Goal: Transaction & Acquisition: Purchase product/service

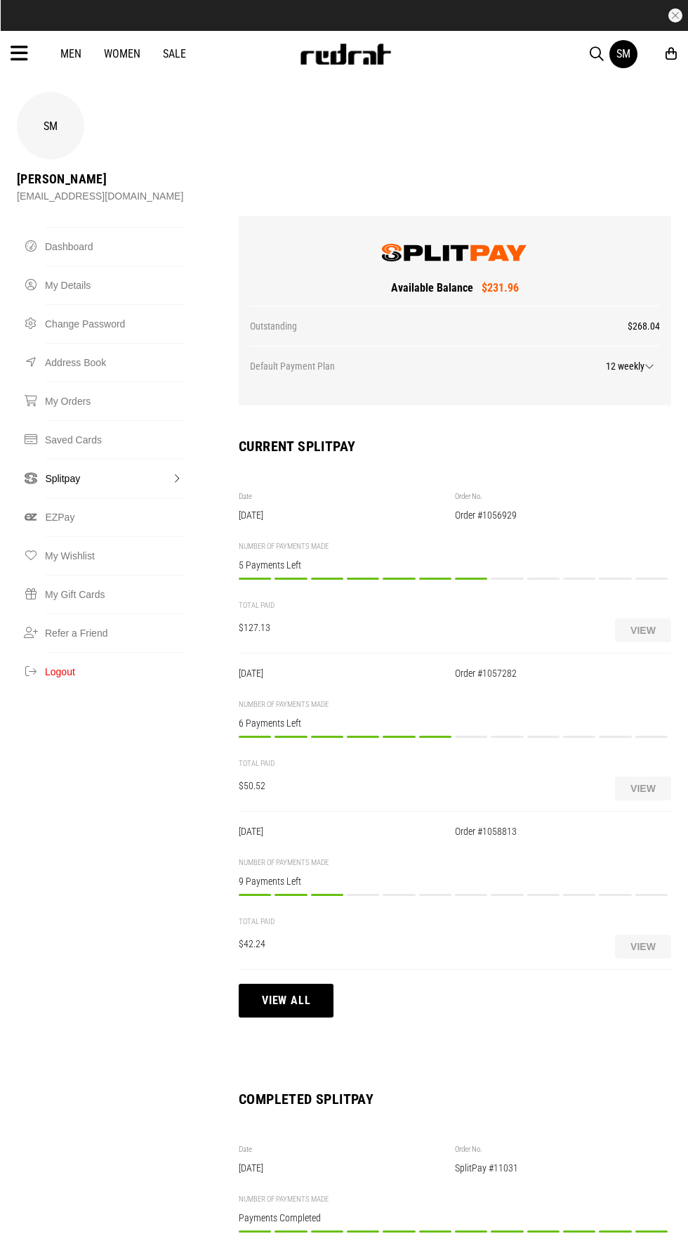
click at [26, 53] on icon at bounding box center [20, 53] width 18 height 23
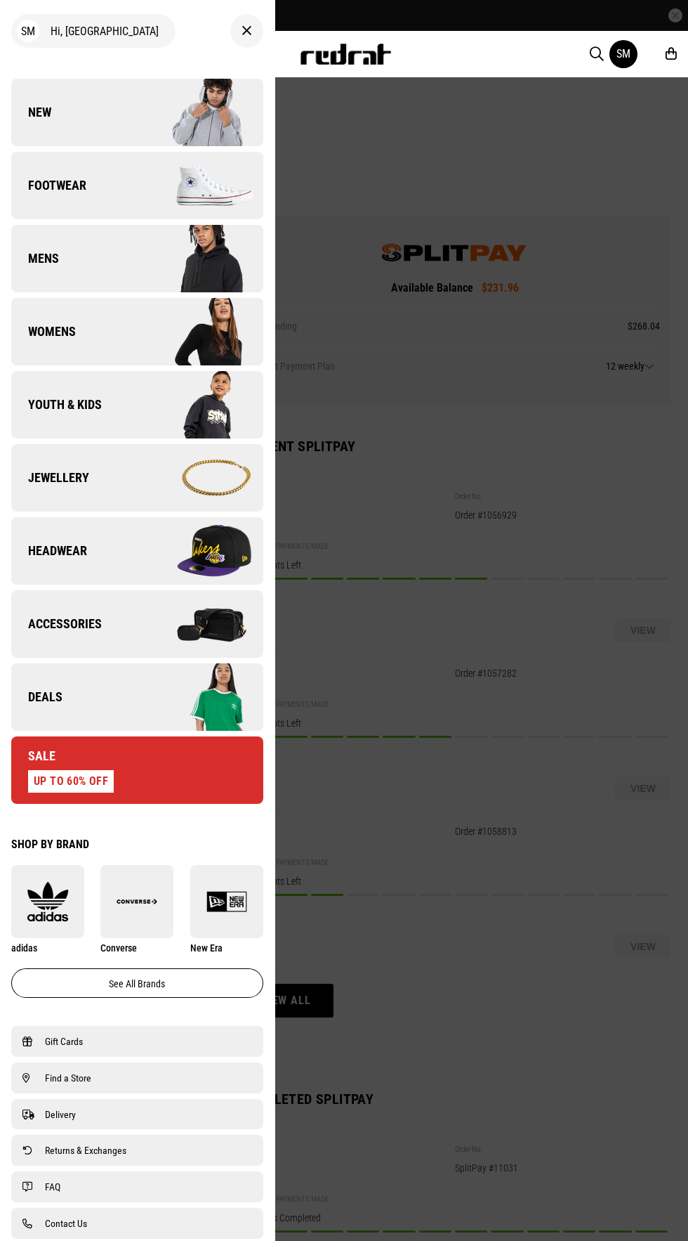
click at [36, 102] on link "New" at bounding box center [137, 112] width 252 height 67
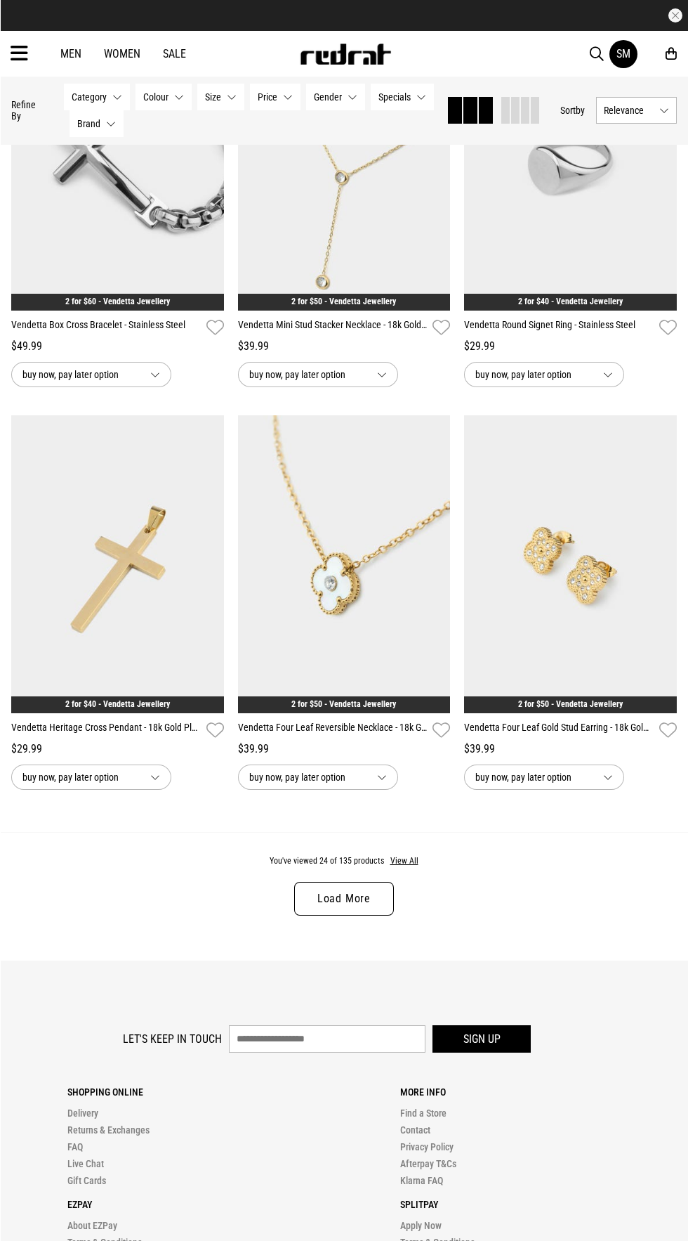
scroll to position [2667, 0]
click at [409, 864] on button "View All" at bounding box center [405, 861] width 30 height 13
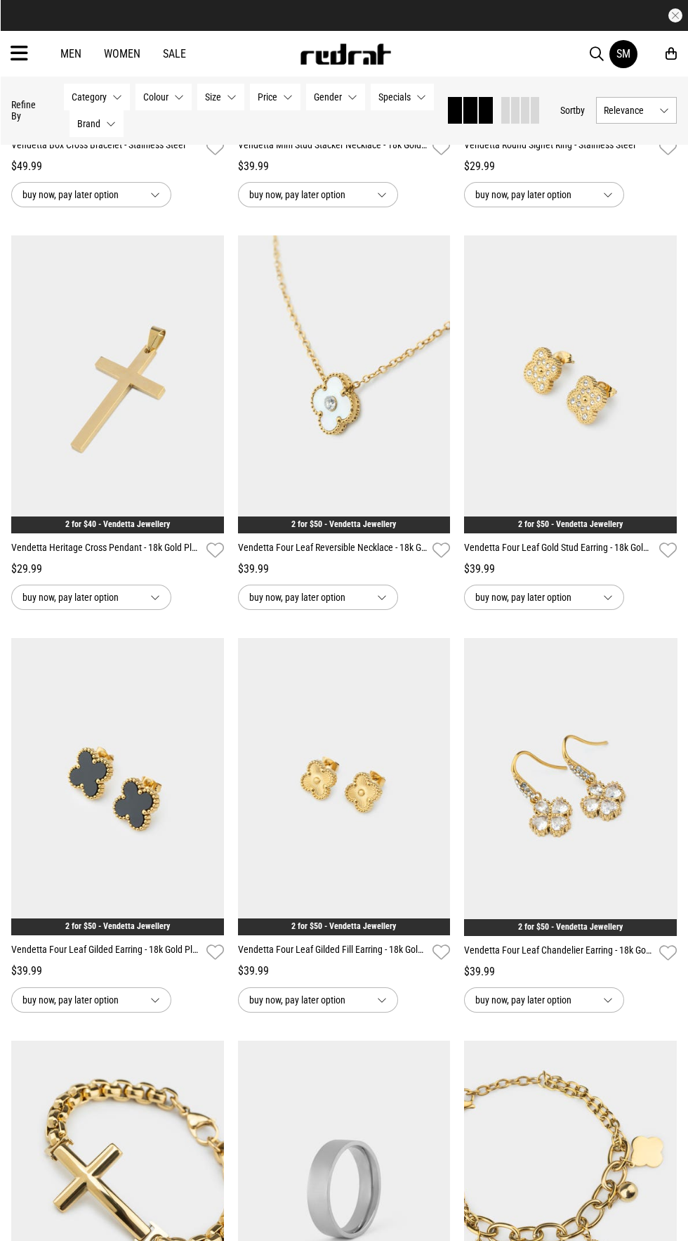
scroll to position [2910, 0]
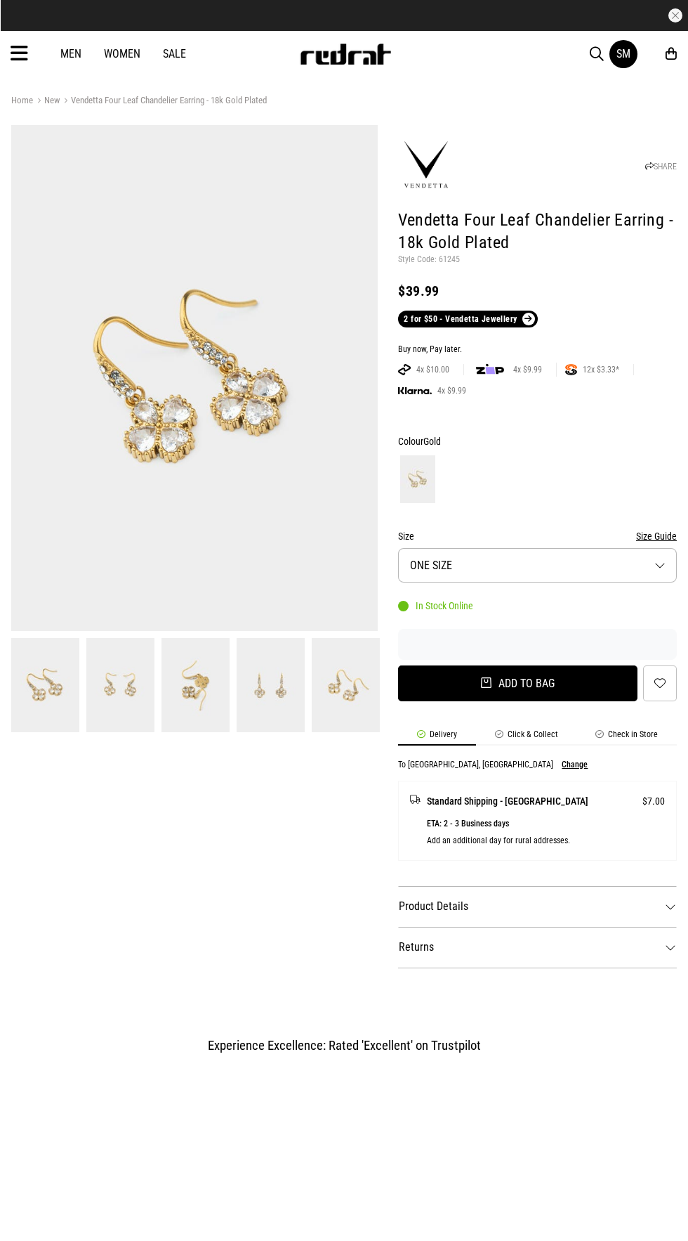
click at [487, 683] on button "Add to bag" at bounding box center [518, 683] width 240 height 36
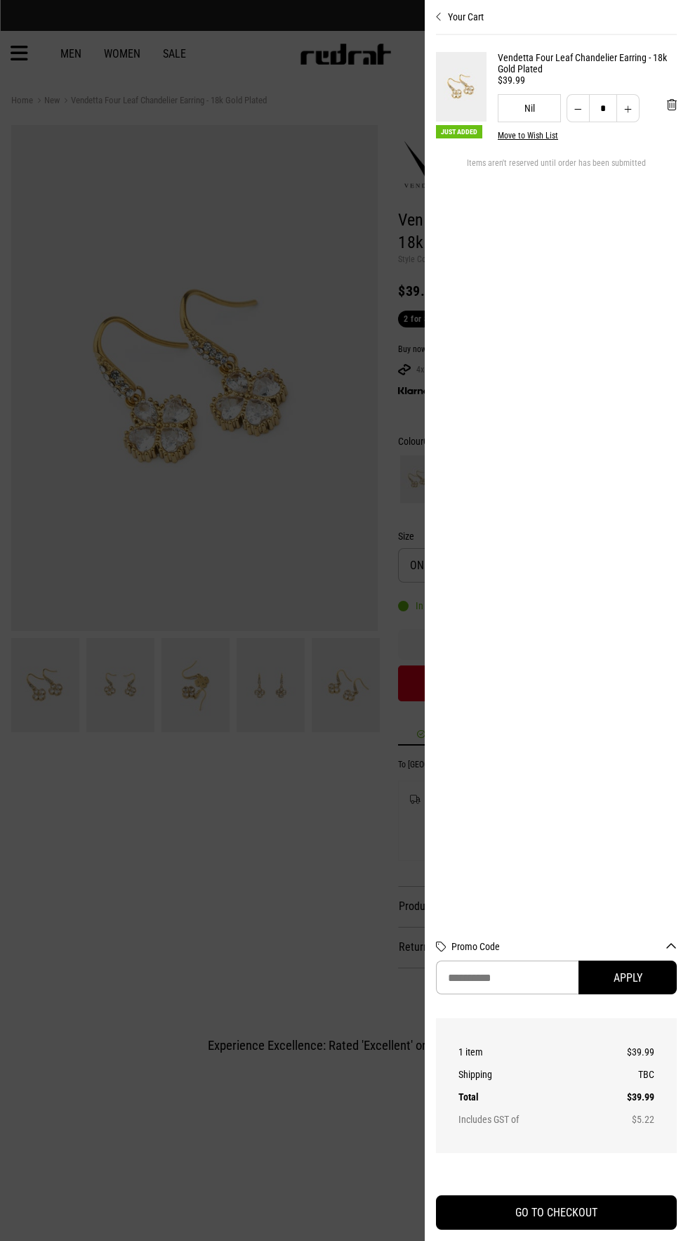
click at [283, 845] on div at bounding box center [344, 620] width 688 height 1241
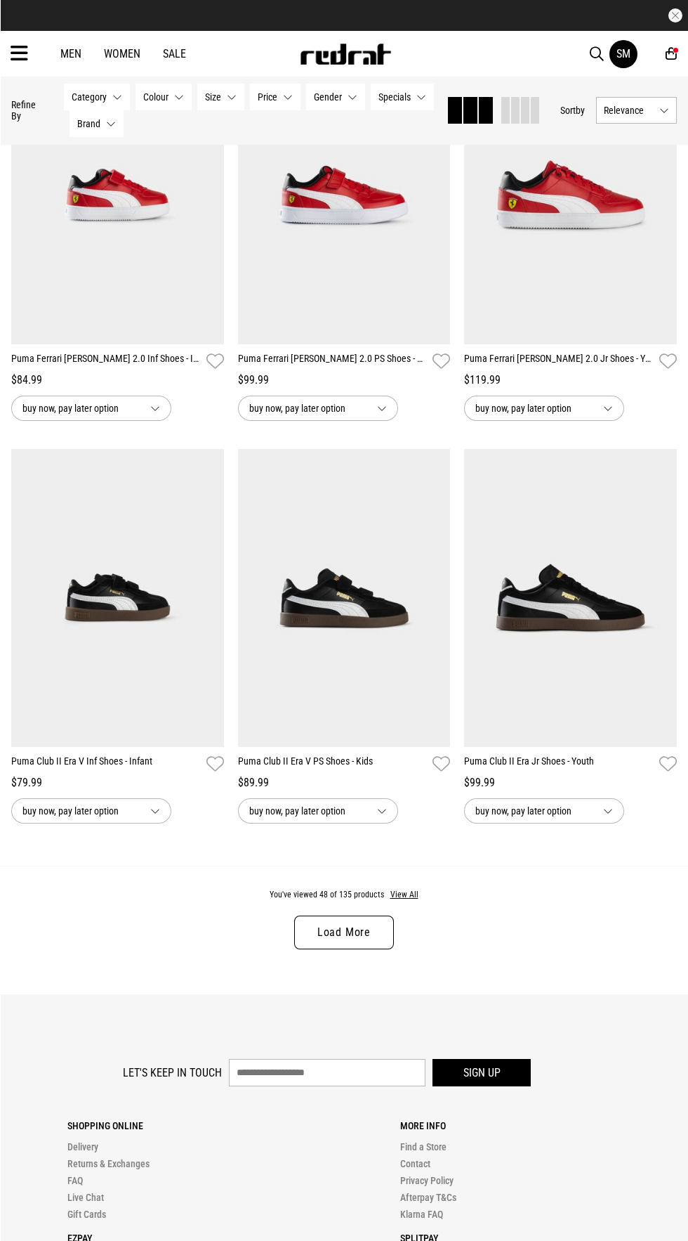
scroll to position [2712, 0]
click at [411, 894] on button "View All" at bounding box center [405, 894] width 30 height 13
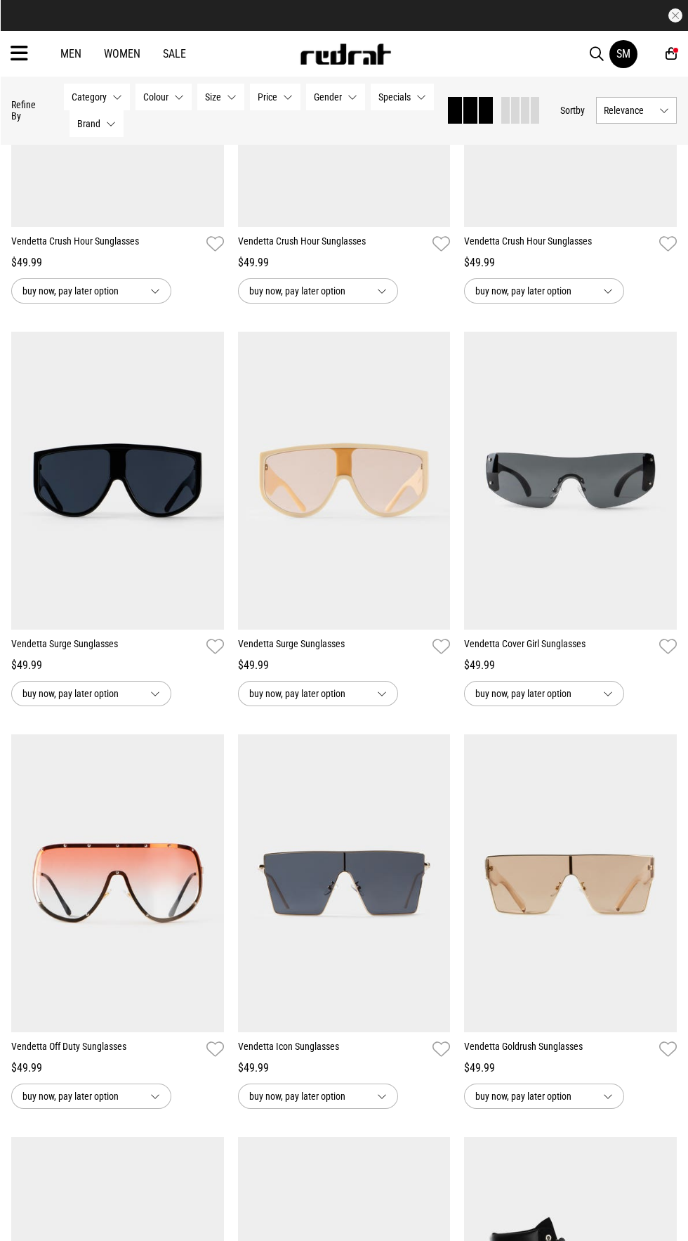
scroll to position [6816, 0]
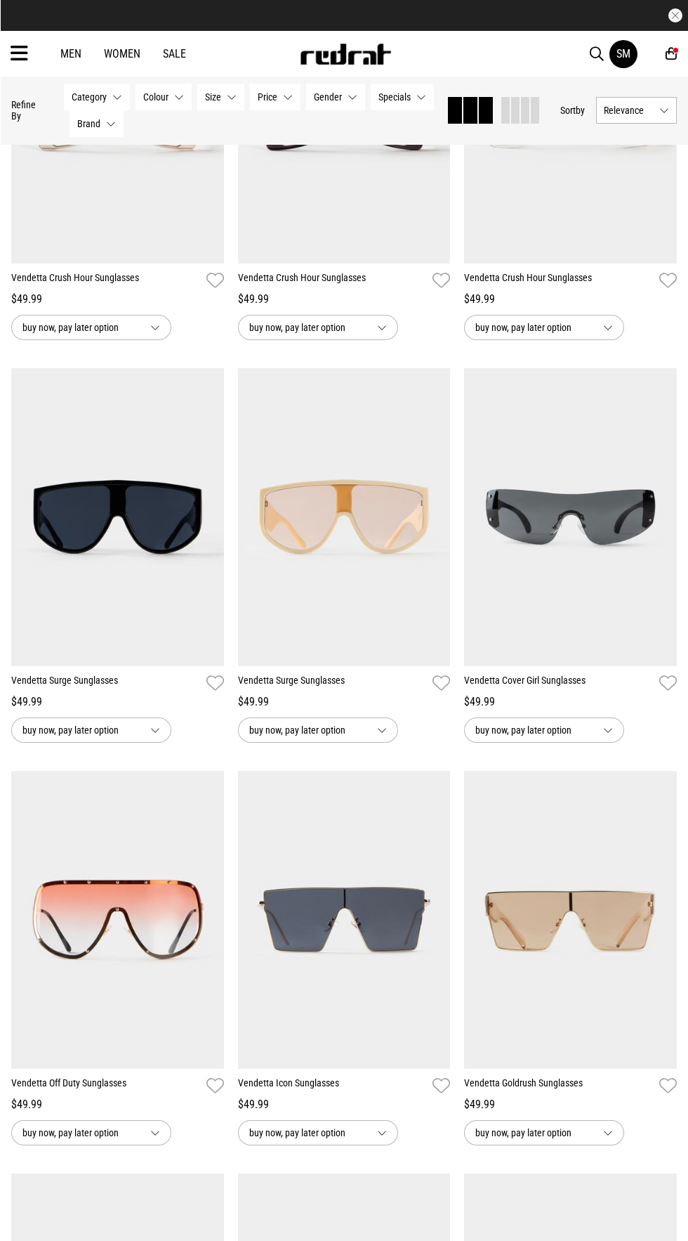
click at [516, 686] on link "Vendetta Cover Girl Sunglasses" at bounding box center [559, 683] width 190 height 20
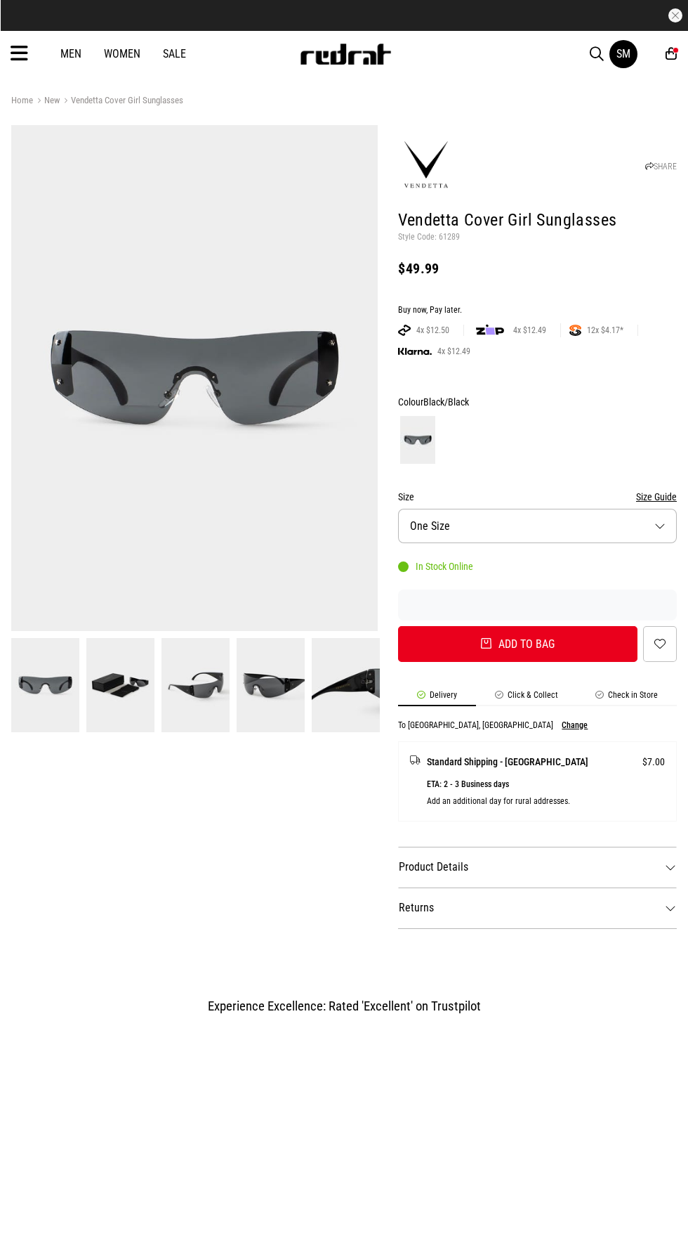
click at [292, 712] on img at bounding box center [271, 685] width 68 height 94
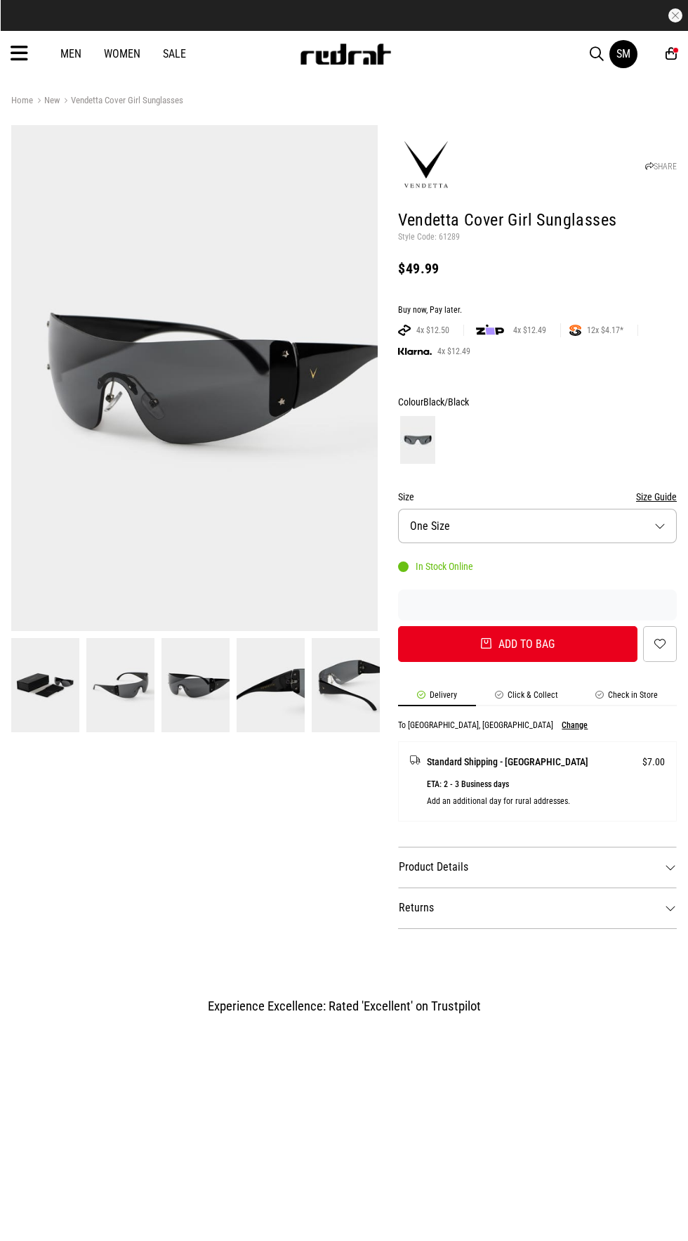
click at [344, 708] on img at bounding box center [346, 685] width 68 height 94
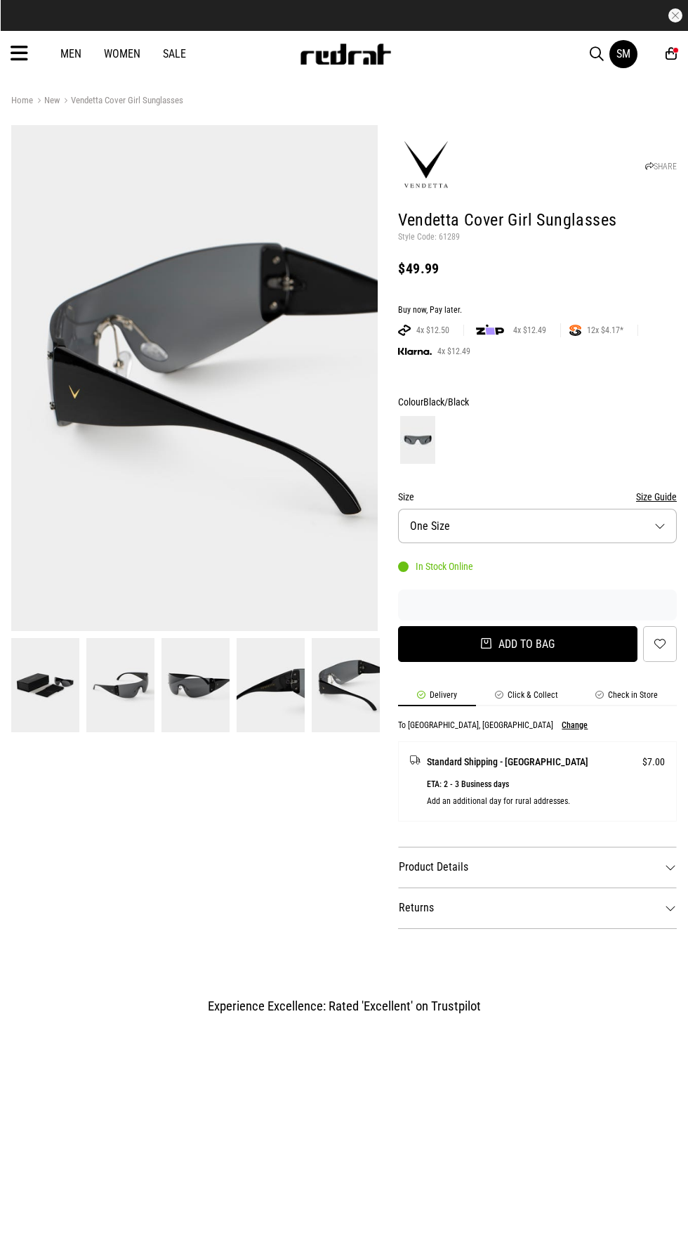
click at [455, 637] on button "Add to bag" at bounding box center [518, 644] width 240 height 36
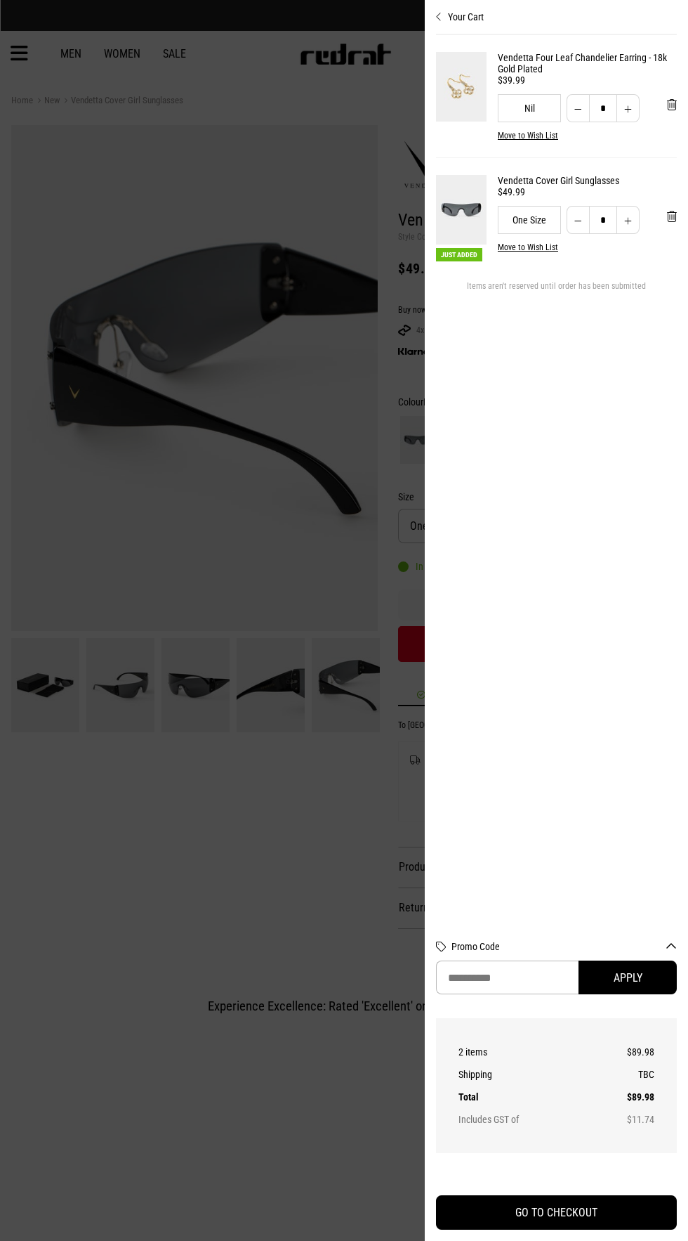
click at [517, 691] on section "Vendetta Four Leaf Chandelier Earring - 18k Gold Plated $39.99 Nil * Move to Wi…" at bounding box center [556, 479] width 241 height 889
click at [278, 802] on div at bounding box center [344, 620] width 688 height 1241
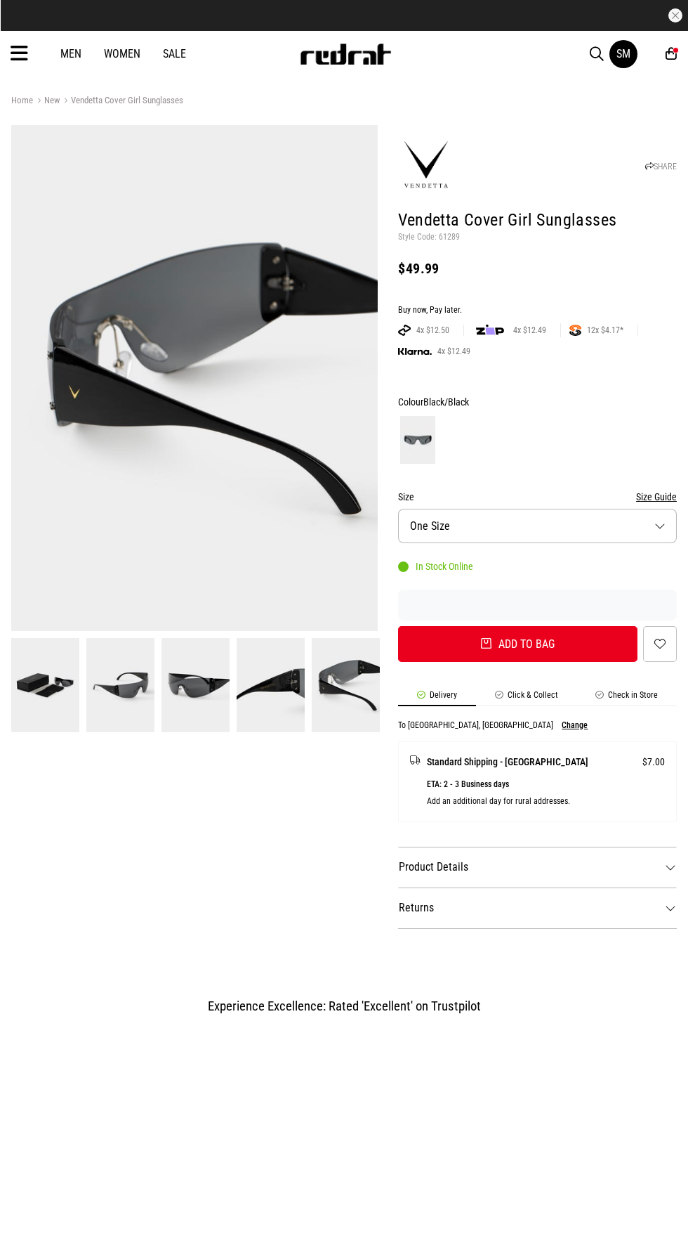
click at [502, 695] on li "Click & Collect" at bounding box center [526, 698] width 101 height 16
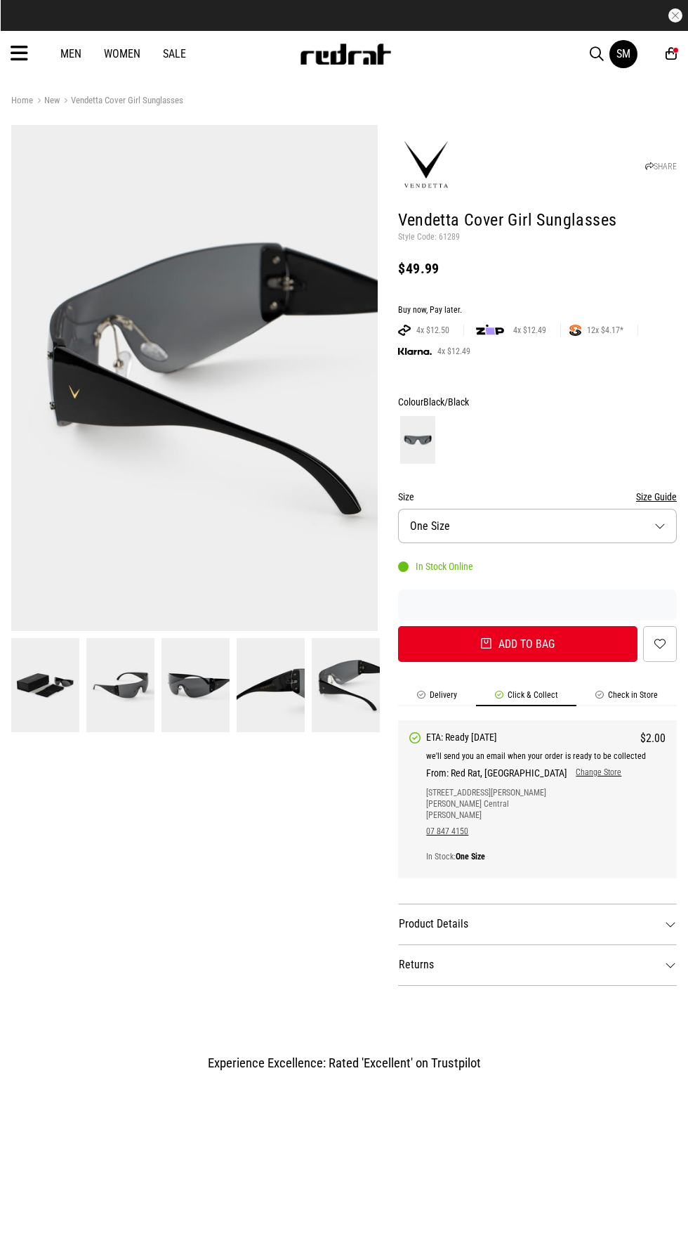
click at [320, 700] on img at bounding box center [346, 685] width 68 height 94
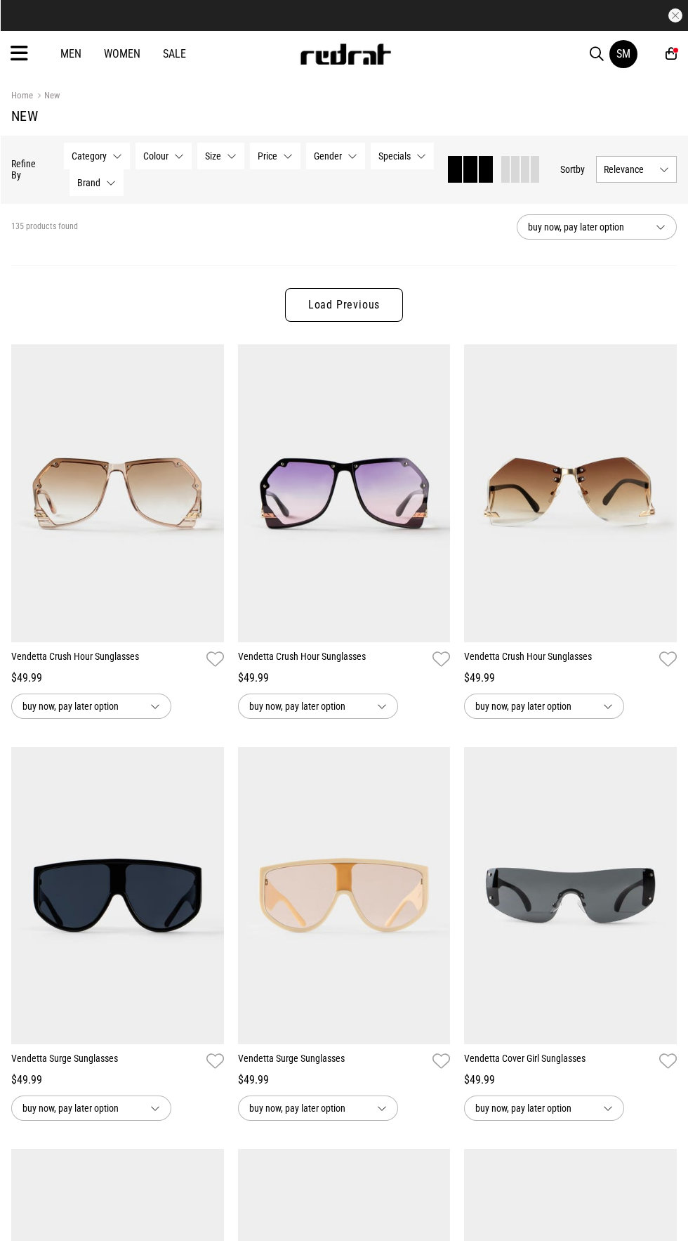
click at [12, 44] on icon at bounding box center [20, 53] width 18 height 23
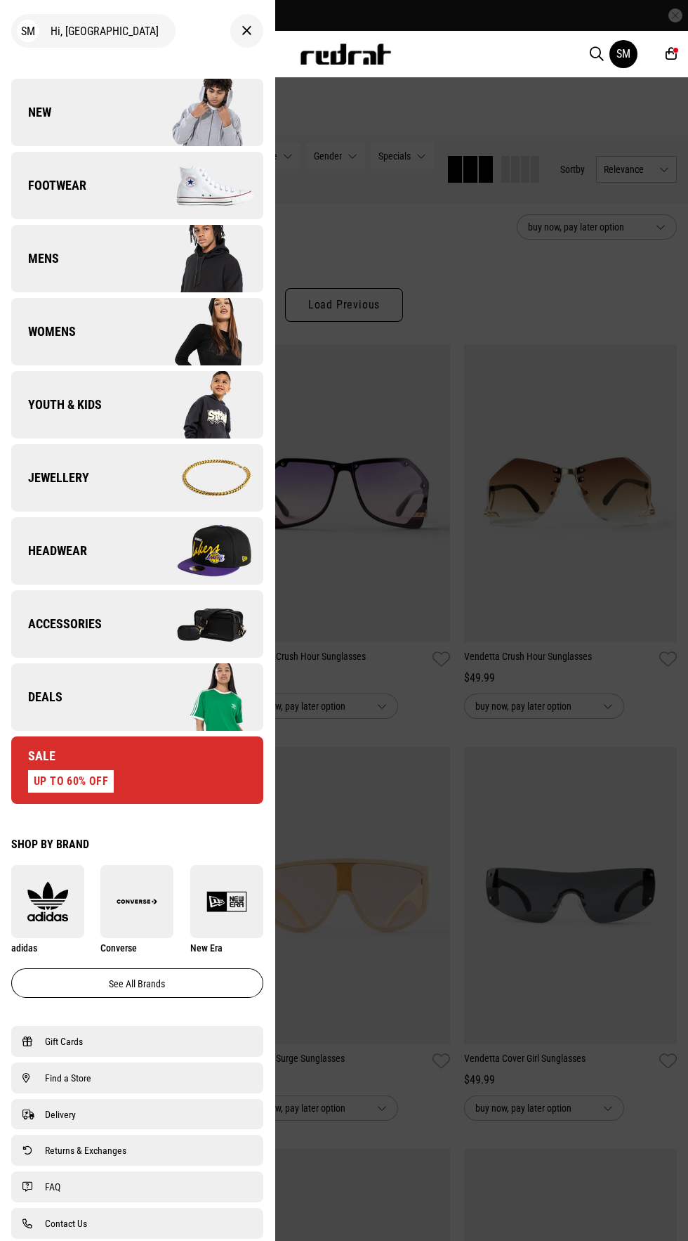
click at [75, 393] on link "Youth & Kids" at bounding box center [137, 404] width 252 height 67
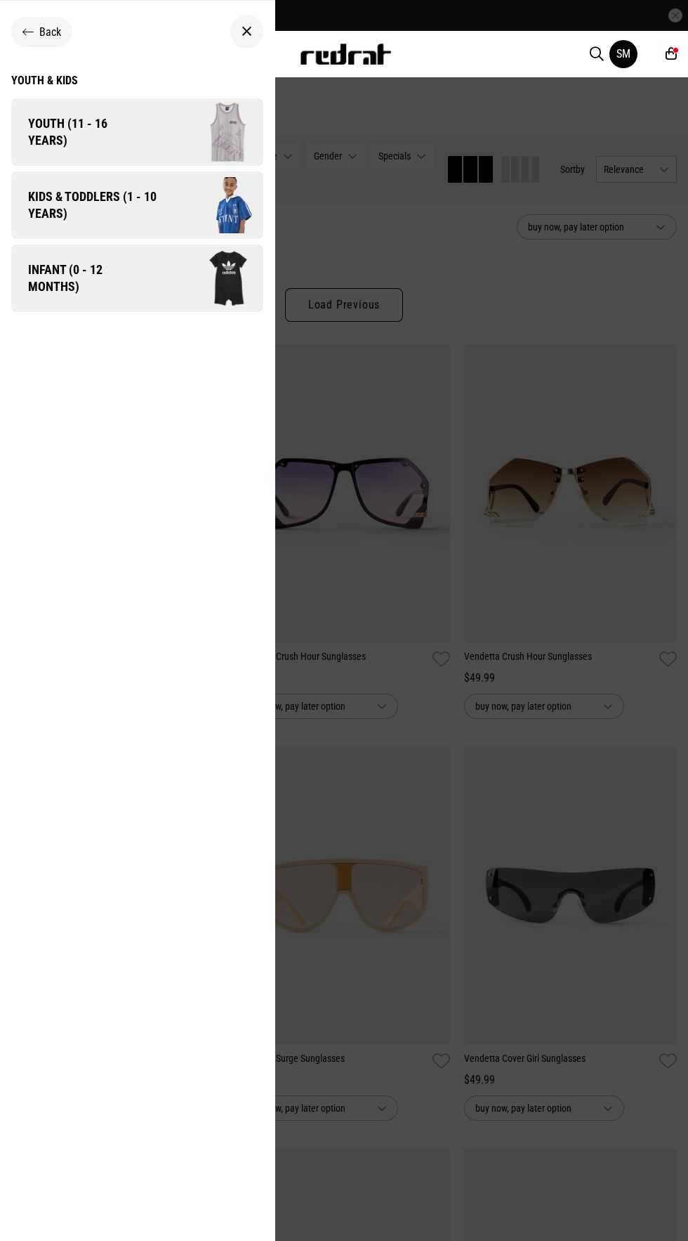
click at [47, 195] on span "Kids & Toddlers (1 - 10 years)" at bounding box center [87, 205] width 152 height 34
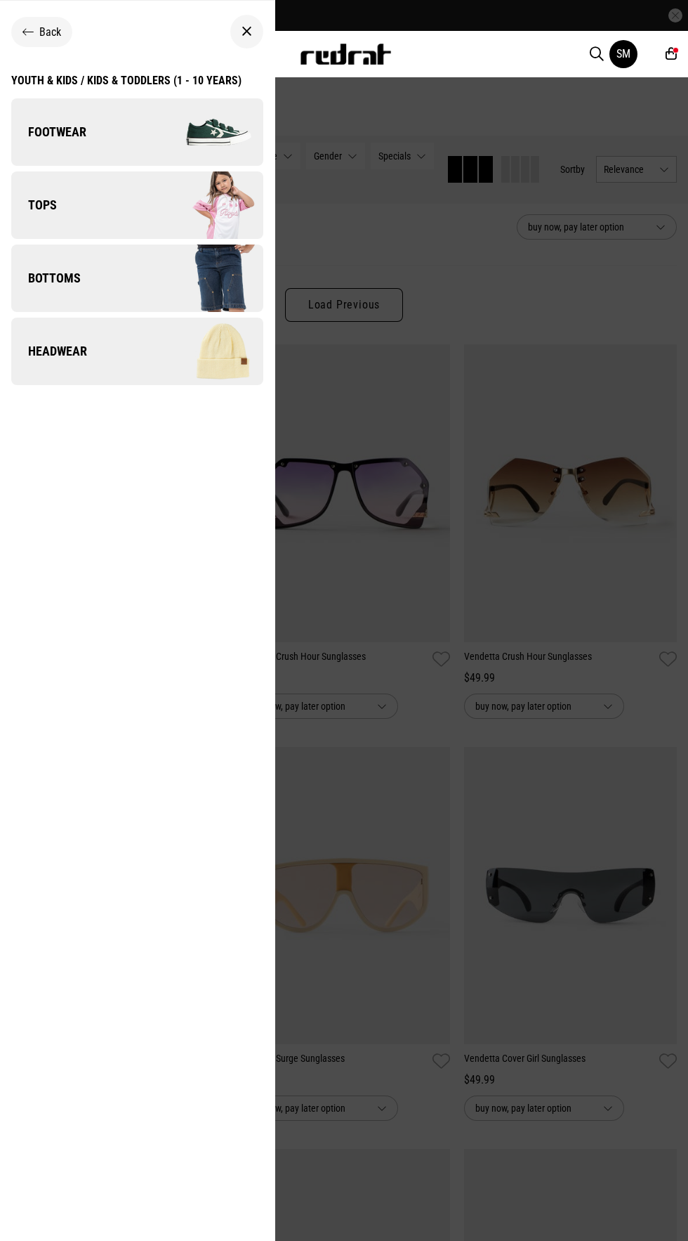
click at [57, 131] on span "Footwear" at bounding box center [48, 132] width 75 height 17
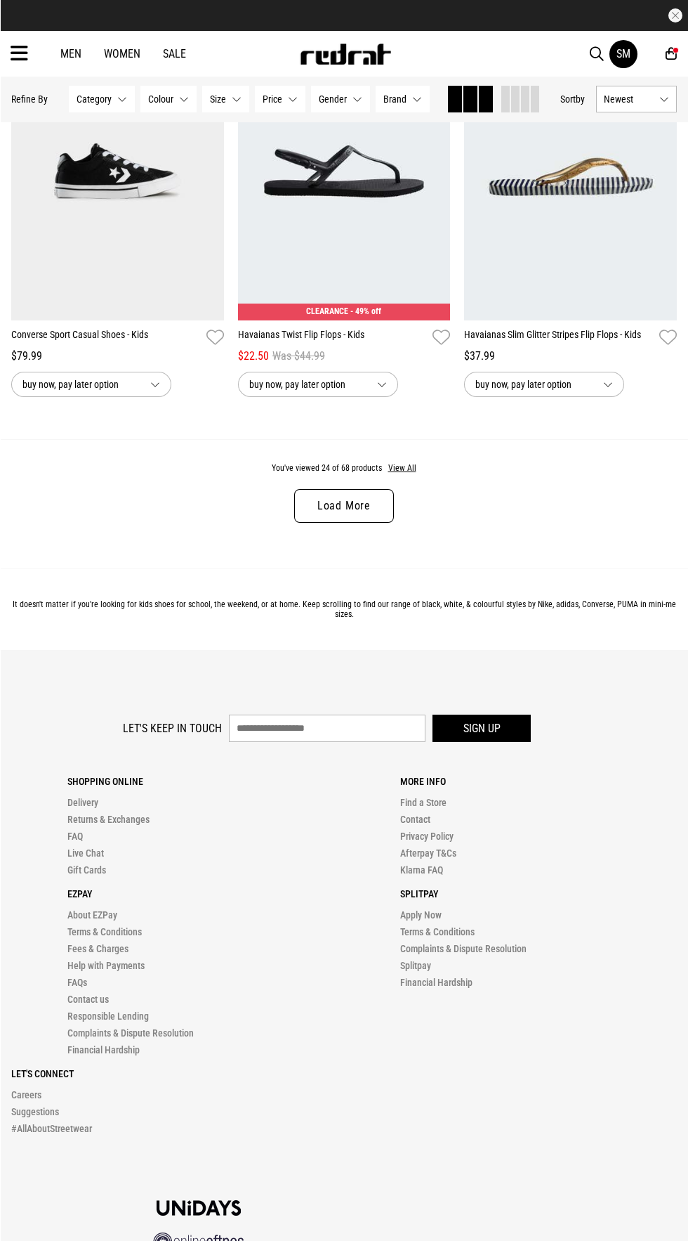
scroll to position [3036, 0]
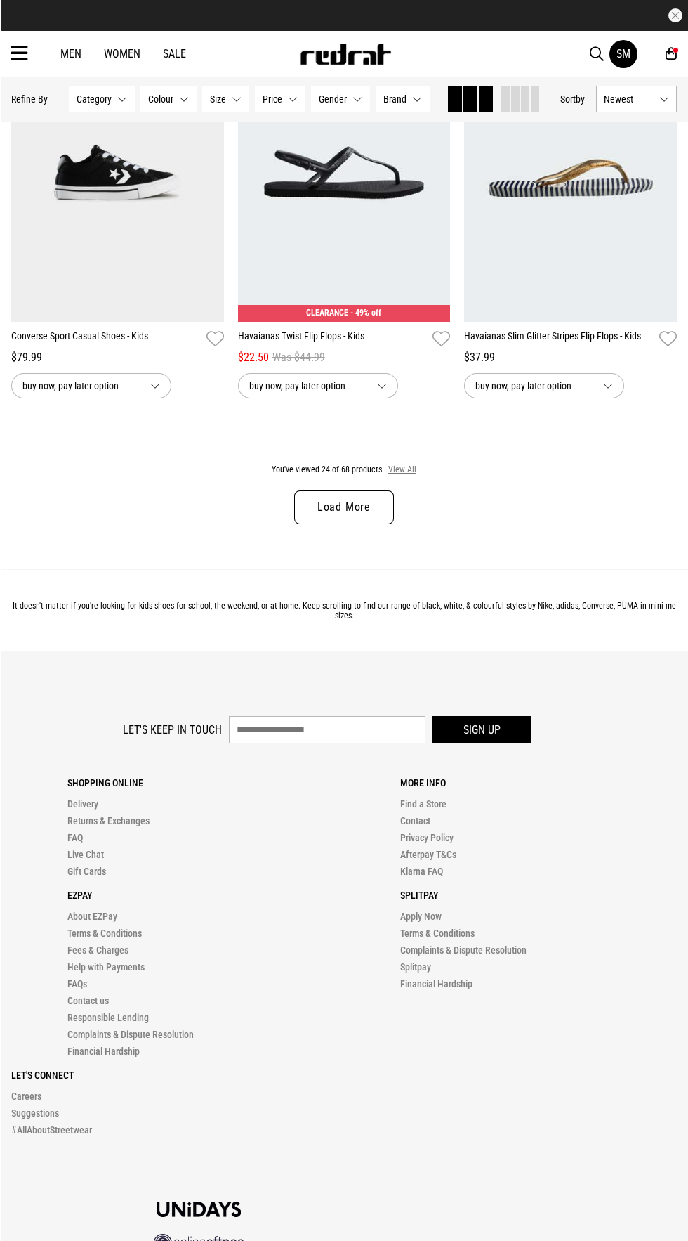
click at [402, 473] on button "View All" at bounding box center [403, 470] width 30 height 13
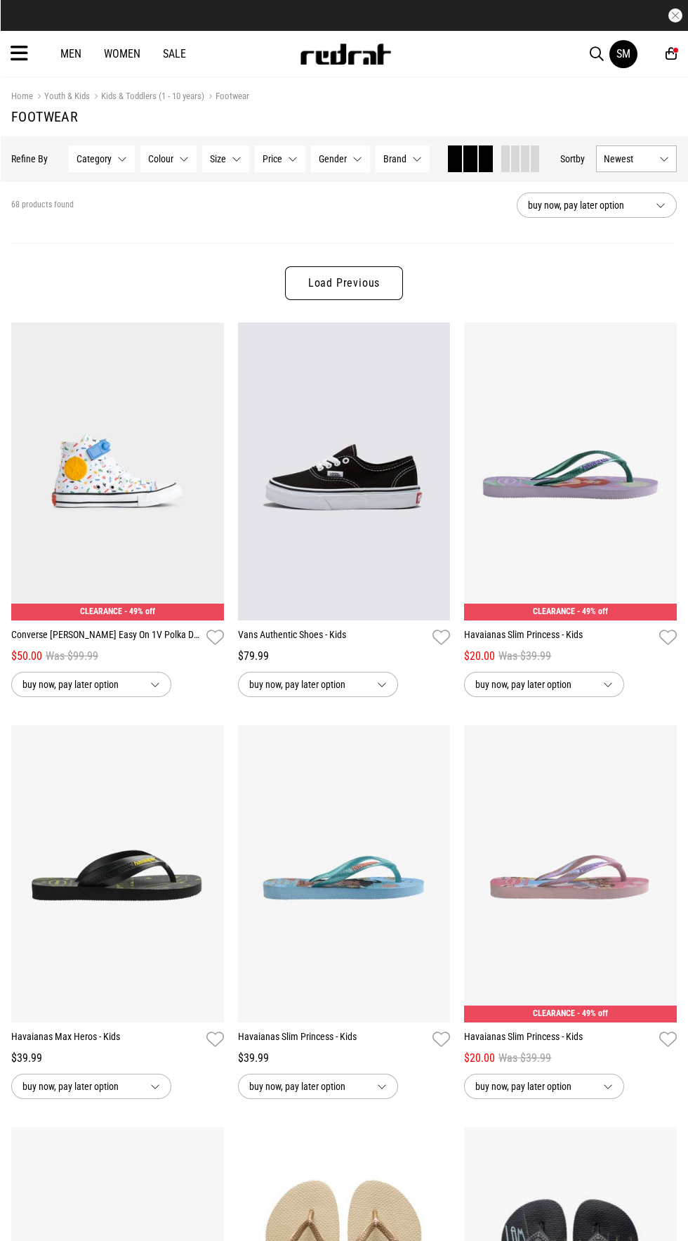
click at [27, 27] on article "30 Day Returns Free Delivery Over $175" at bounding box center [344, 15] width 688 height 31
click at [5, 30] on article "30 Day Returns Free Delivery Over $175" at bounding box center [344, 15] width 688 height 31
click at [19, 51] on icon at bounding box center [20, 53] width 18 height 23
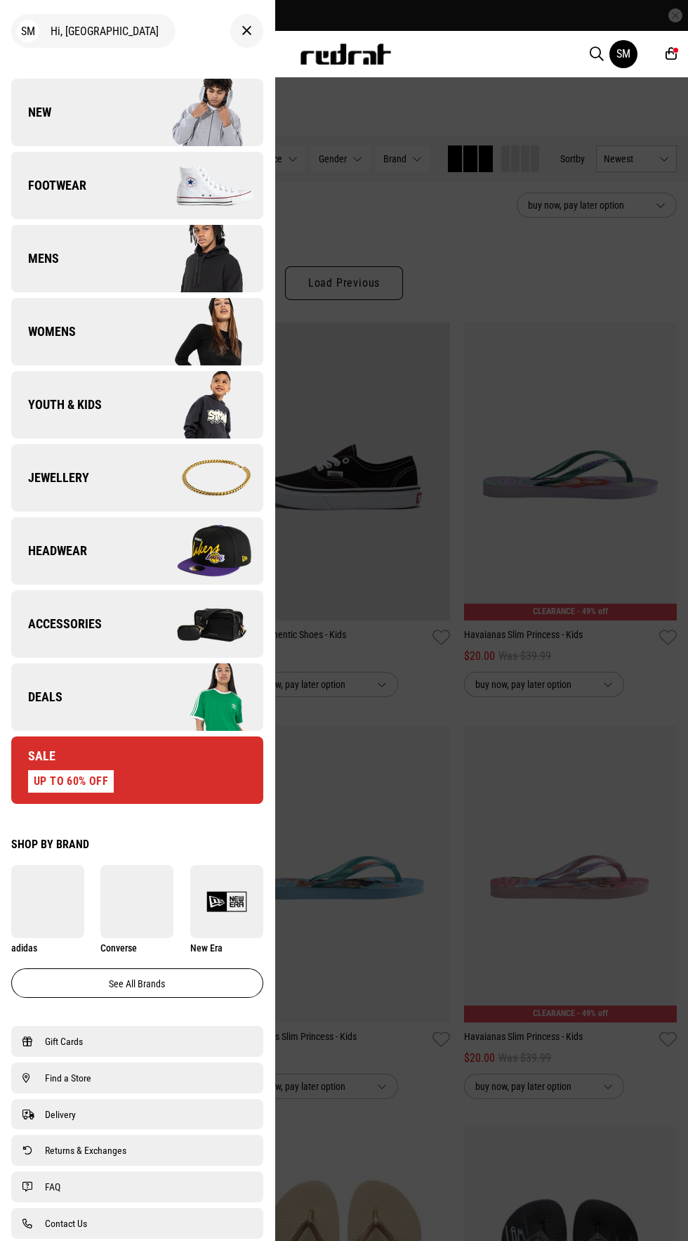
click at [41, 64] on div "SM Hi, Sheneil New Back Footwear Back Footwear Mens Back Mens Womens Back Women…" at bounding box center [137, 620] width 275 height 1241
click at [100, 372] on link "Youth & Kids" at bounding box center [137, 404] width 252 height 67
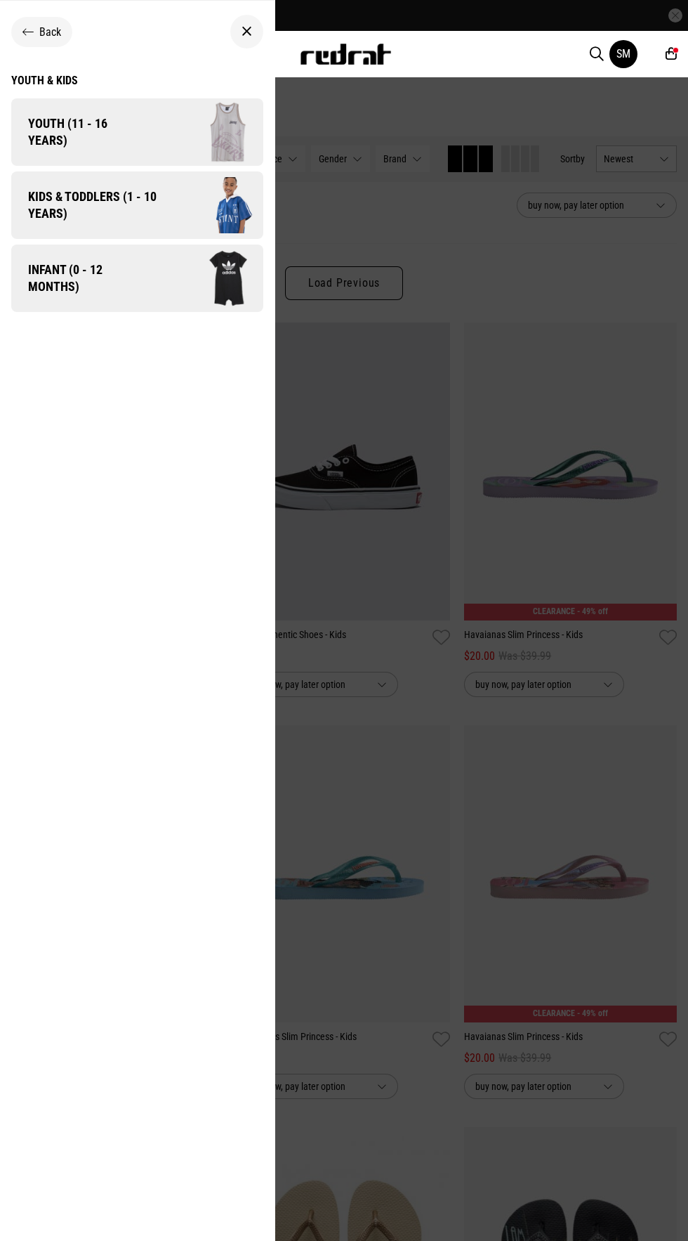
click at [47, 123] on span "Youth (11 - 16 years)" at bounding box center [77, 132] width 132 height 34
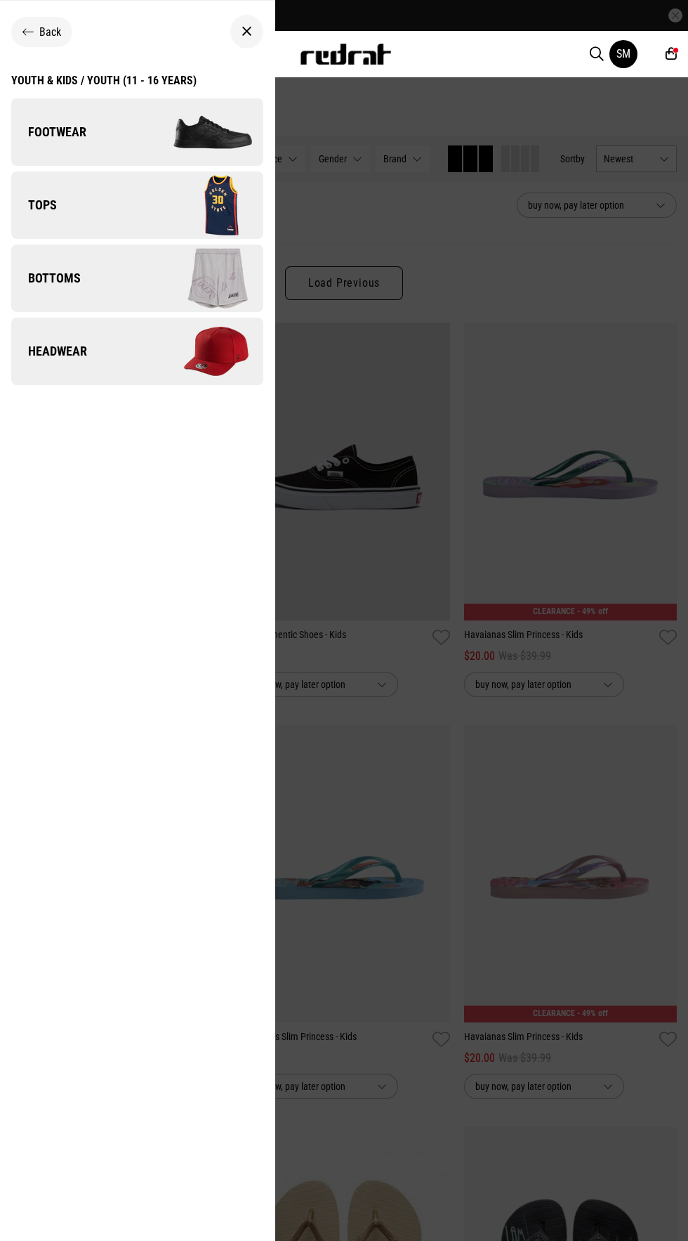
click at [58, 84] on div "Youth & Kids / Youth (11 - 16 years)" at bounding box center [103, 80] width 185 height 13
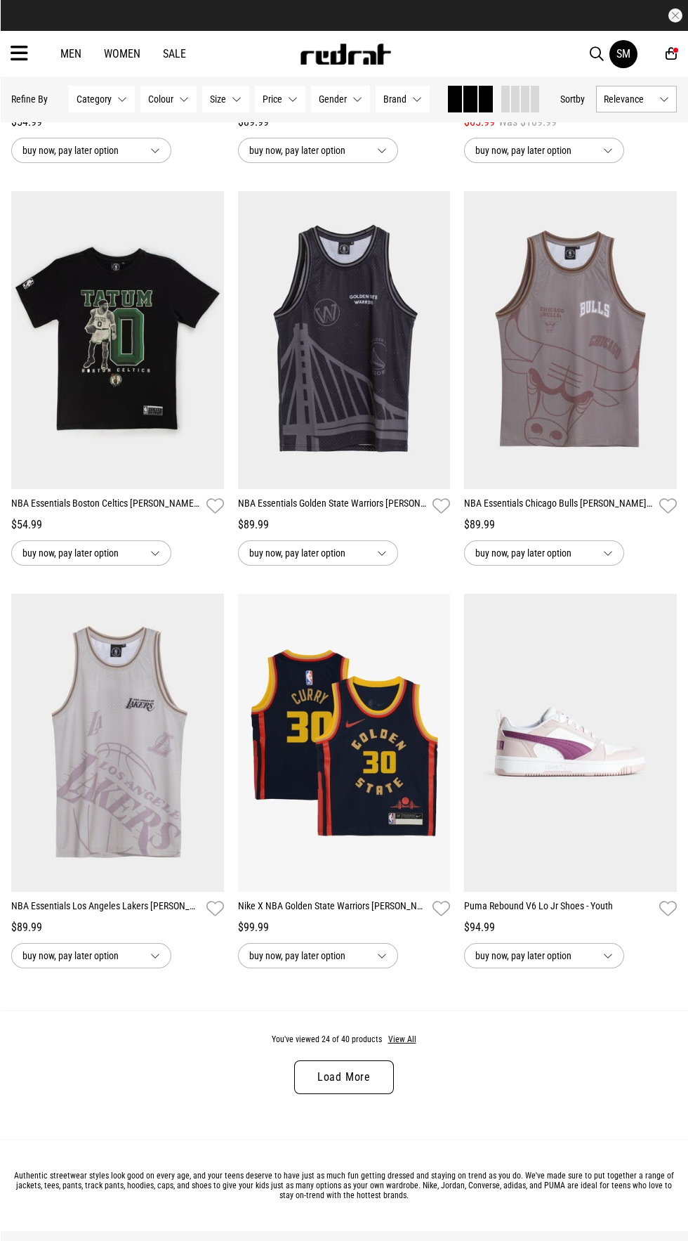
scroll to position [2469, 0]
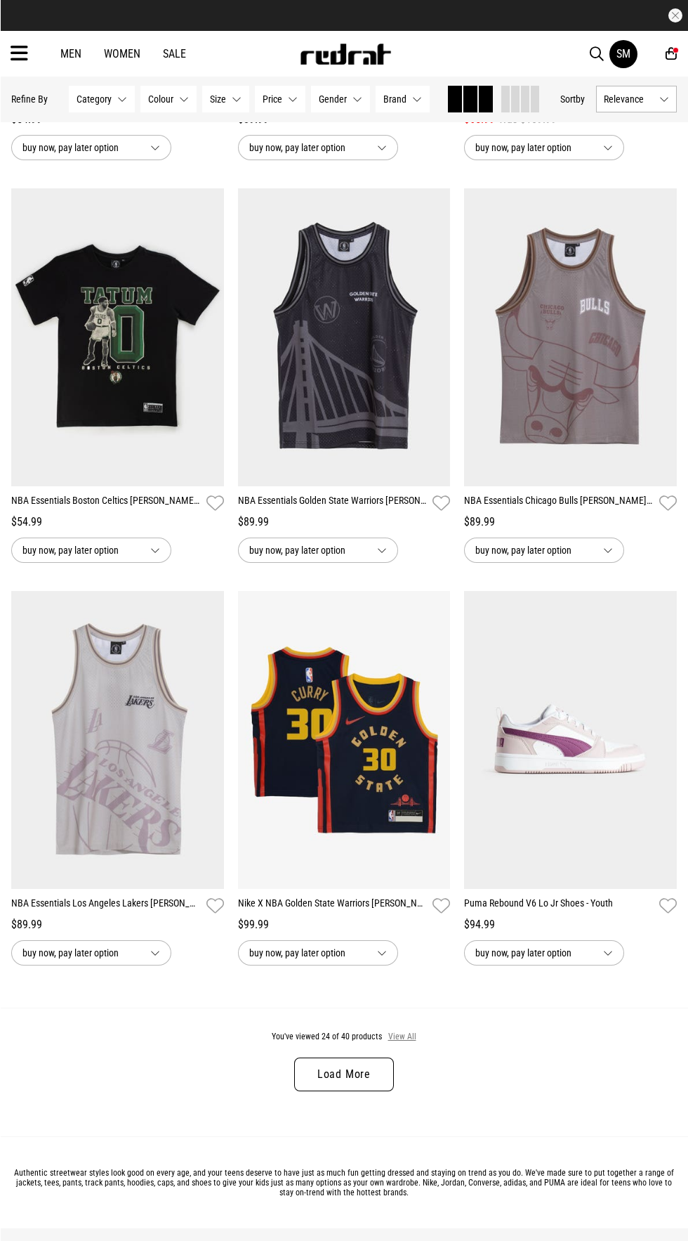
click at [403, 1039] on button "View All" at bounding box center [403, 1037] width 30 height 13
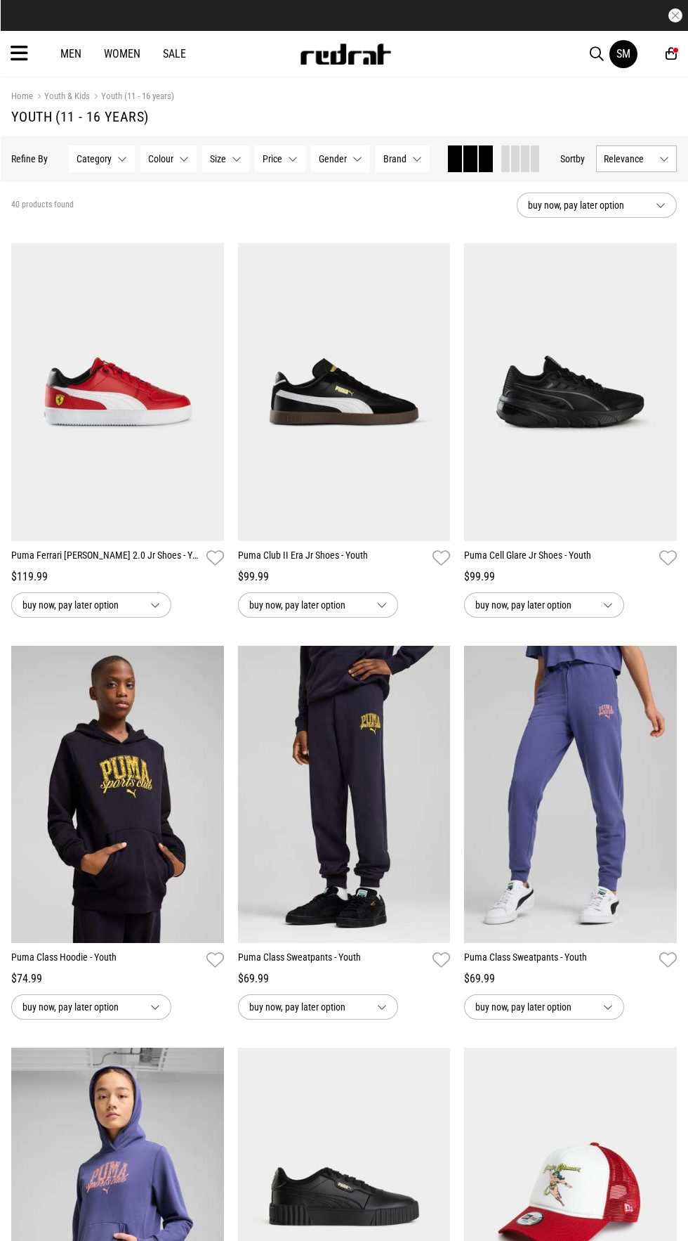
click at [14, 21] on article "30 Day Returns Free Delivery Over $175" at bounding box center [344, 15] width 688 height 31
click at [13, 55] on icon at bounding box center [20, 53] width 18 height 23
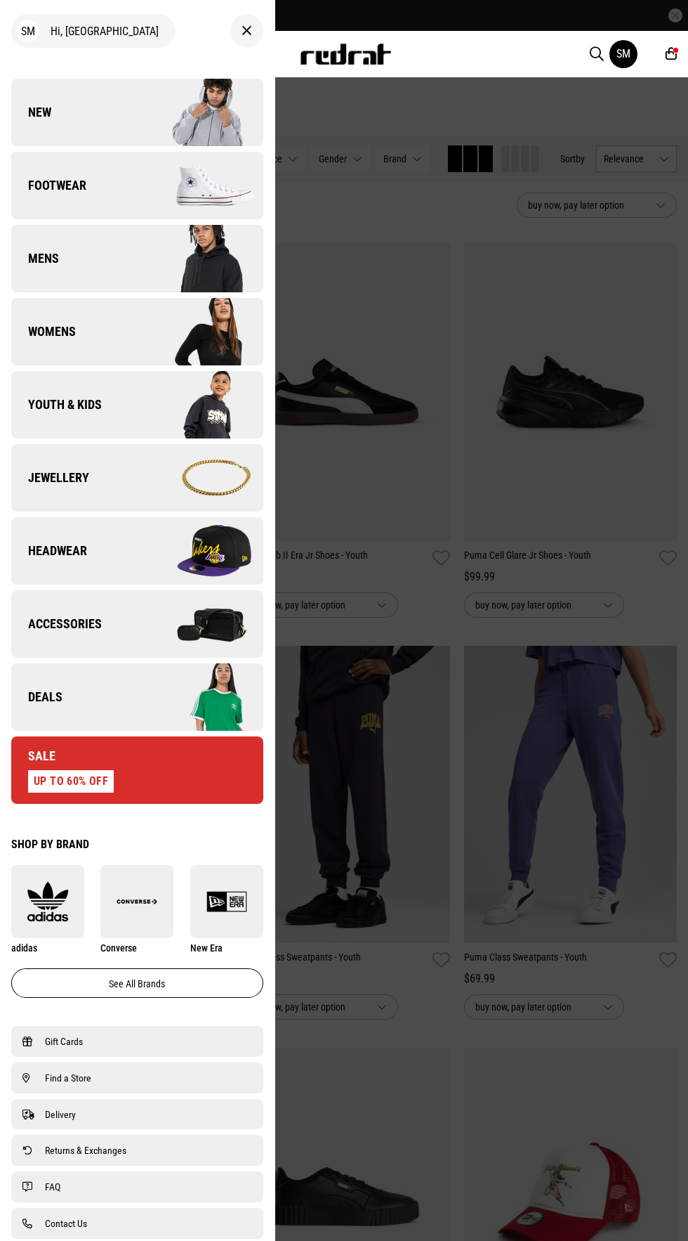
click at [55, 472] on span "Jewellery" at bounding box center [50, 477] width 78 height 17
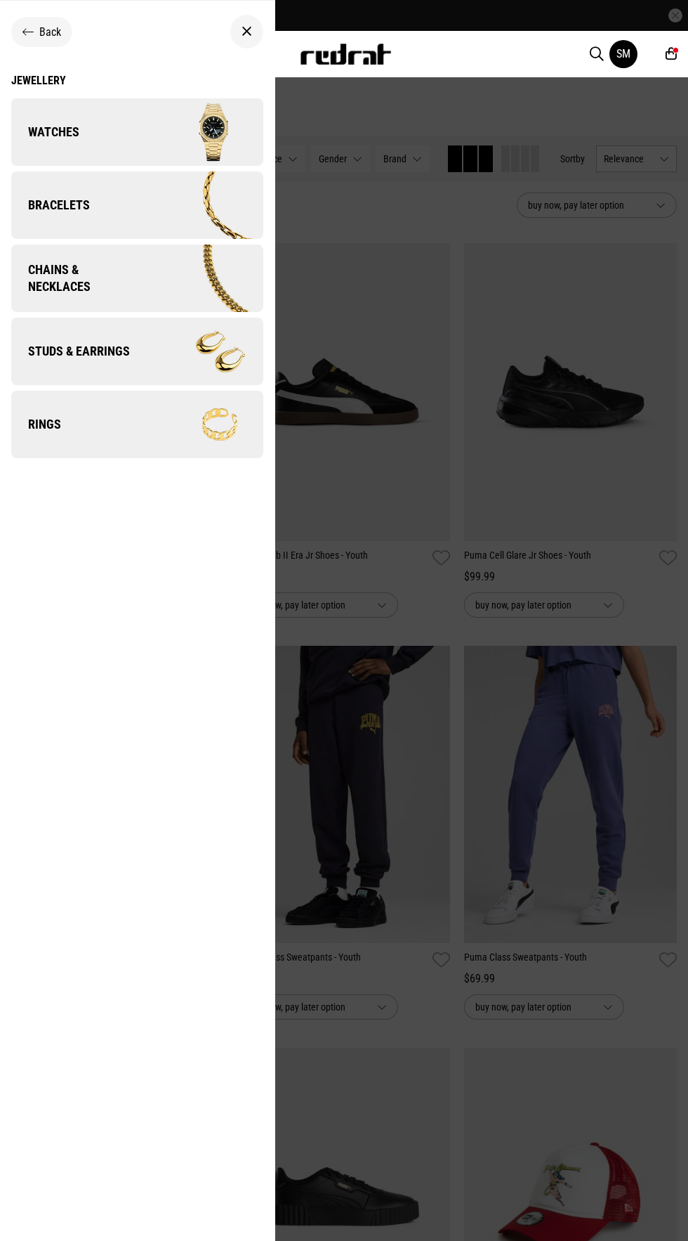
click at [45, 353] on span "Studs & Earrings" at bounding box center [70, 351] width 119 height 17
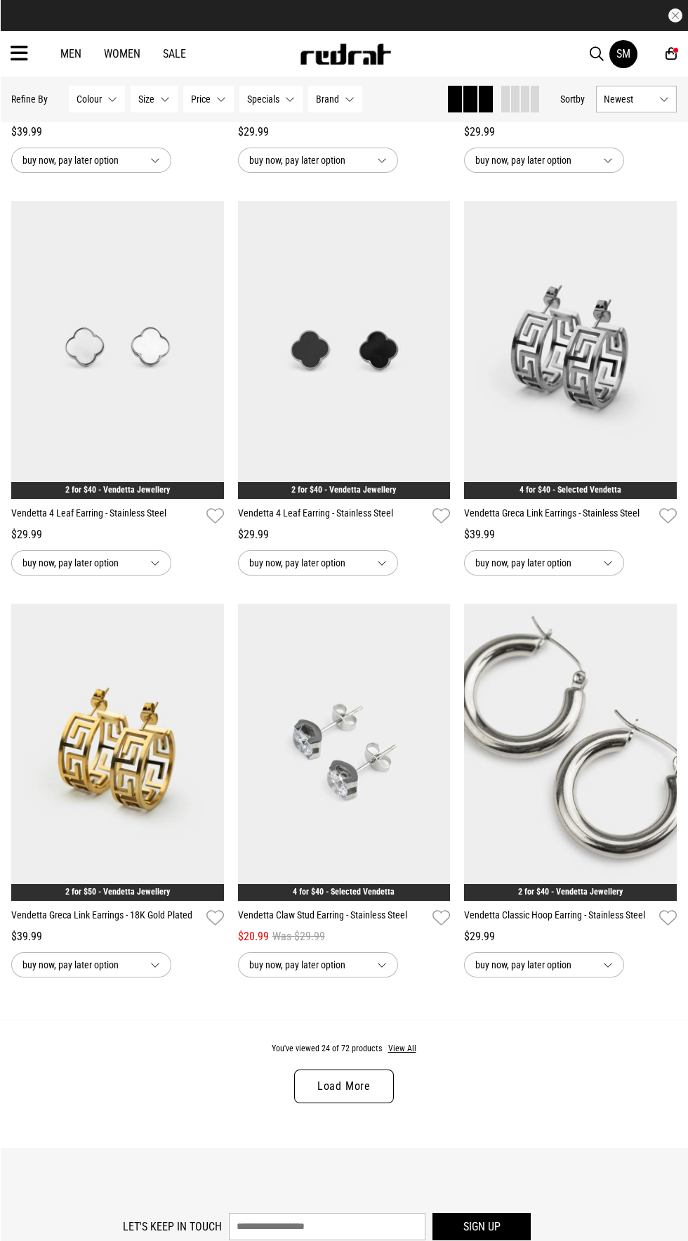
scroll to position [2463, 0]
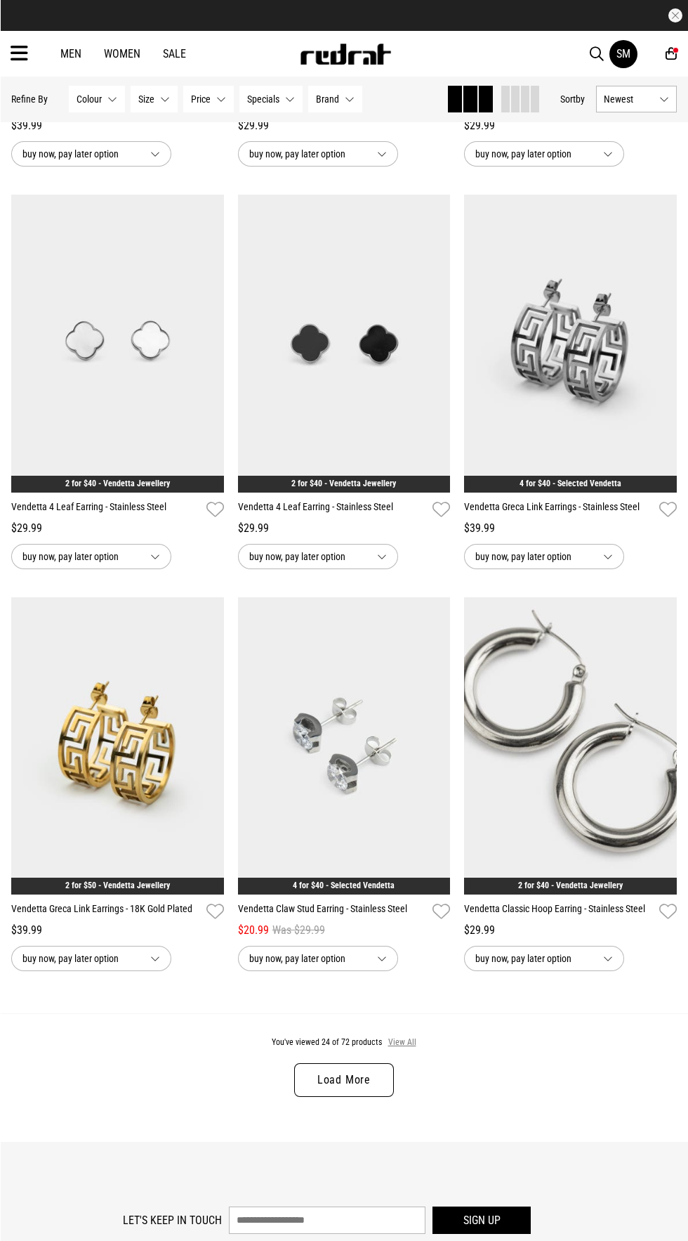
click at [414, 1049] on button "View All" at bounding box center [403, 1042] width 30 height 13
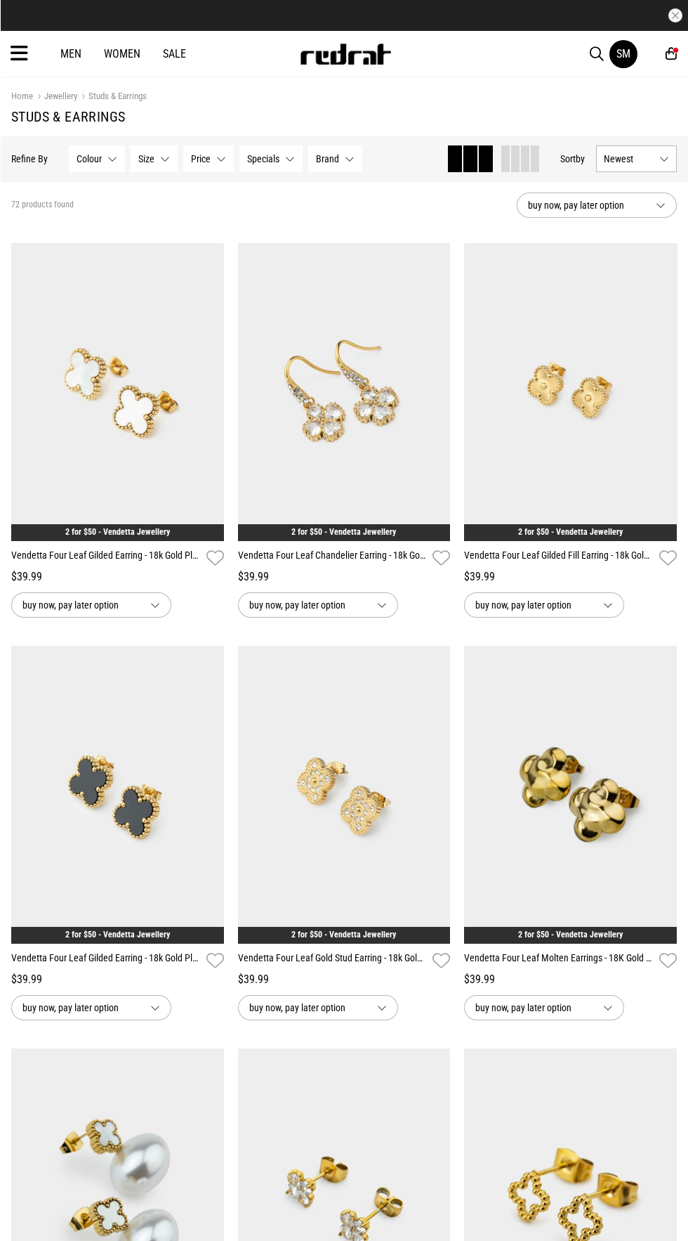
click at [488, 556] on link "Vendetta Four Leaf Gilded Fill Earring - 18k Gold Plated" at bounding box center [559, 558] width 190 height 20
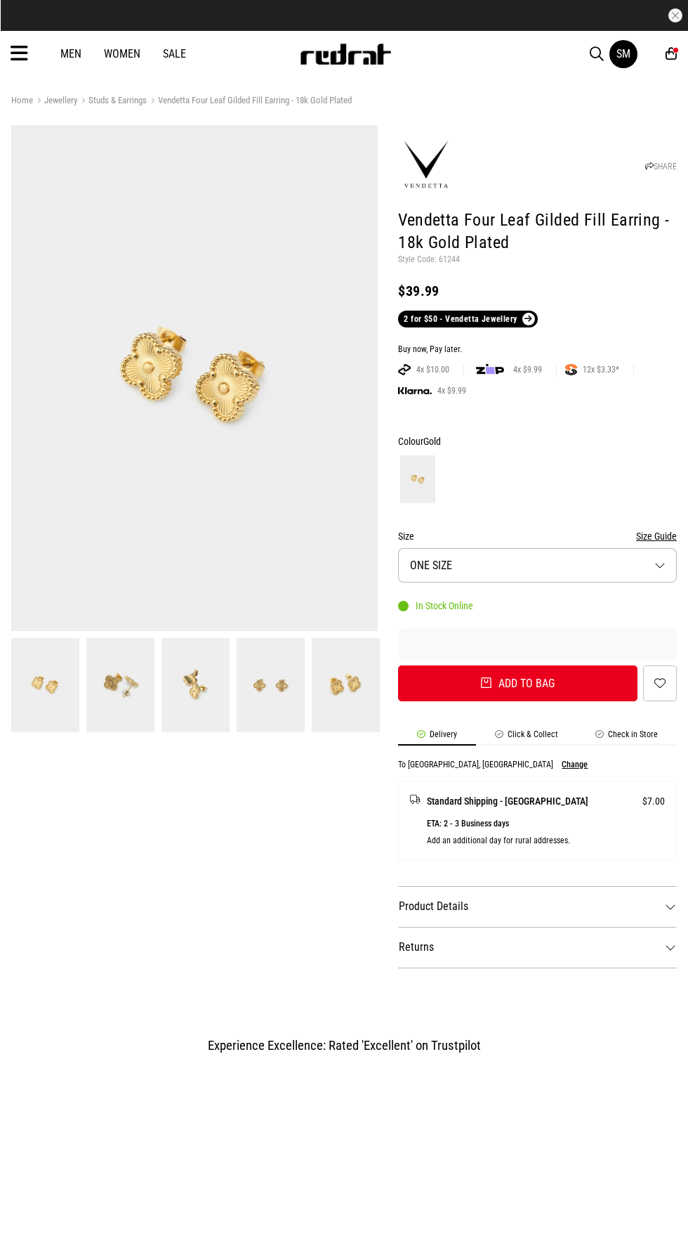
click at [228, 695] on img at bounding box center [196, 685] width 68 height 94
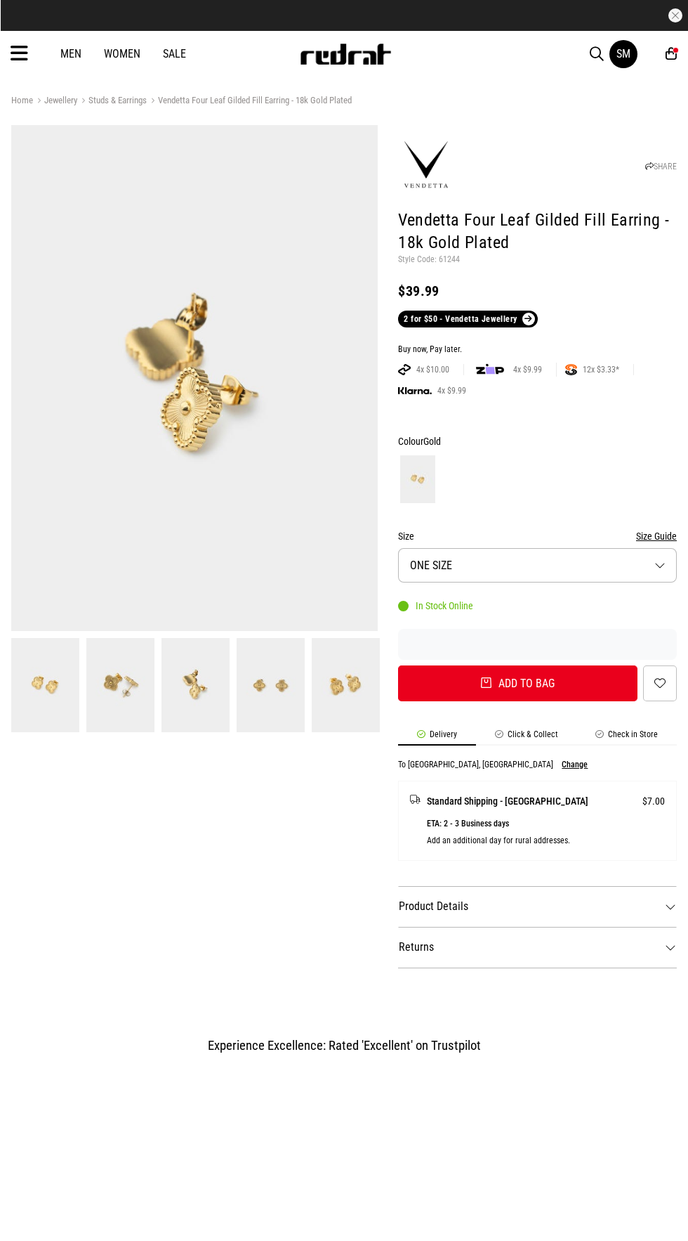
click at [290, 714] on img at bounding box center [271, 685] width 68 height 94
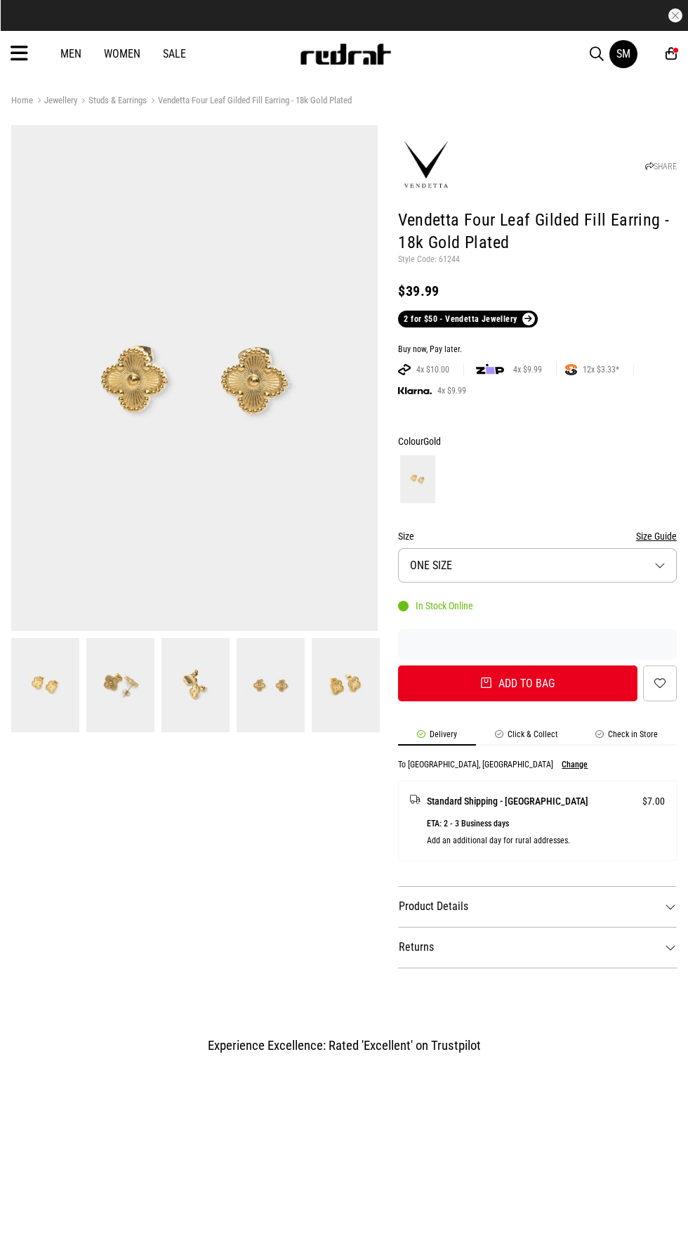
click at [311, 710] on link at bounding box center [345, 685] width 75 height 94
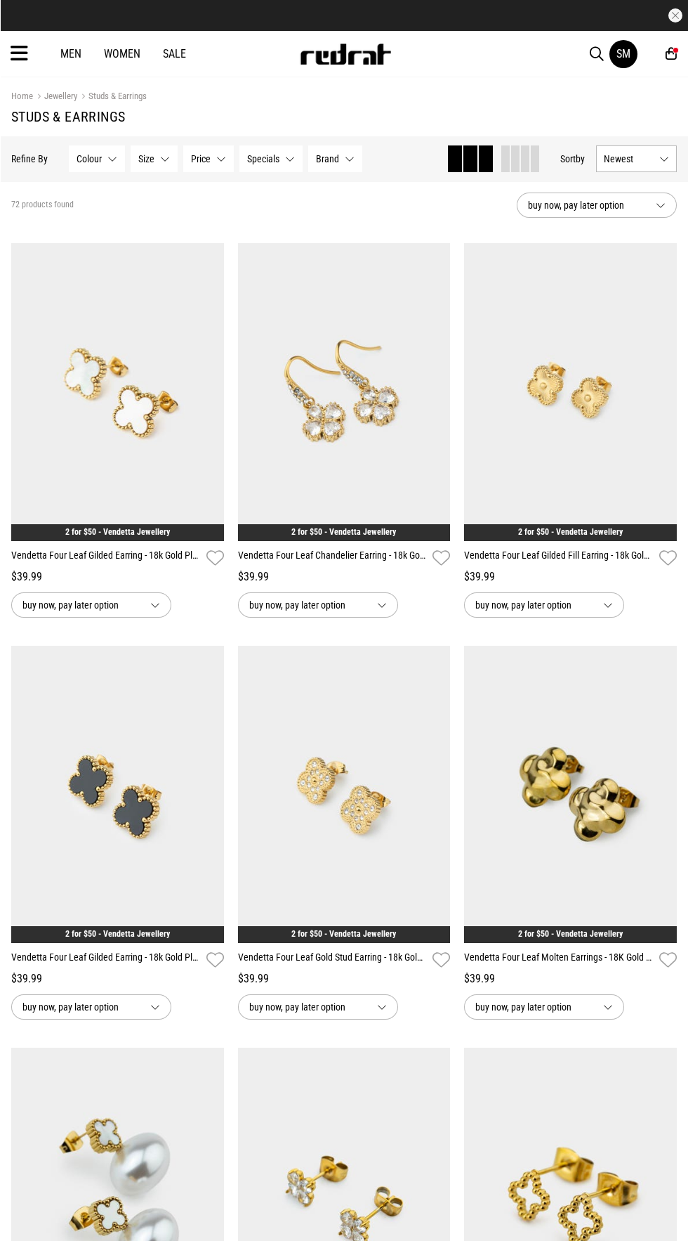
click at [672, 55] on icon at bounding box center [671, 53] width 11 height 15
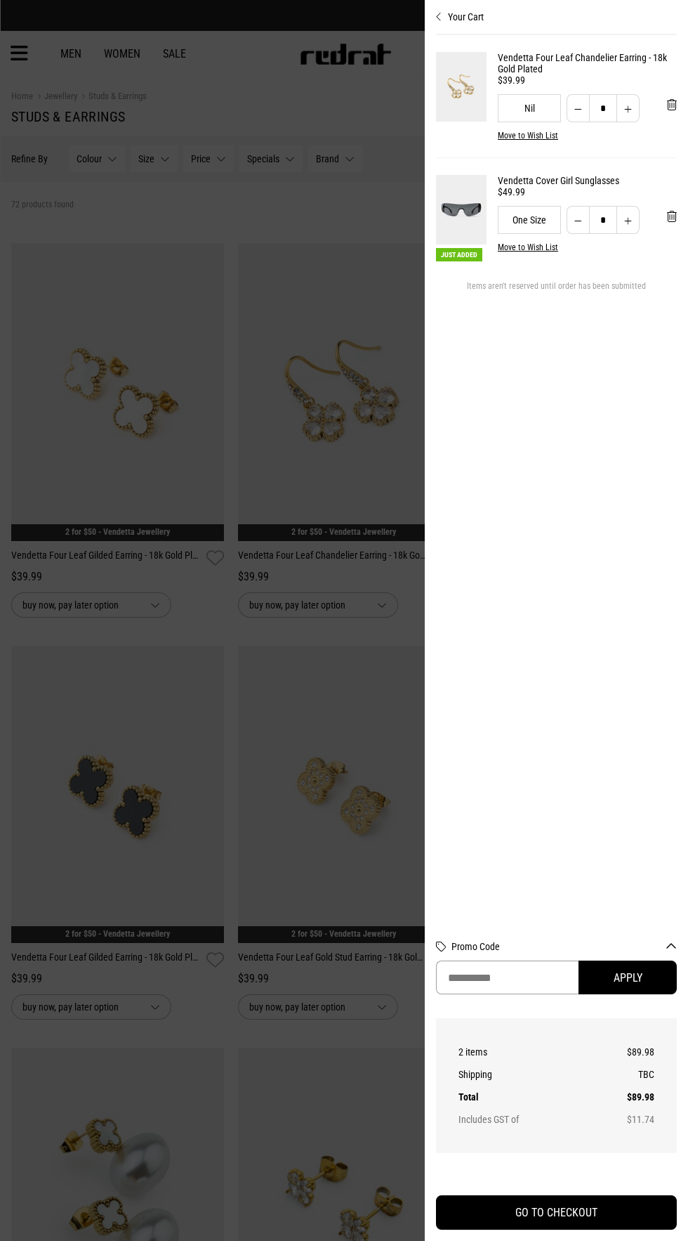
click at [545, 994] on input "Promo Code" at bounding box center [507, 977] width 143 height 34
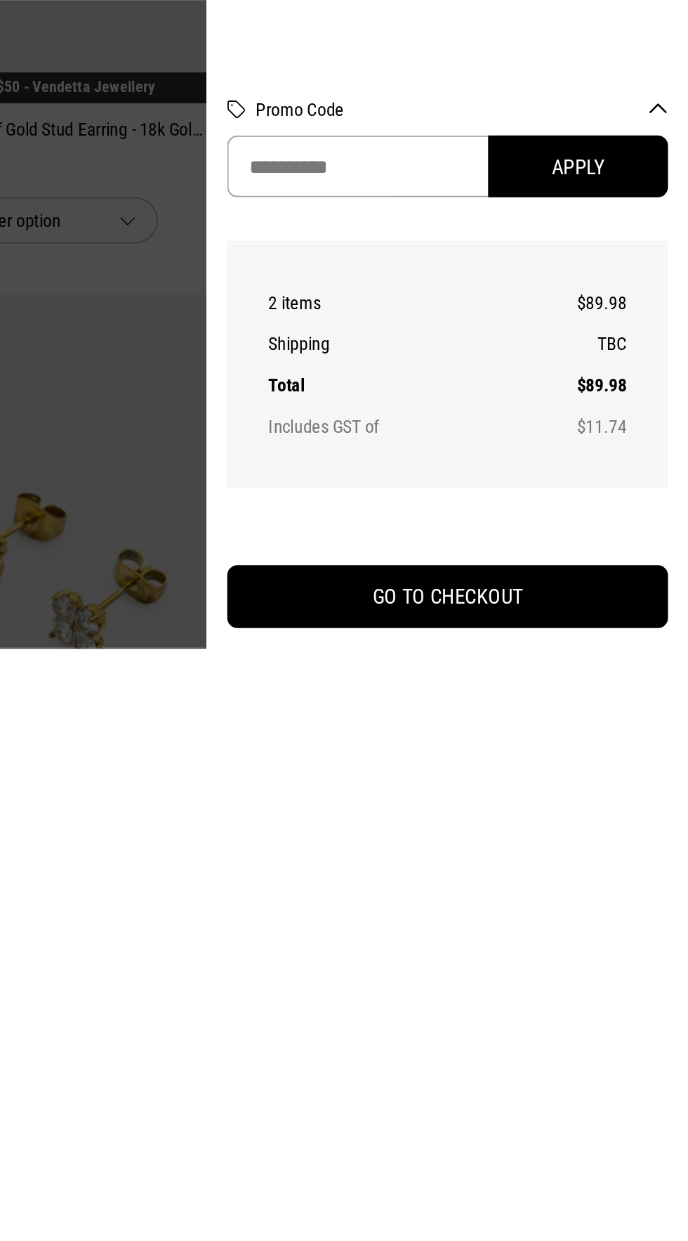
click at [471, 994] on input "Promo Code" at bounding box center [507, 977] width 143 height 34
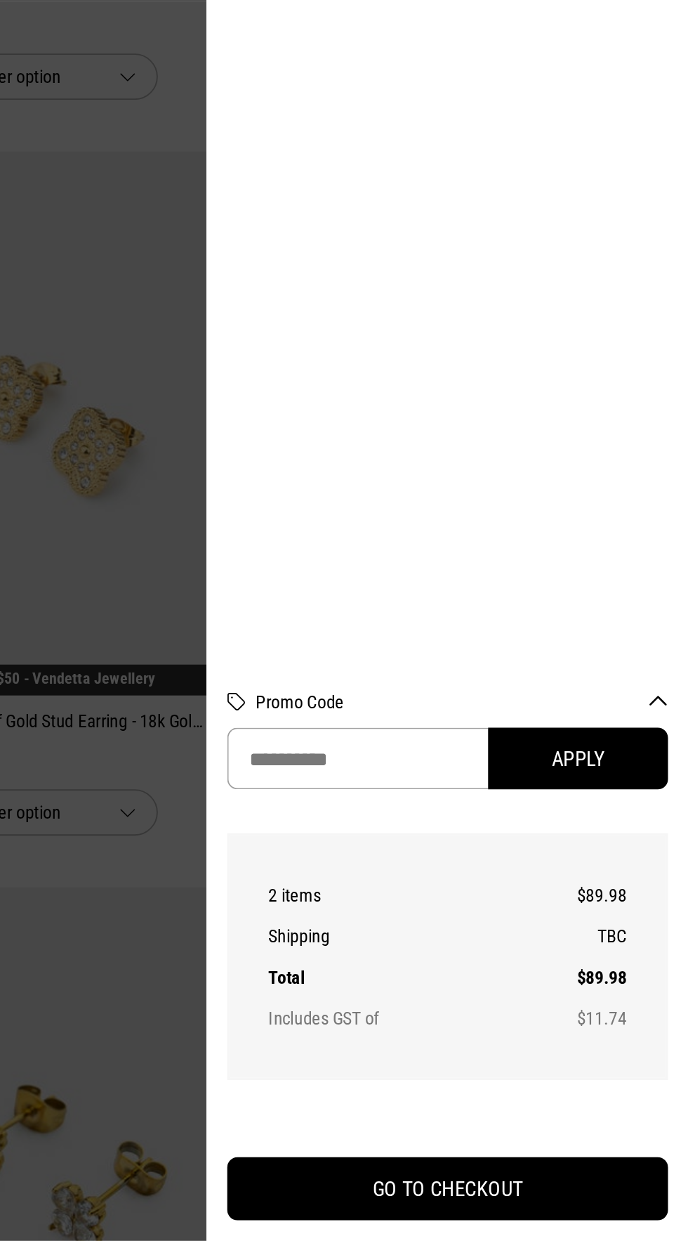
click at [495, 980] on input "Promo Code" at bounding box center [507, 977] width 143 height 34
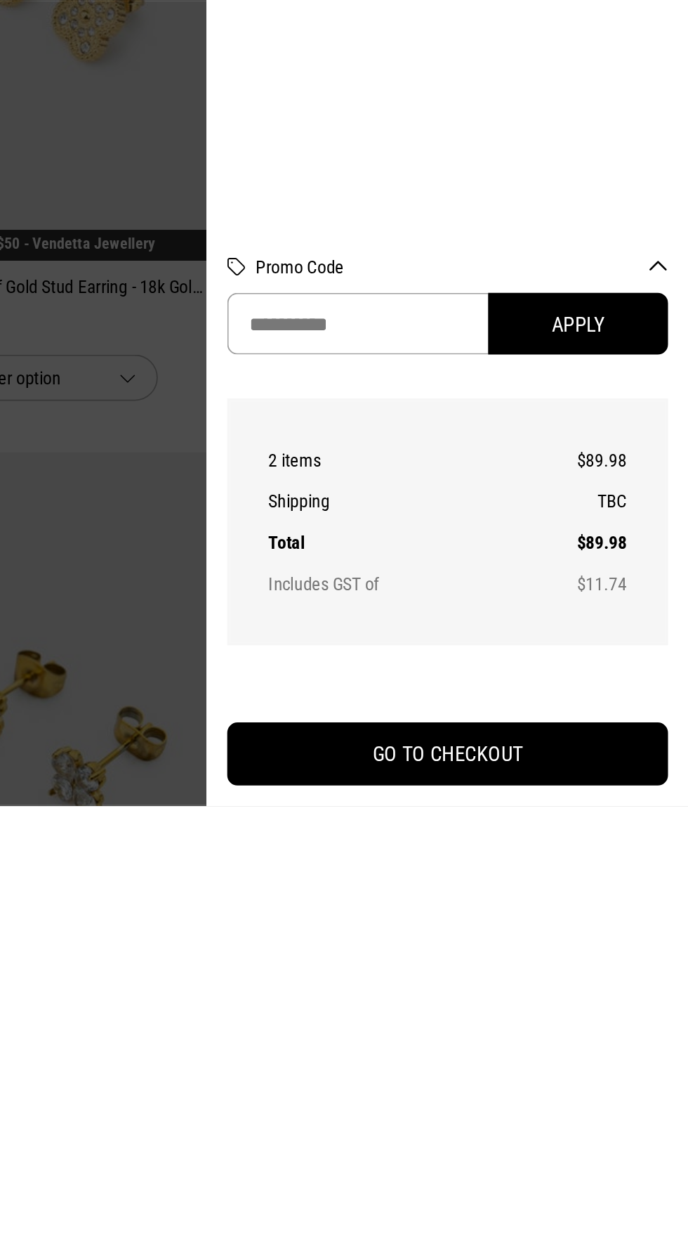
click at [483, 974] on input "Promo Code" at bounding box center [507, 977] width 143 height 34
click at [467, 975] on input "Promo Code" at bounding box center [507, 977] width 143 height 34
click at [466, 976] on input "Promo Code" at bounding box center [507, 977] width 143 height 34
click at [464, 990] on input "Promo Code" at bounding box center [507, 977] width 143 height 34
click at [457, 984] on input "Promo Code" at bounding box center [507, 977] width 143 height 34
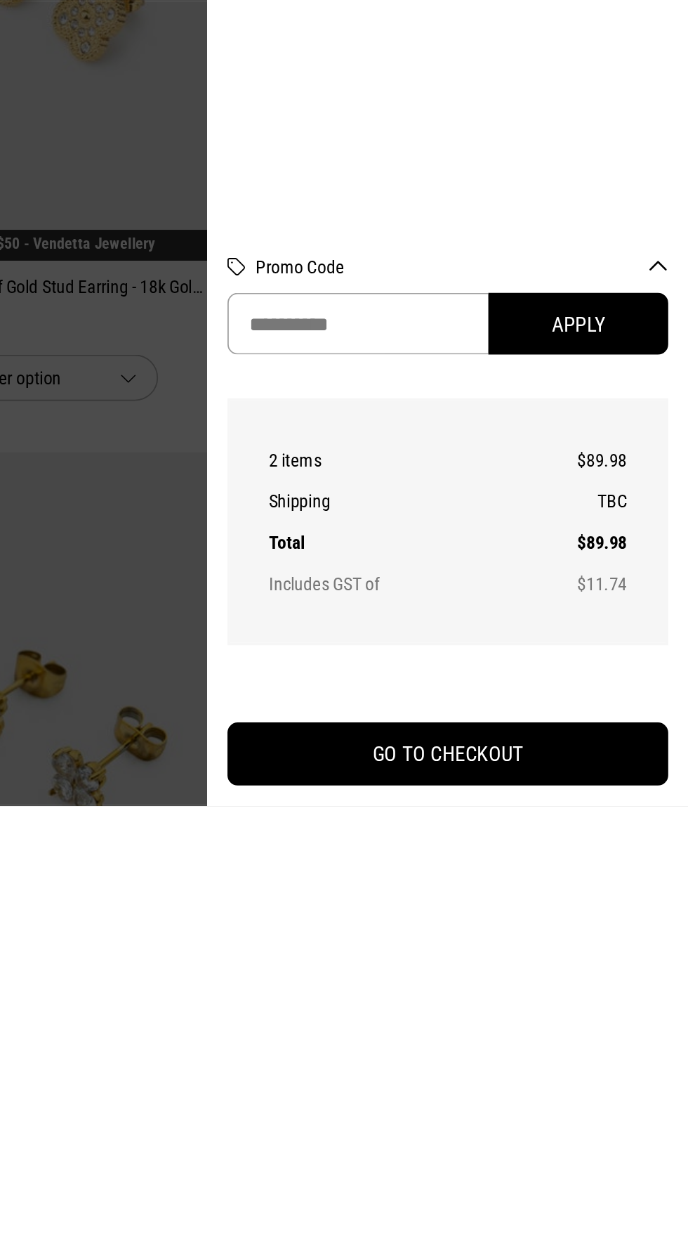
click at [455, 990] on input "Promo Code" at bounding box center [507, 977] width 143 height 34
click at [457, 983] on input "Promo Code" at bounding box center [507, 977] width 143 height 34
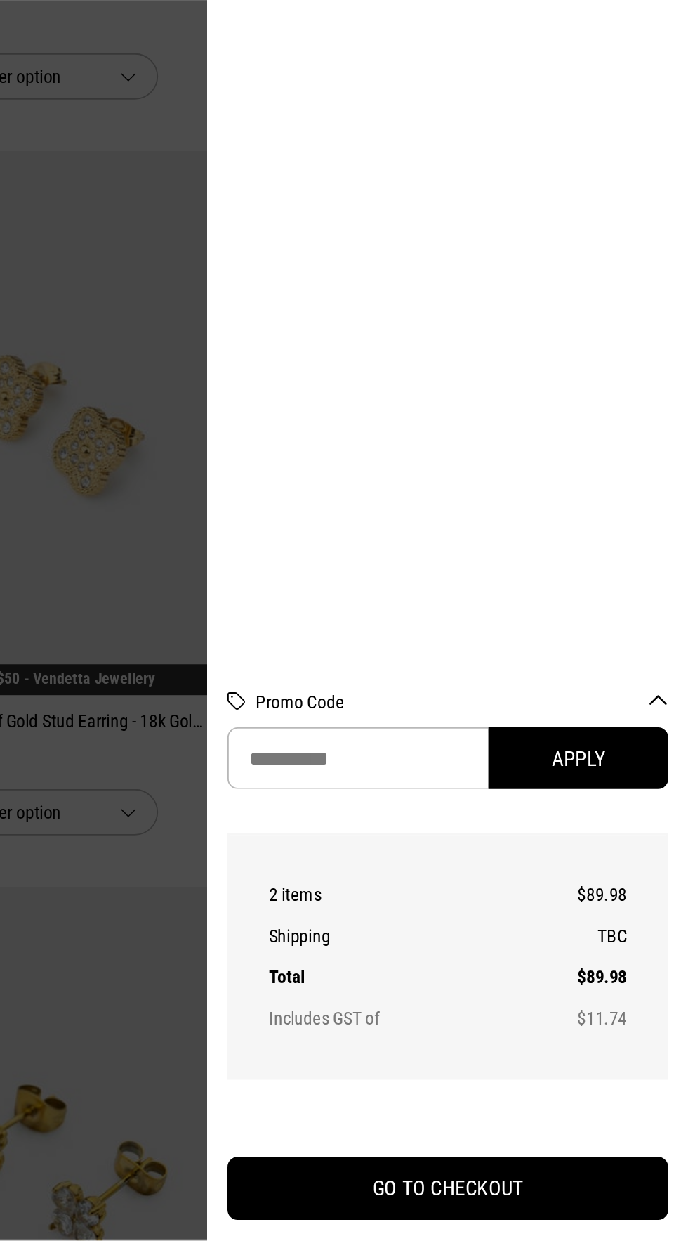
click at [478, 740] on section "Vendetta Four Leaf Chandelier Earring - 18k Gold Plated $39.99 Nil * Move to Wi…" at bounding box center [556, 479] width 241 height 889
click at [492, 978] on input "Promo Code" at bounding box center [507, 977] width 143 height 34
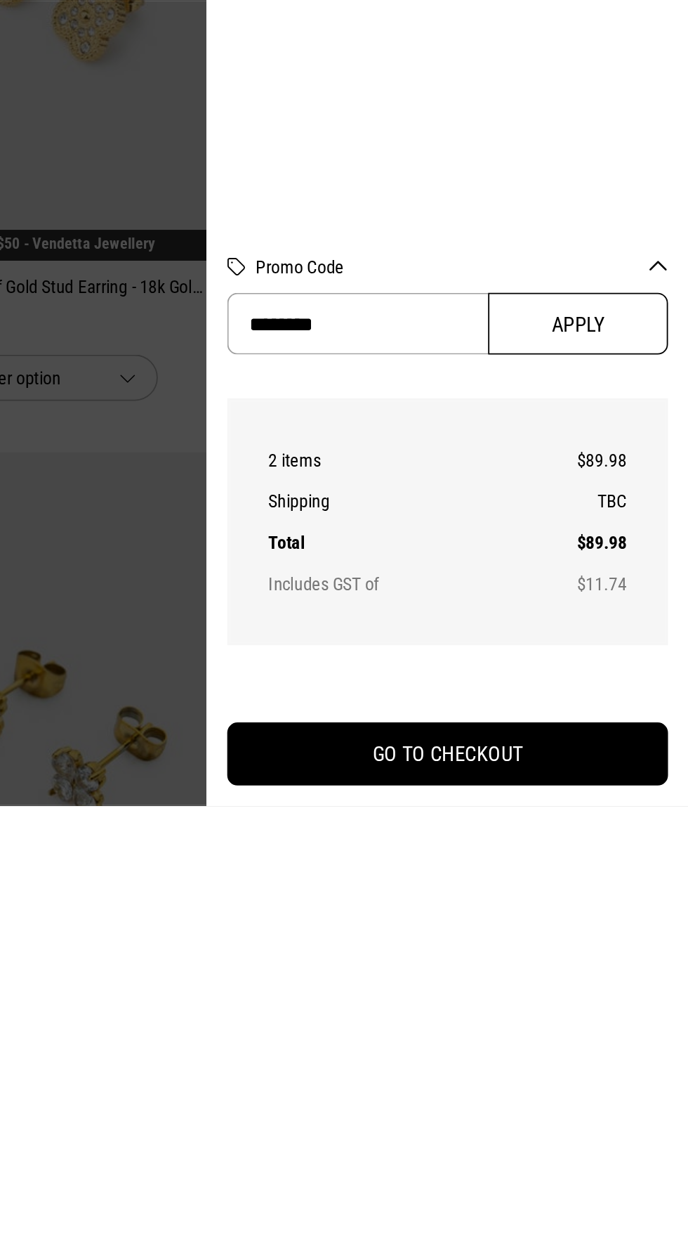
type input "********"
click at [629, 969] on button "Apply" at bounding box center [628, 977] width 98 height 34
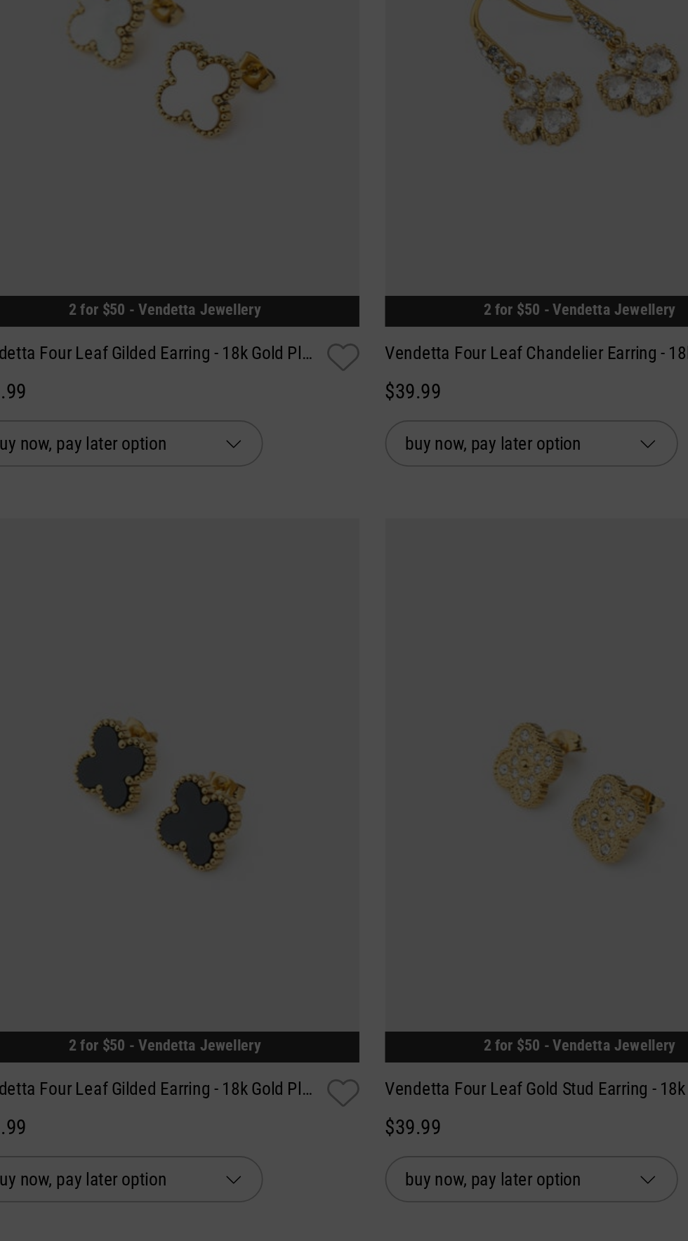
scroll to position [46, 0]
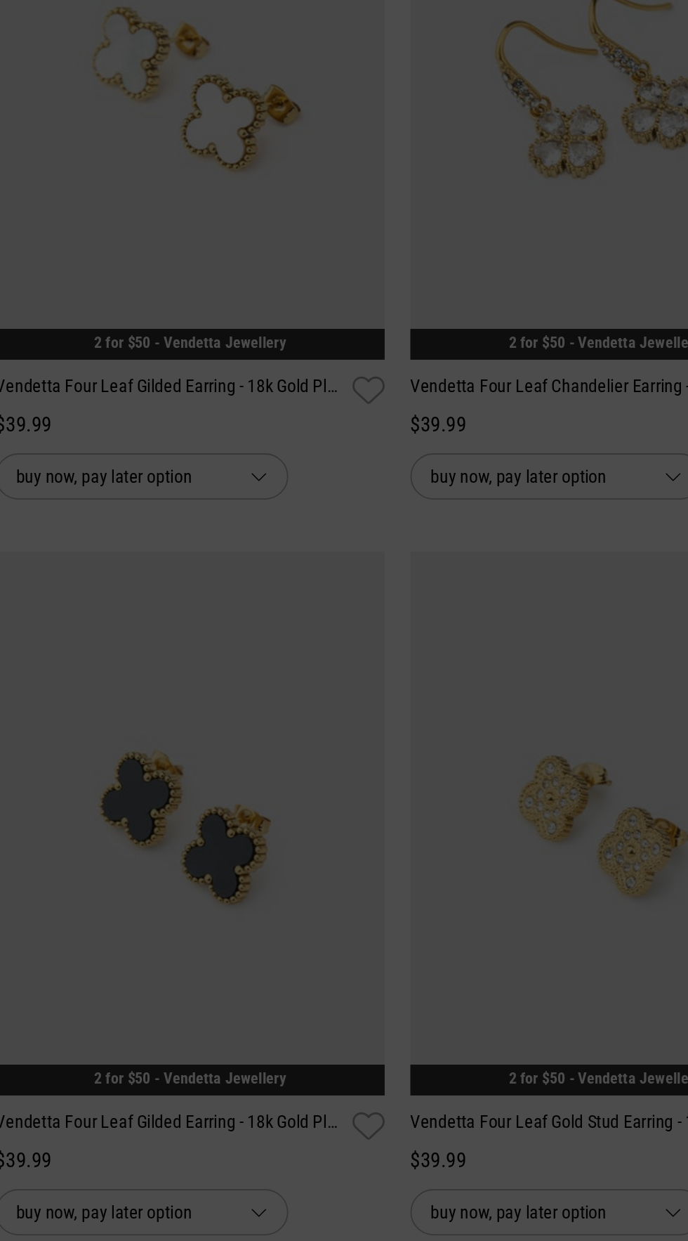
click at [326, 814] on div at bounding box center [344, 620] width 688 height 1241
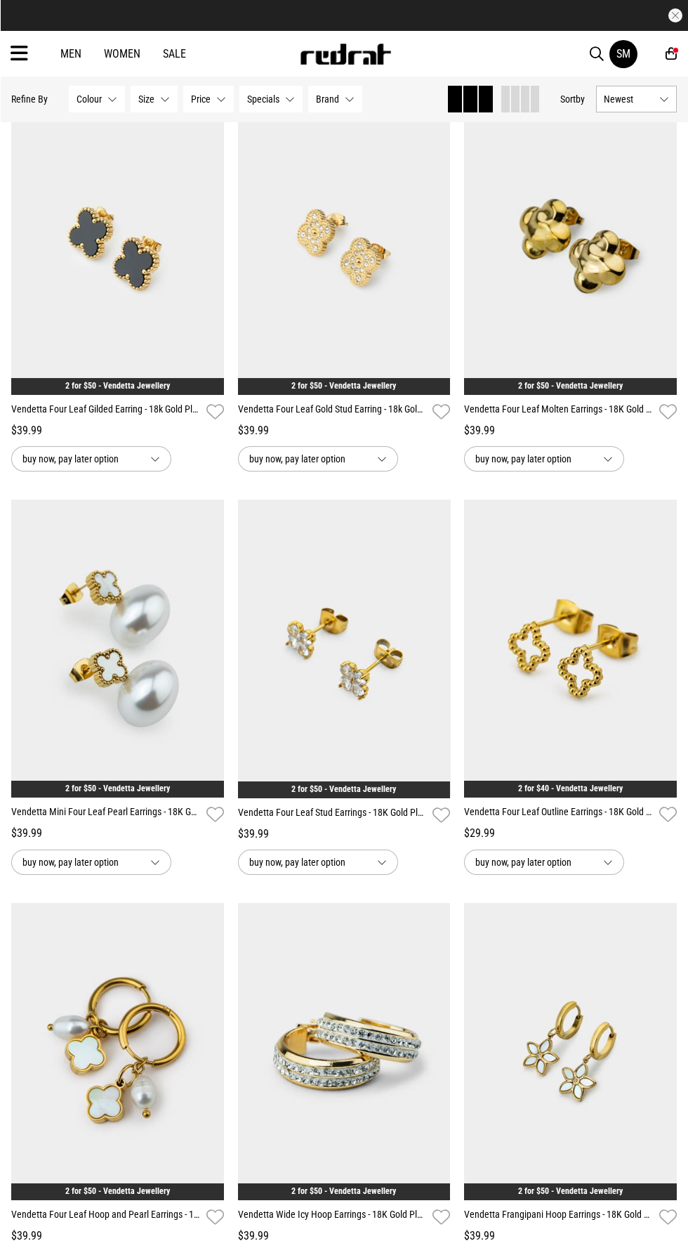
scroll to position [593, 0]
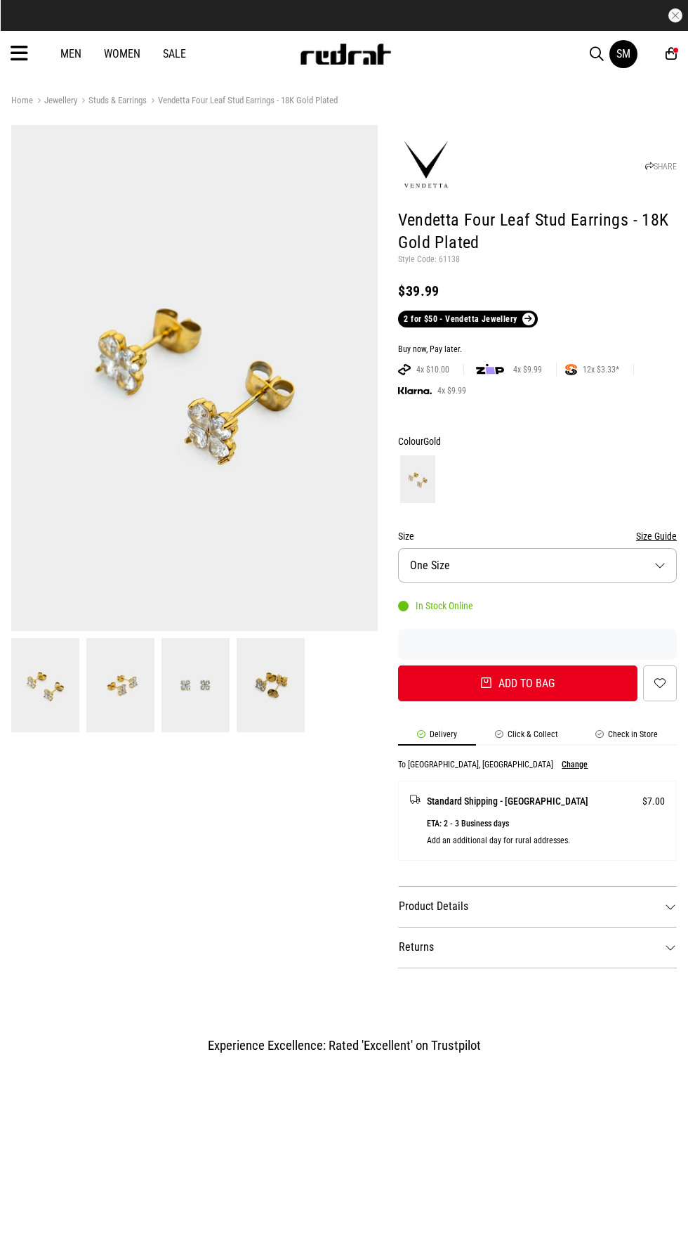
click at [154, 684] on img at bounding box center [120, 685] width 68 height 94
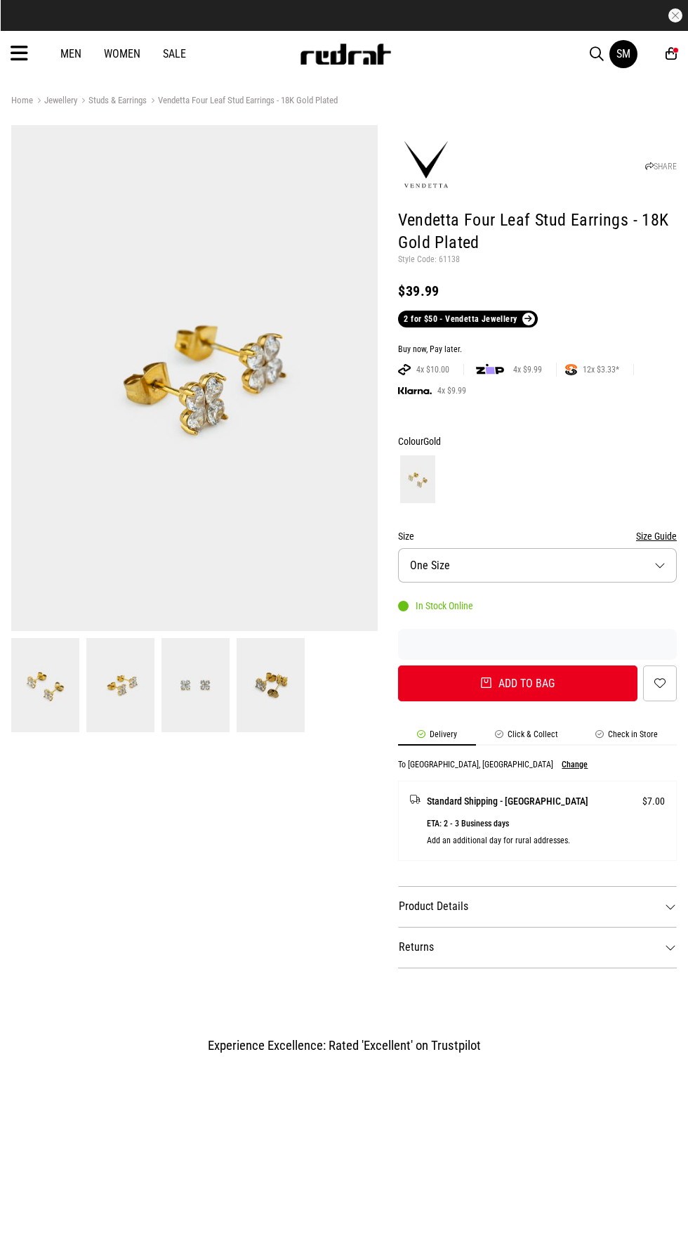
click at [221, 714] on img at bounding box center [196, 685] width 68 height 94
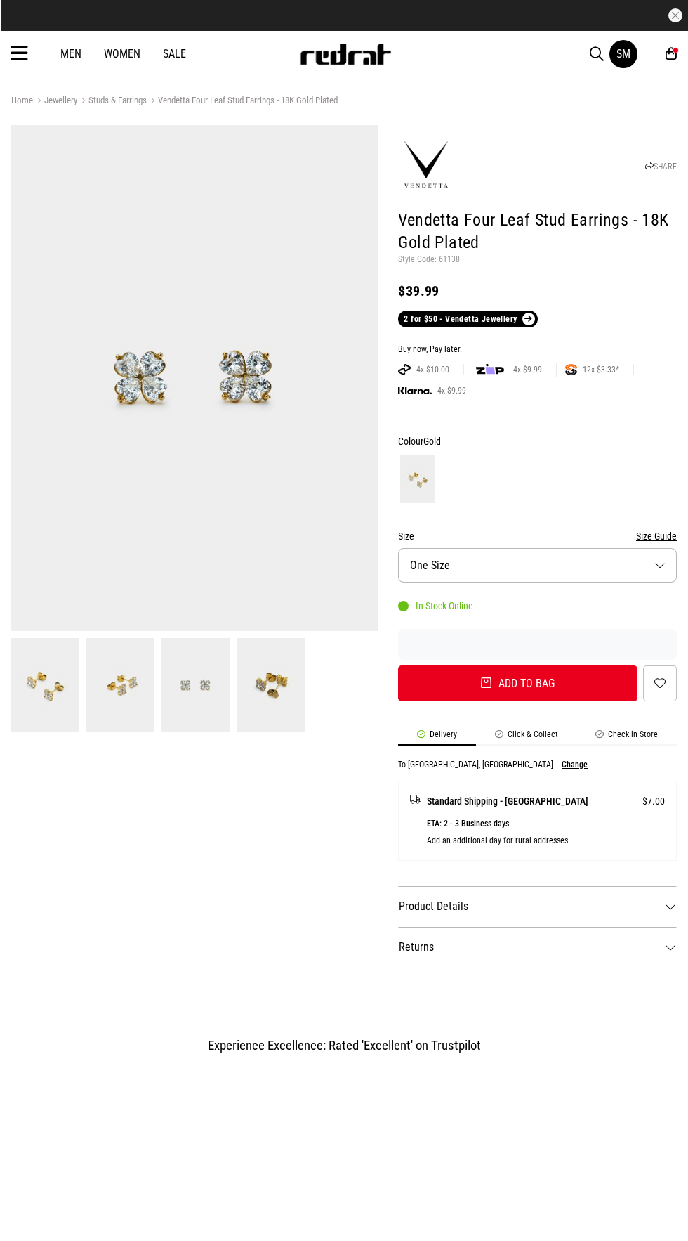
click at [262, 707] on img at bounding box center [271, 685] width 68 height 94
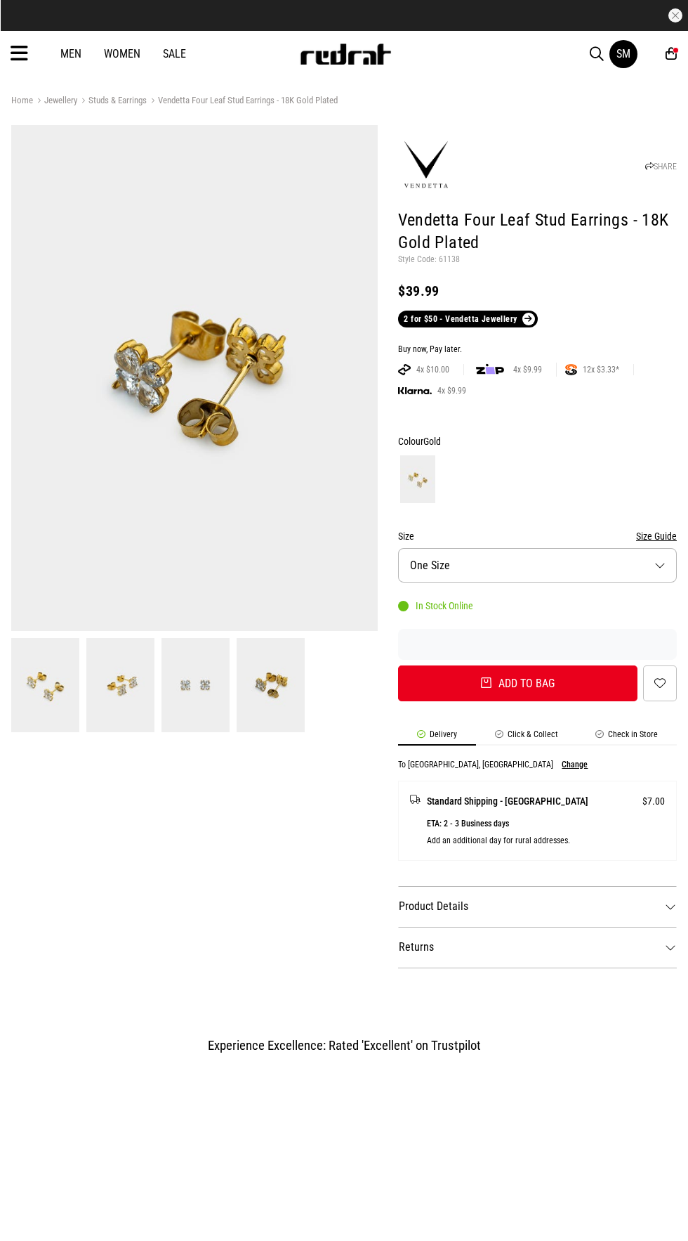
click at [188, 691] on img at bounding box center [196, 685] width 68 height 94
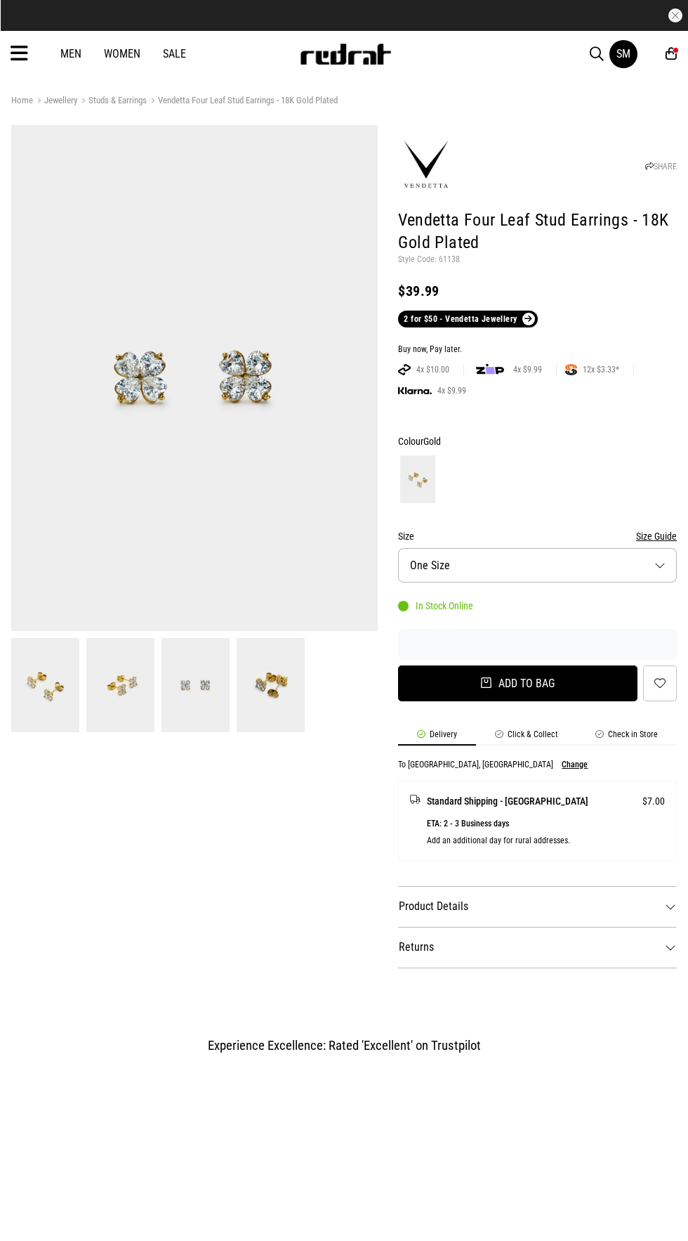
click at [569, 693] on button "Add to bag" at bounding box center [518, 683] width 240 height 36
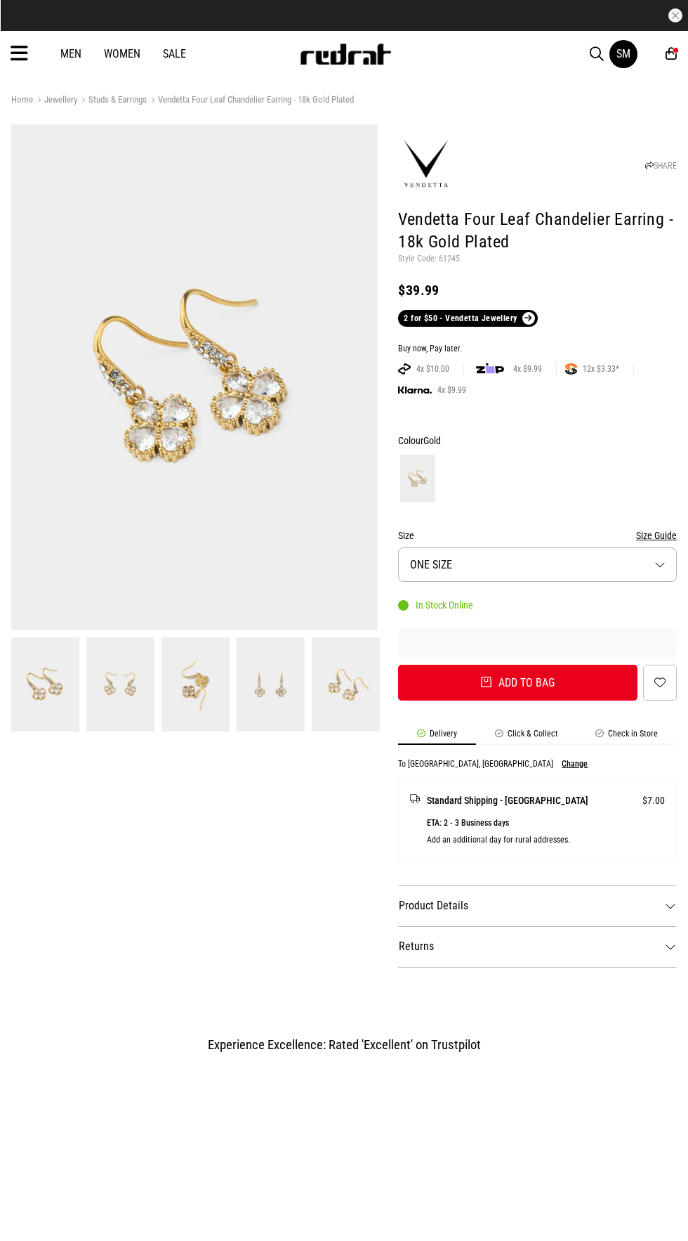
click at [191, 686] on img at bounding box center [196, 684] width 68 height 94
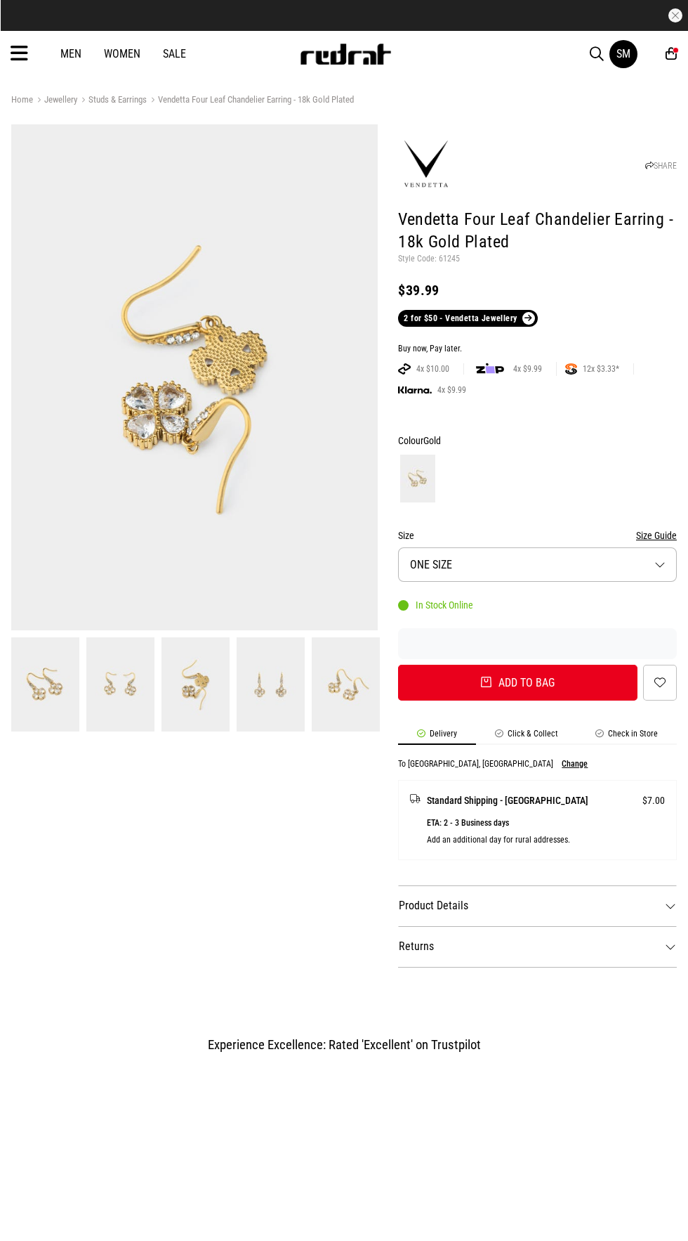
click at [283, 667] on img at bounding box center [271, 684] width 68 height 94
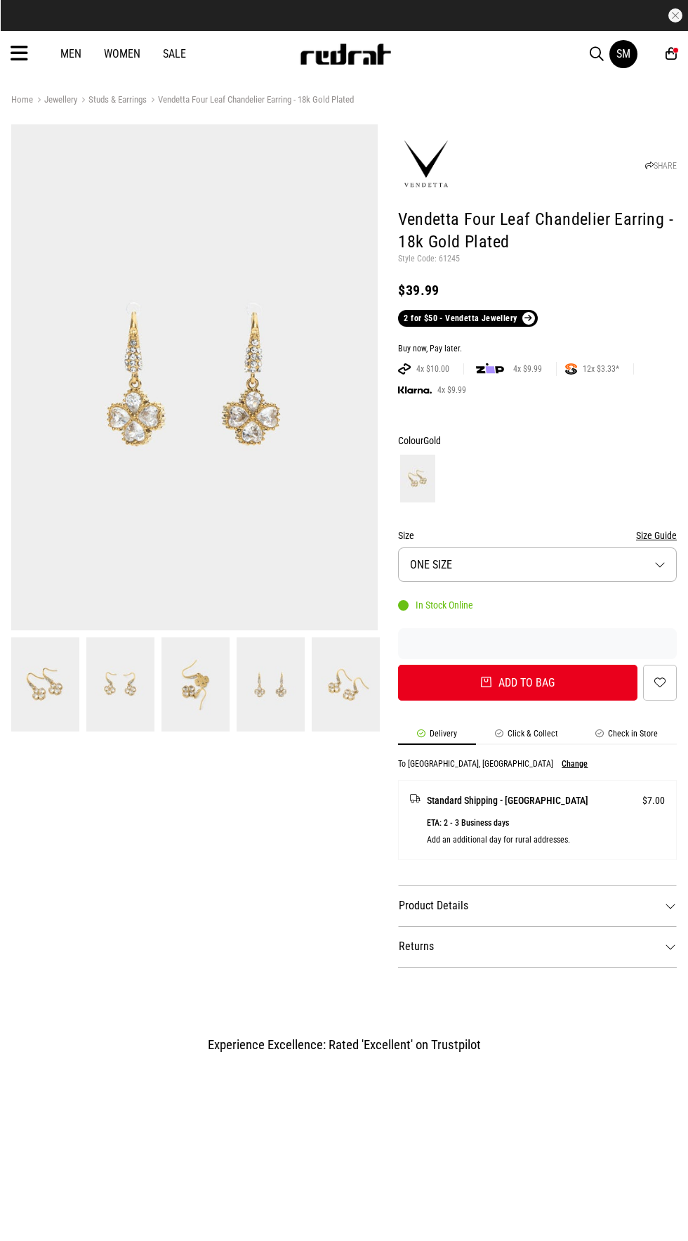
click at [103, 695] on img at bounding box center [120, 684] width 68 height 94
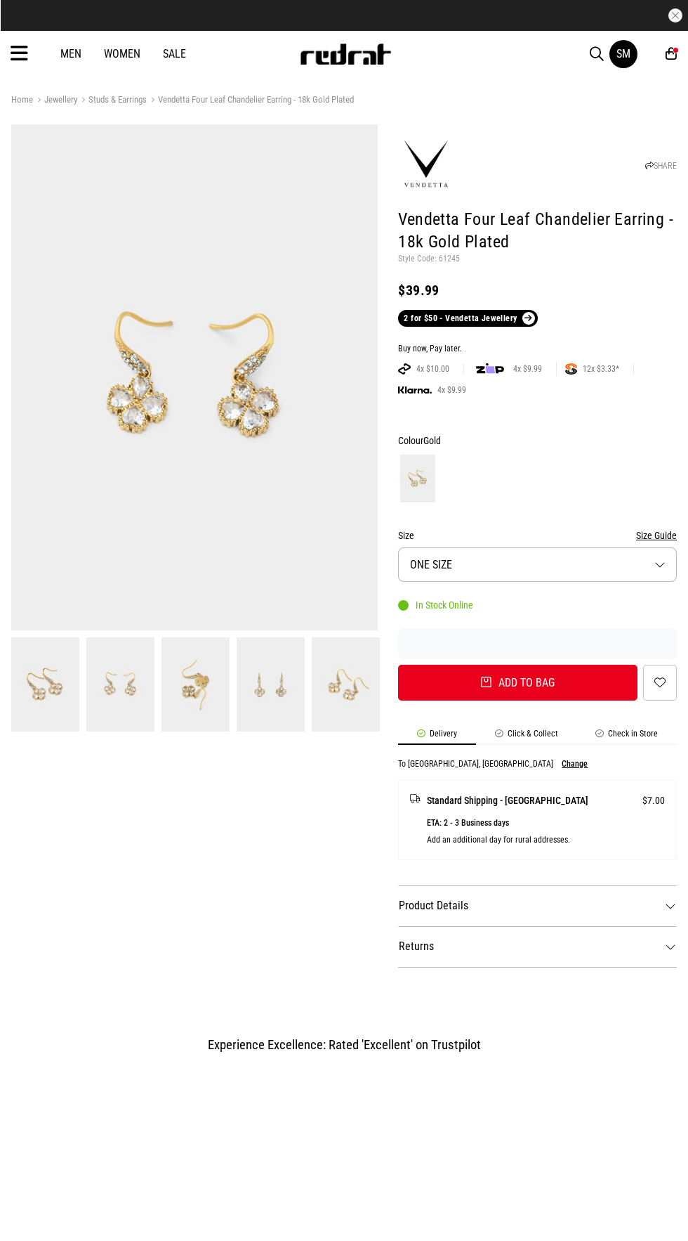
click at [155, 706] on link at bounding box center [120, 684] width 75 height 94
click at [243, 707] on img at bounding box center [271, 684] width 68 height 94
click at [283, 692] on img at bounding box center [271, 684] width 68 height 94
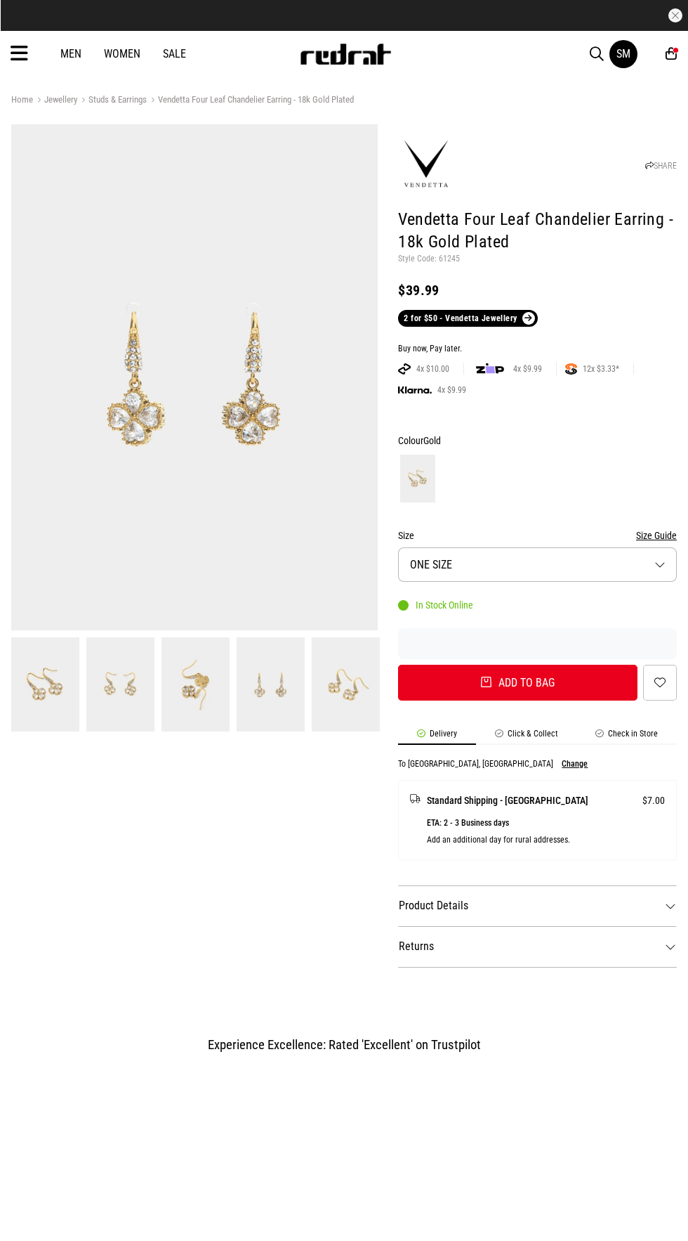
click at [93, 698] on img at bounding box center [120, 684] width 68 height 94
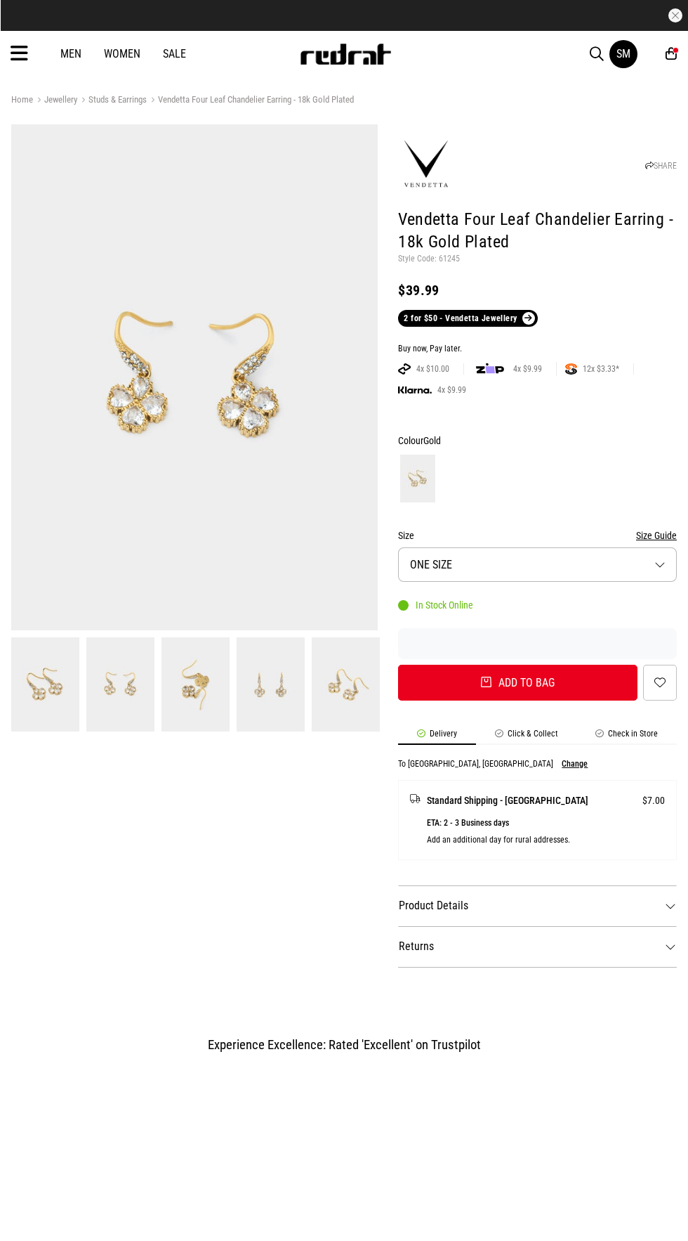
click at [172, 695] on img at bounding box center [196, 684] width 68 height 94
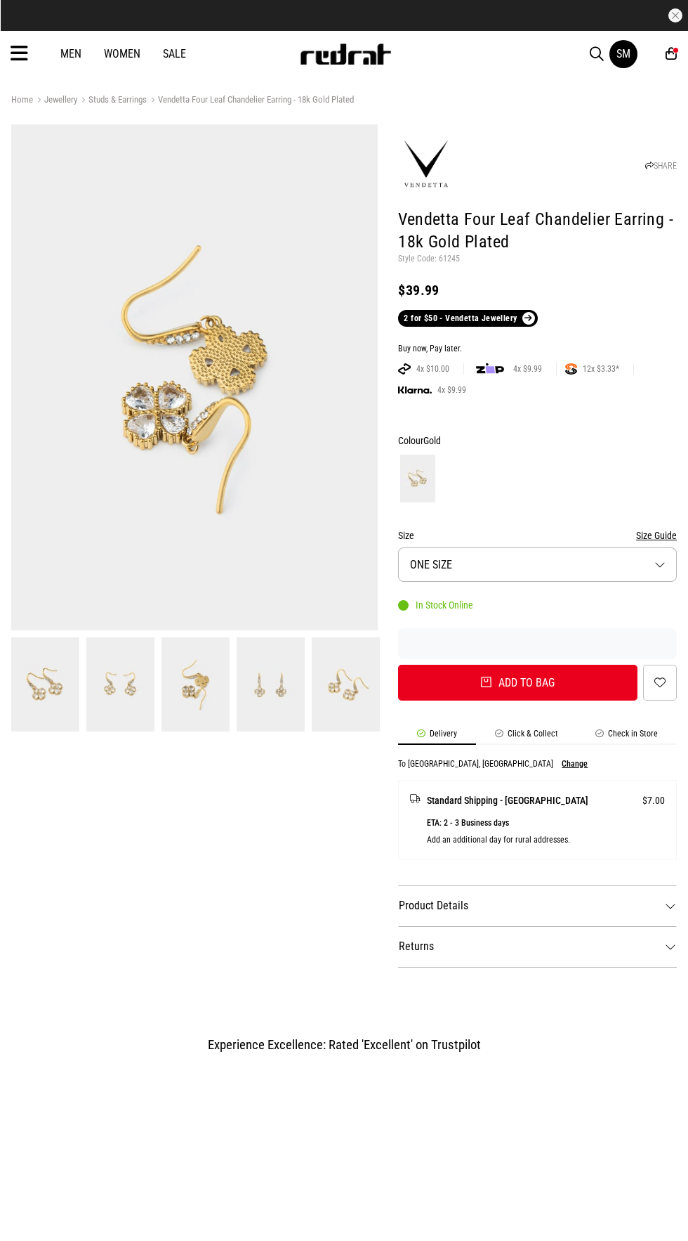
click at [124, 673] on img at bounding box center [120, 684] width 68 height 94
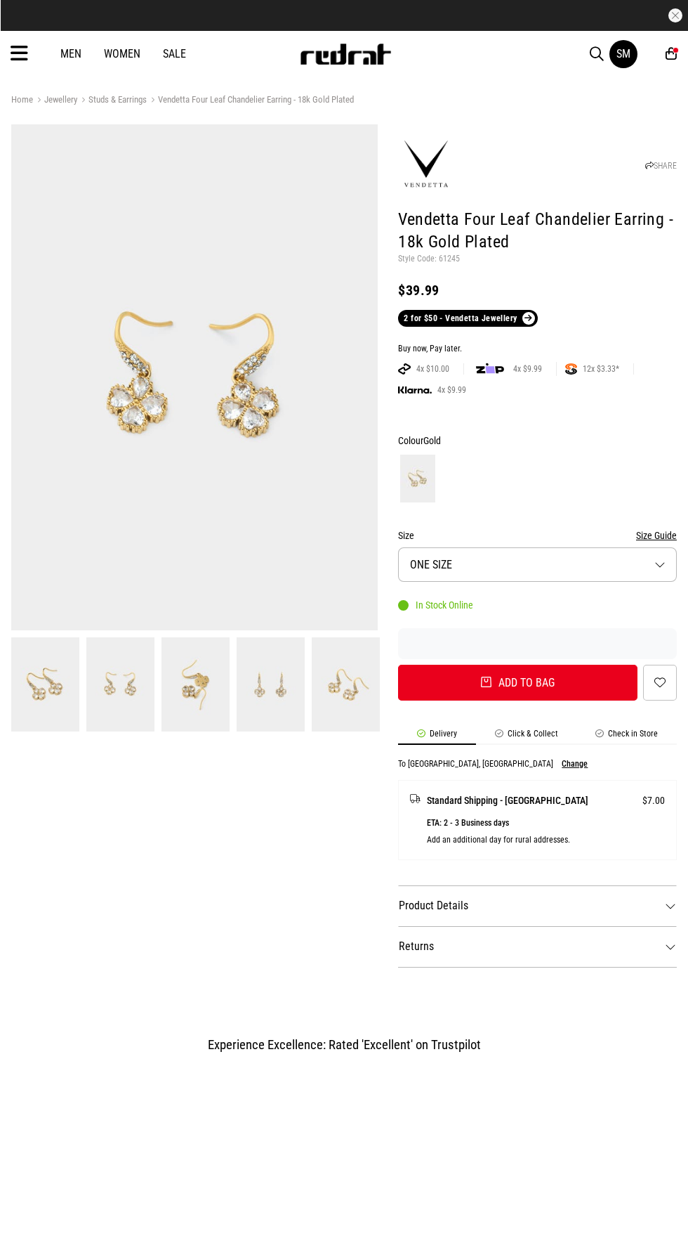
click at [11, 27] on article "30 Day Returns Free Delivery Over $175" at bounding box center [344, 15] width 688 height 31
click at [121, 53] on link "Women" at bounding box center [122, 53] width 37 height 13
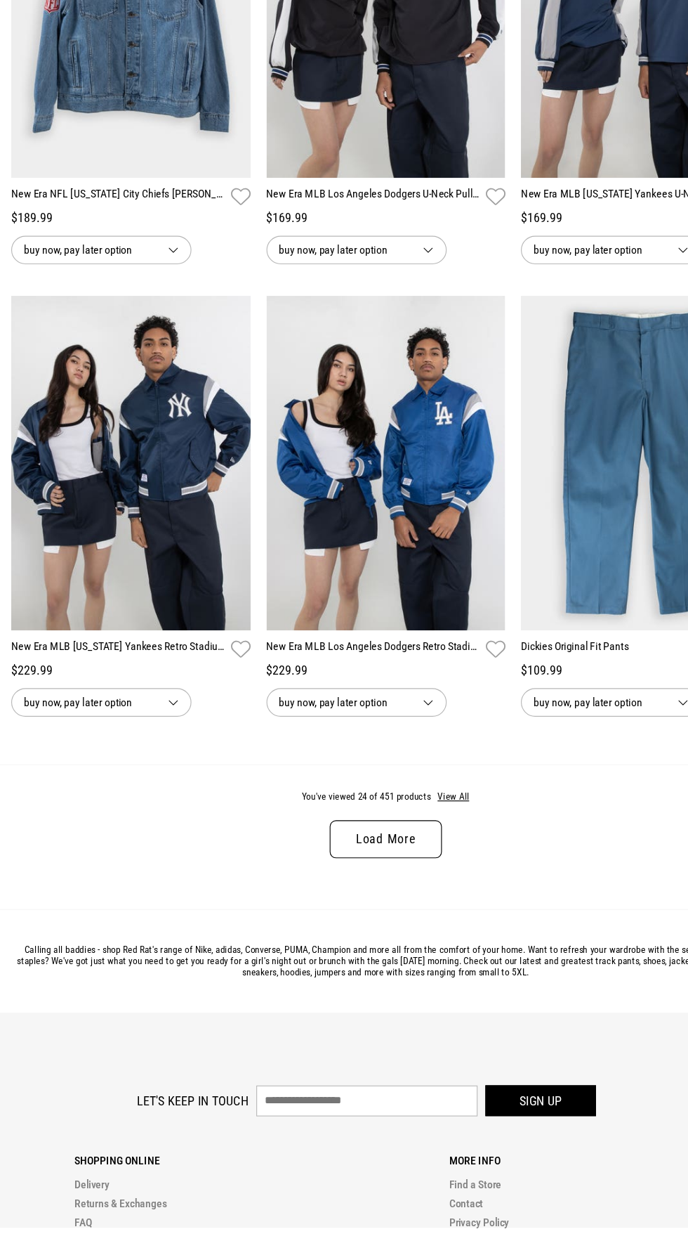
scroll to position [2682, 0]
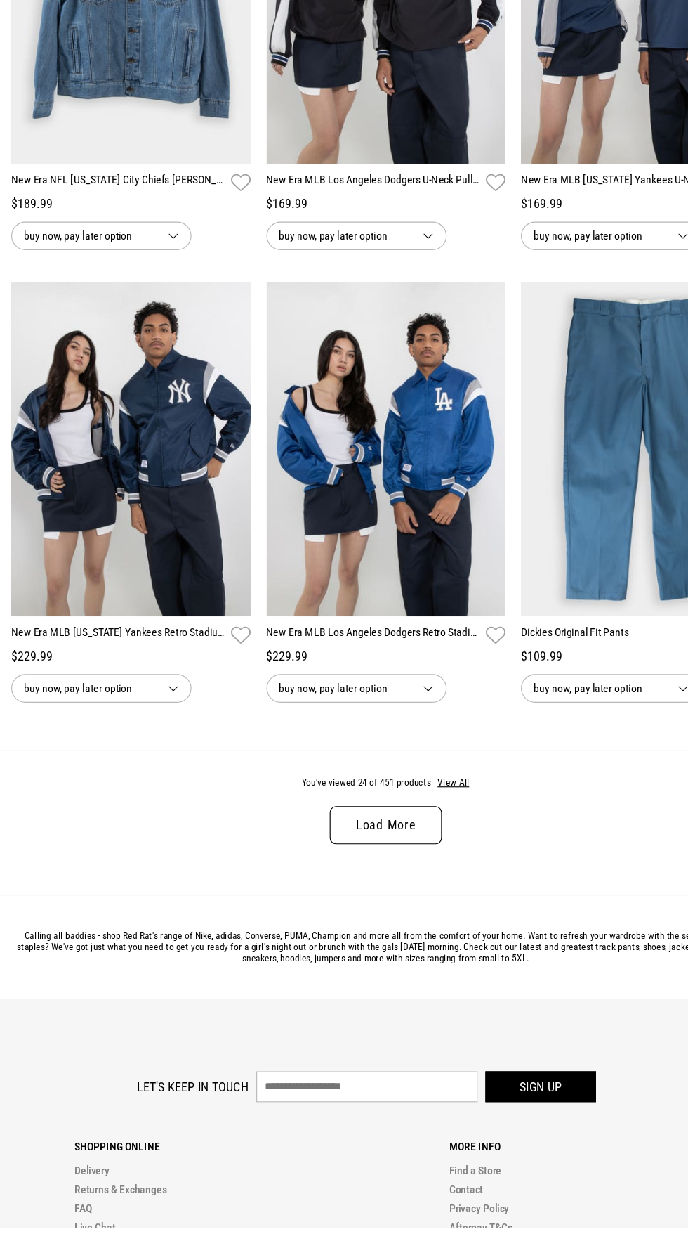
click at [313, 894] on link "Load More" at bounding box center [344, 883] width 100 height 34
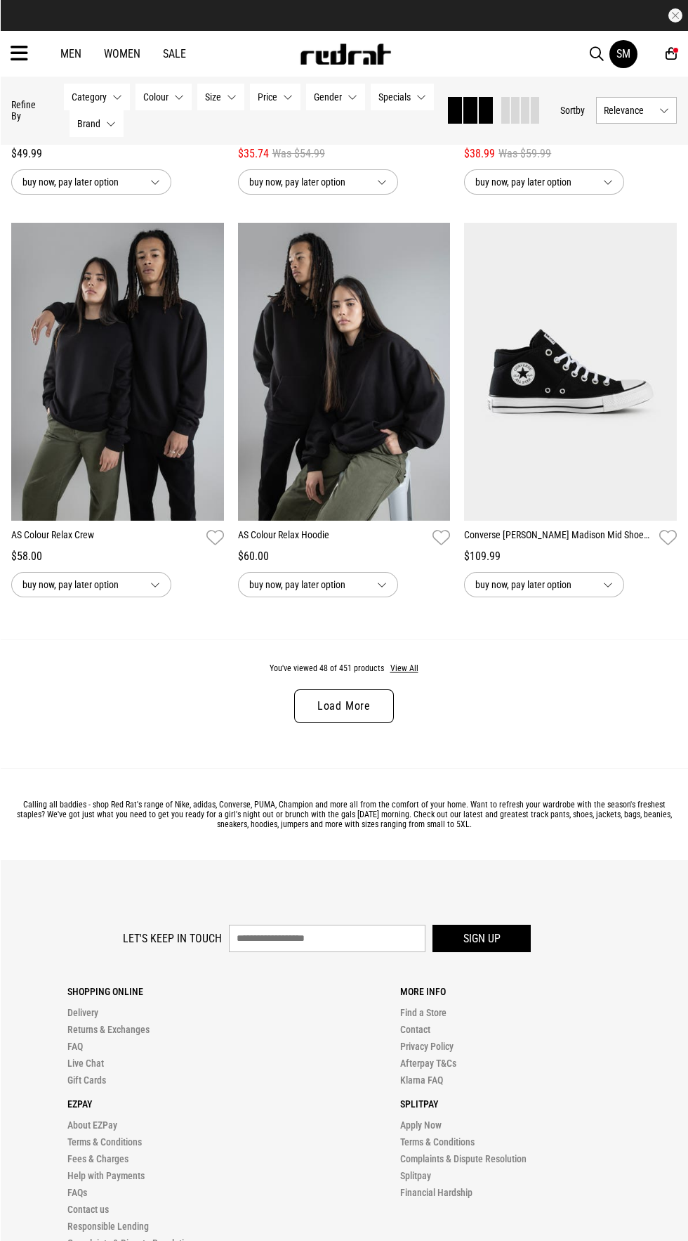
scroll to position [6082, 0]
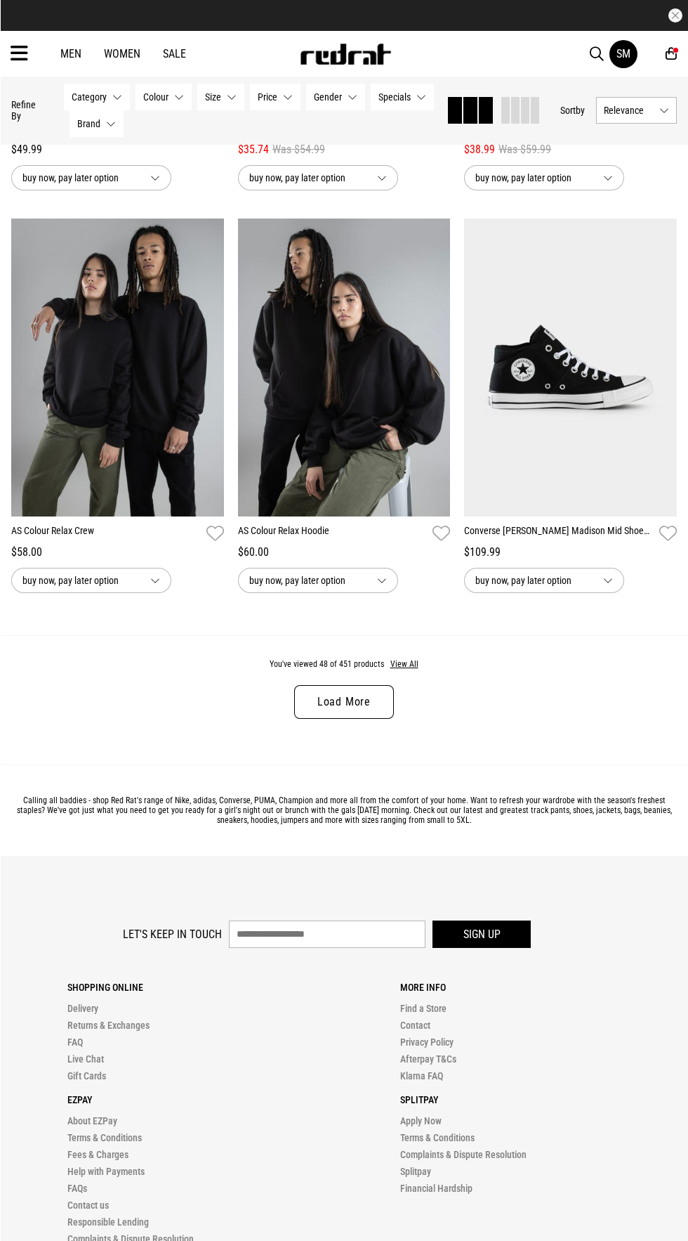
click at [377, 693] on link "Load More" at bounding box center [344, 702] width 100 height 34
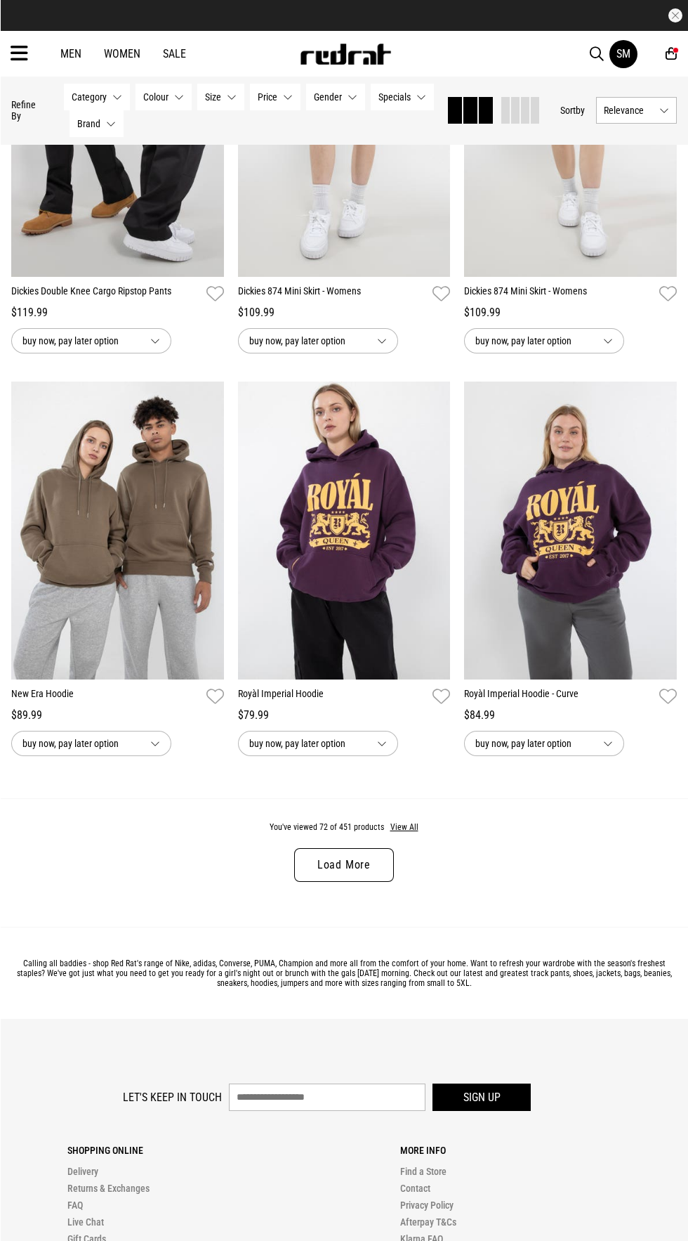
scroll to position [9138, 0]
click at [398, 832] on button "View All" at bounding box center [405, 827] width 30 height 13
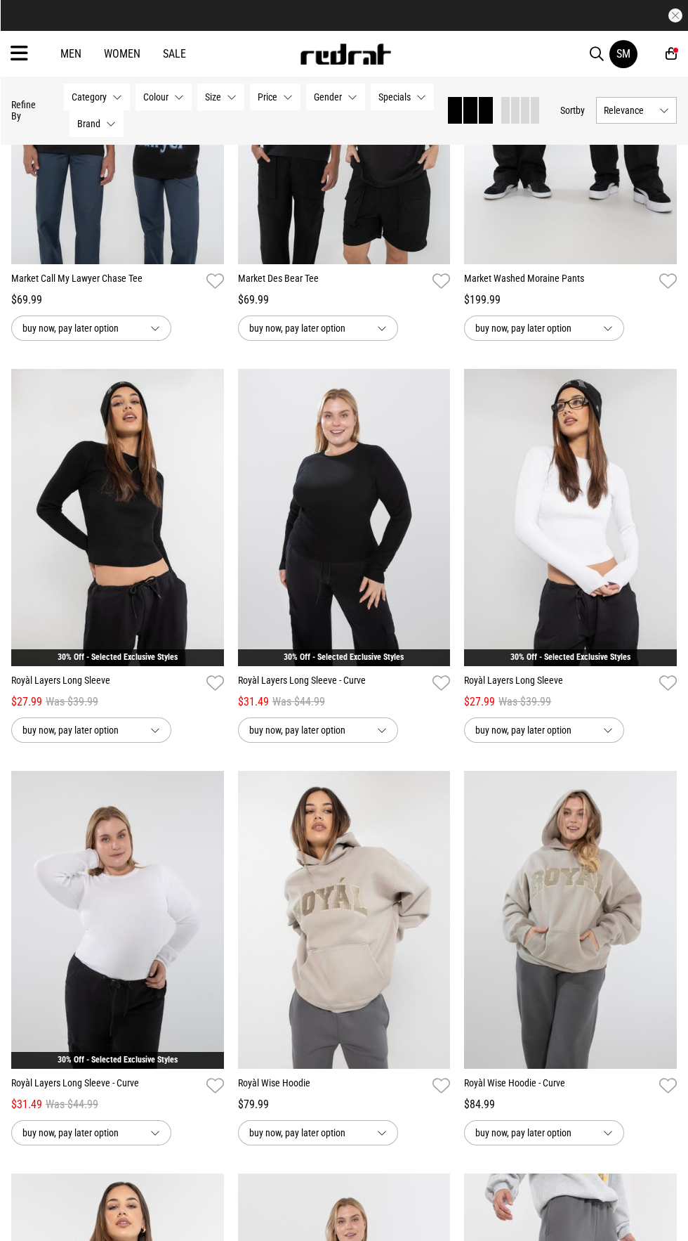
scroll to position [11163, 0]
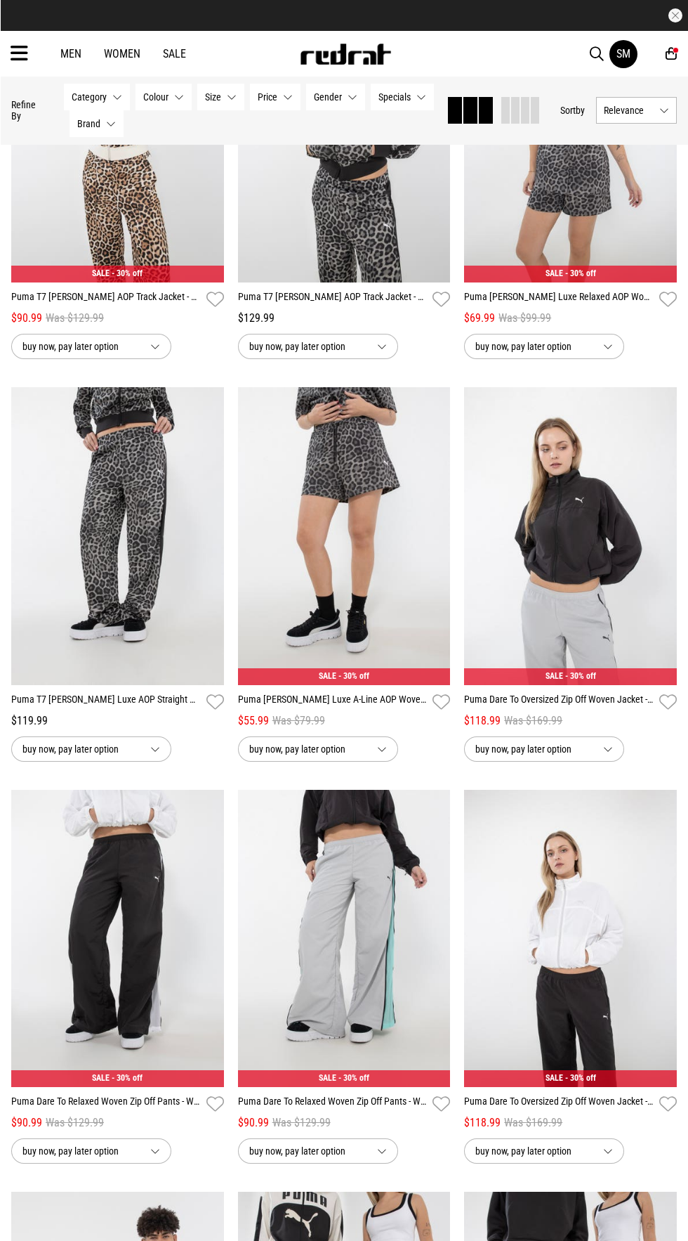
scroll to position [15167, 0]
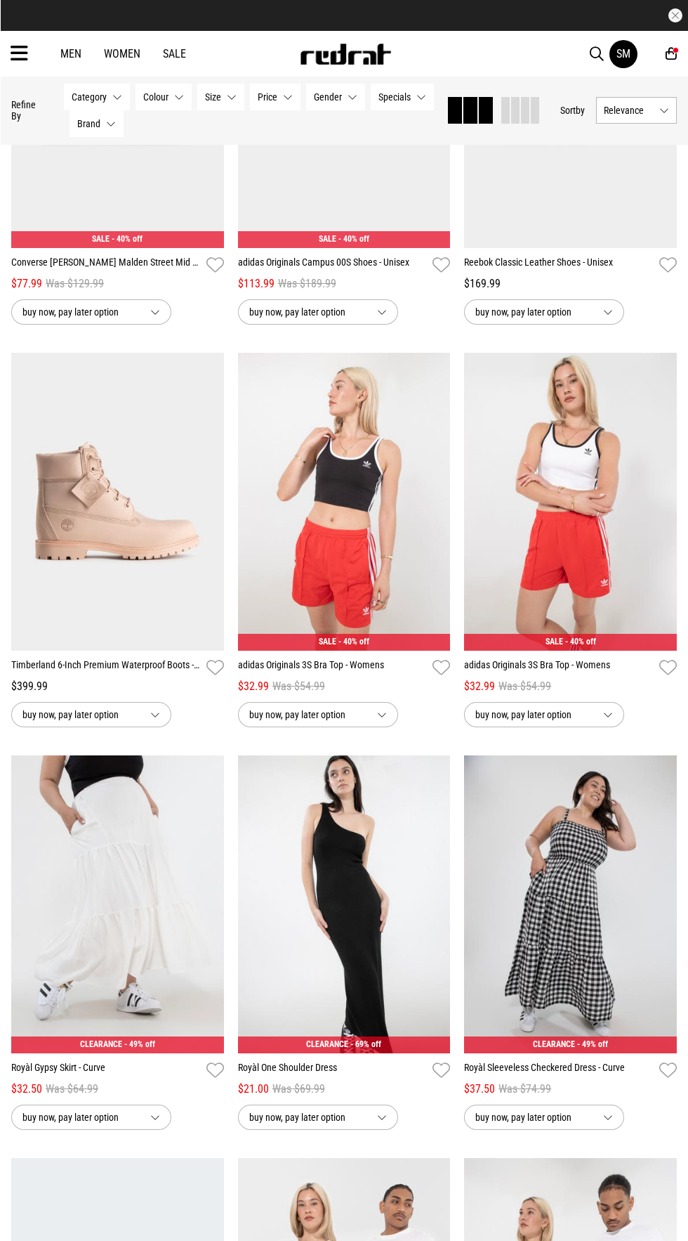
scroll to position [22844, 0]
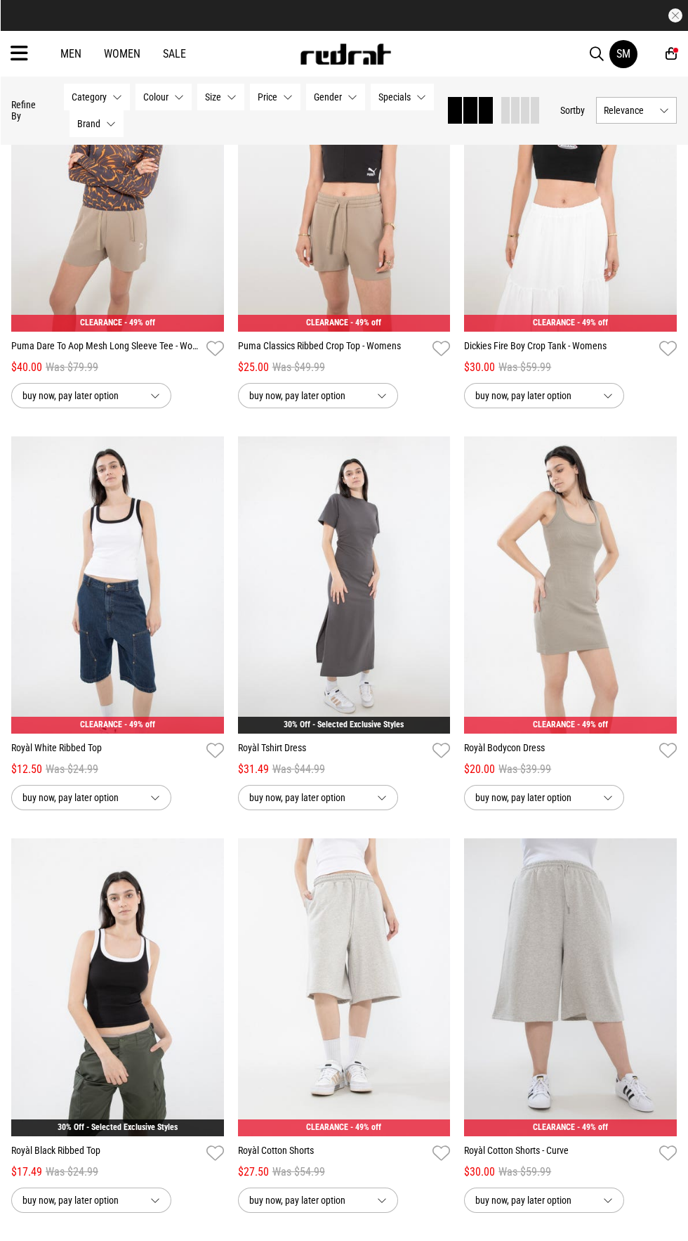
scroll to position [28416, 0]
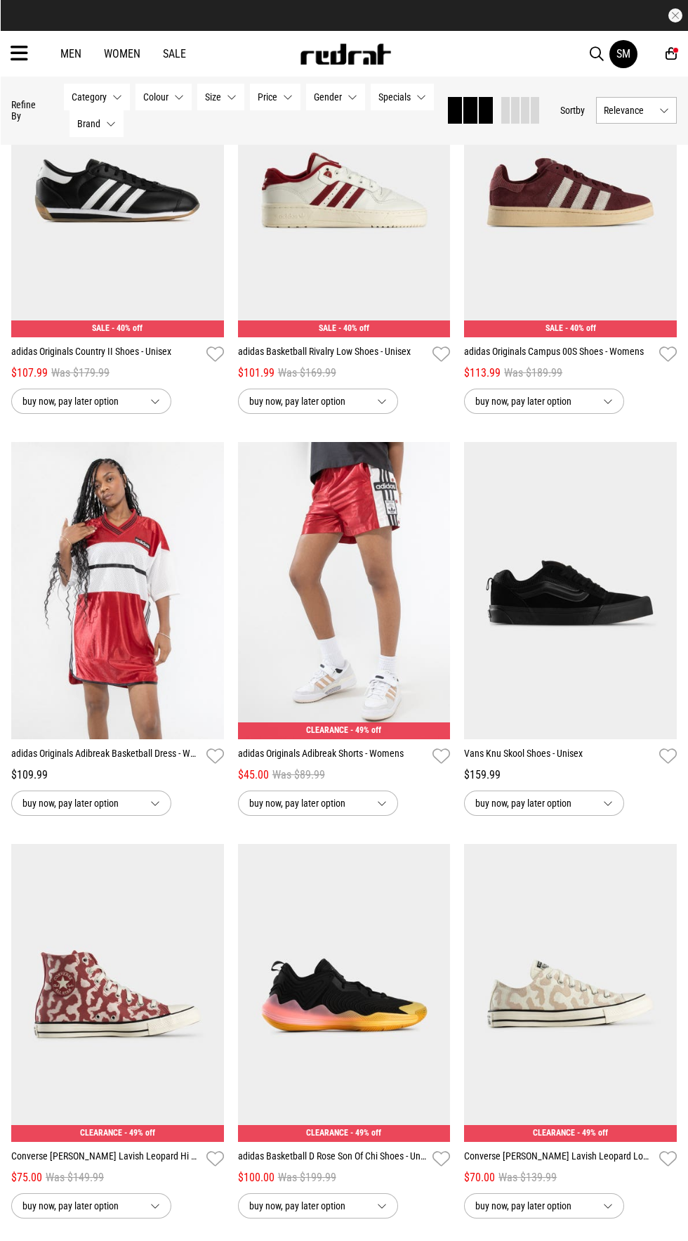
scroll to position [34753, 0]
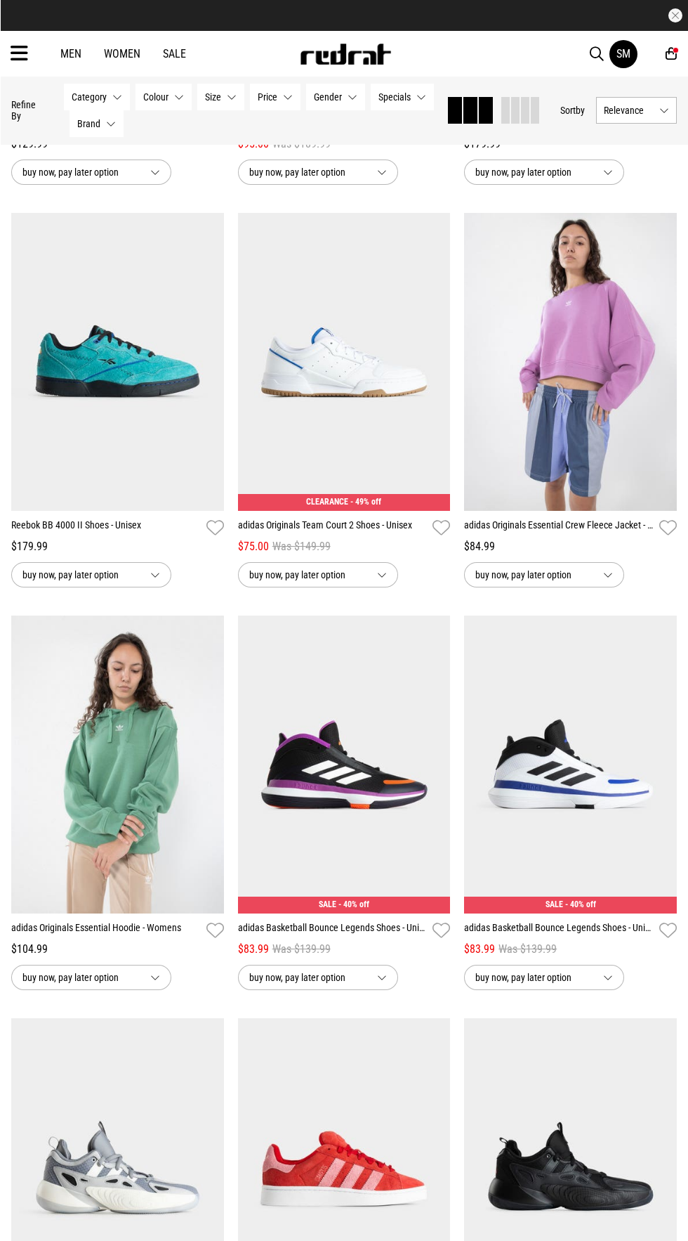
scroll to position [37471, 0]
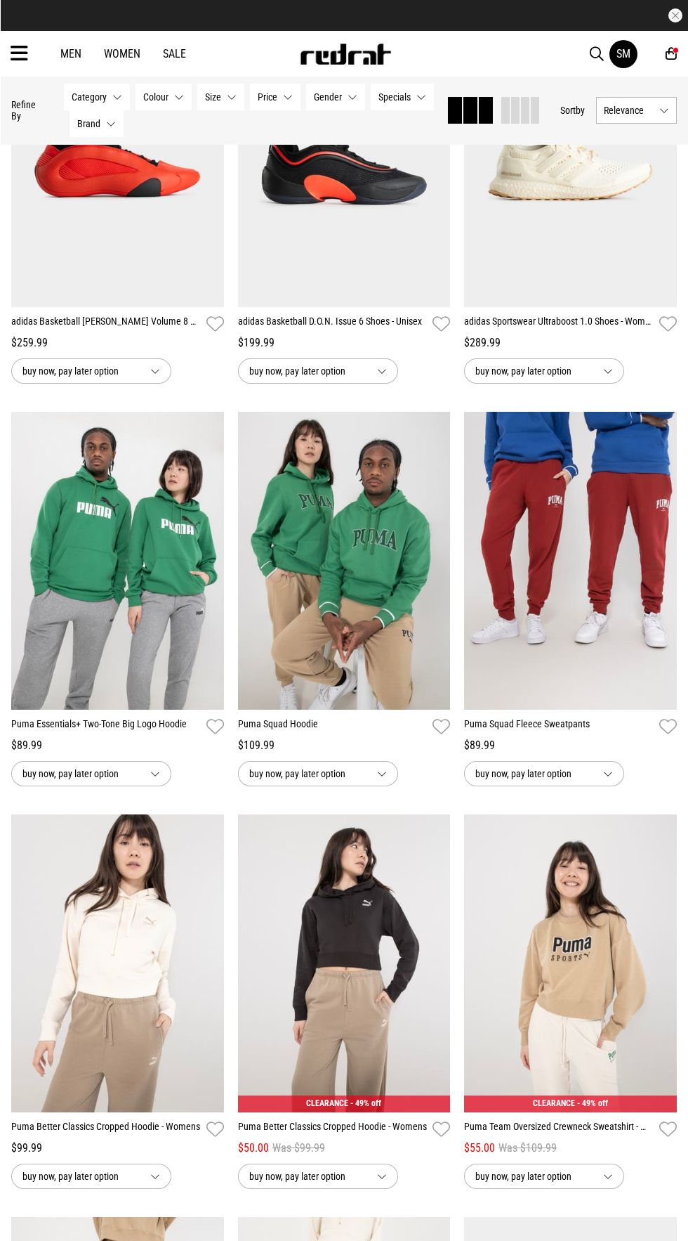
scroll to position [38921, 0]
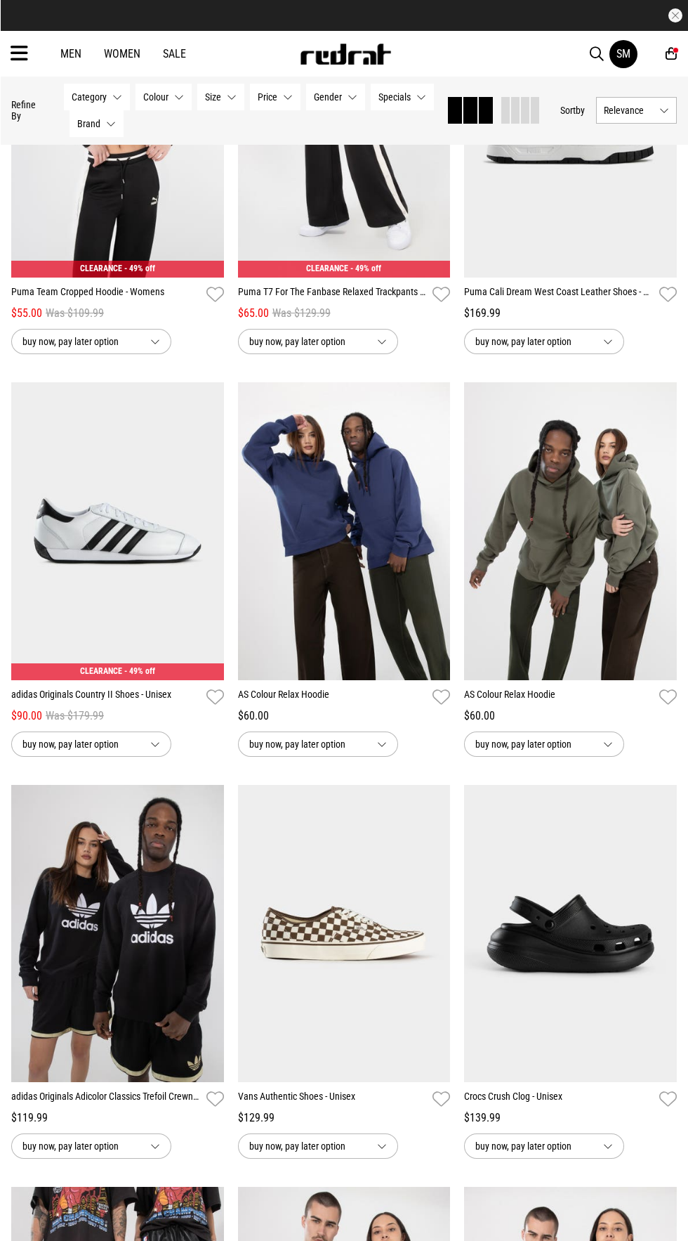
scroll to position [44106, 0]
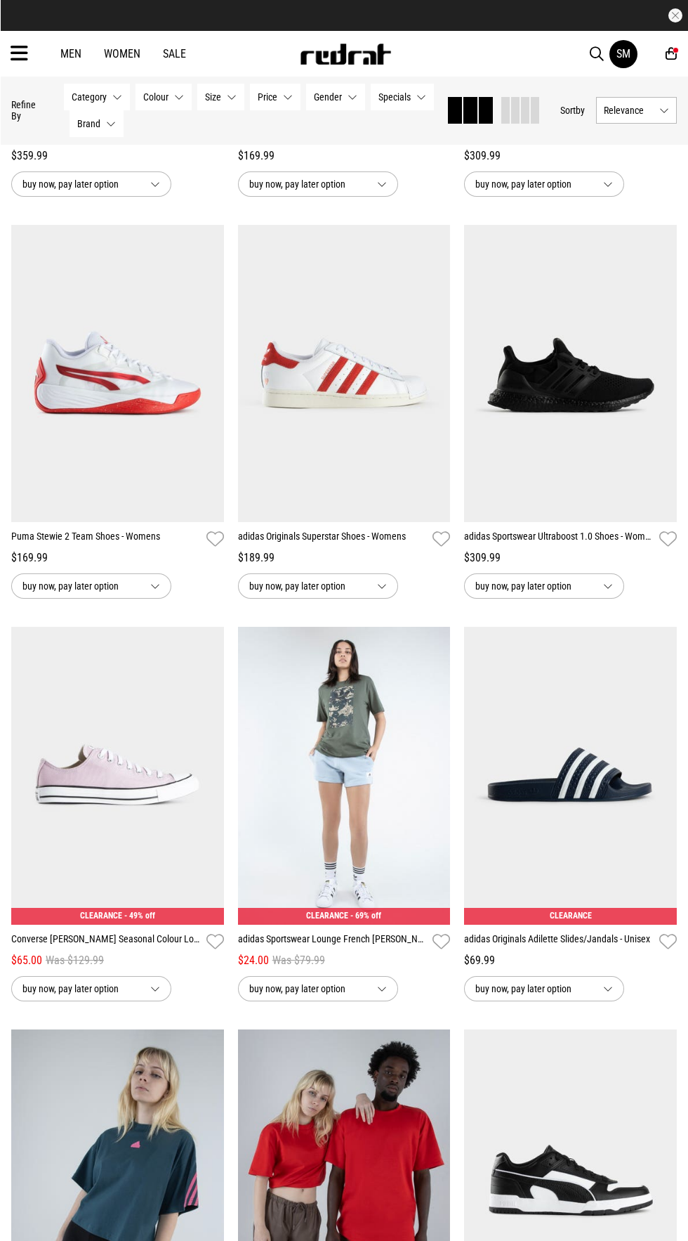
scroll to position [47118, 0]
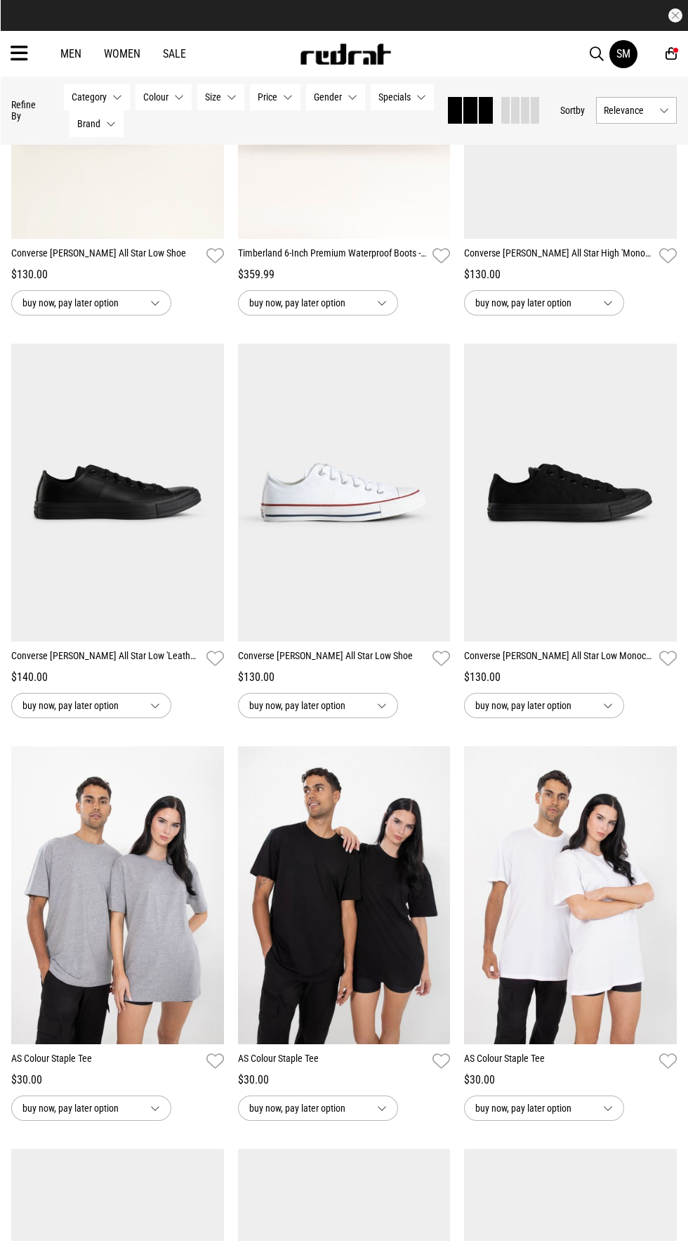
scroll to position [50473, 0]
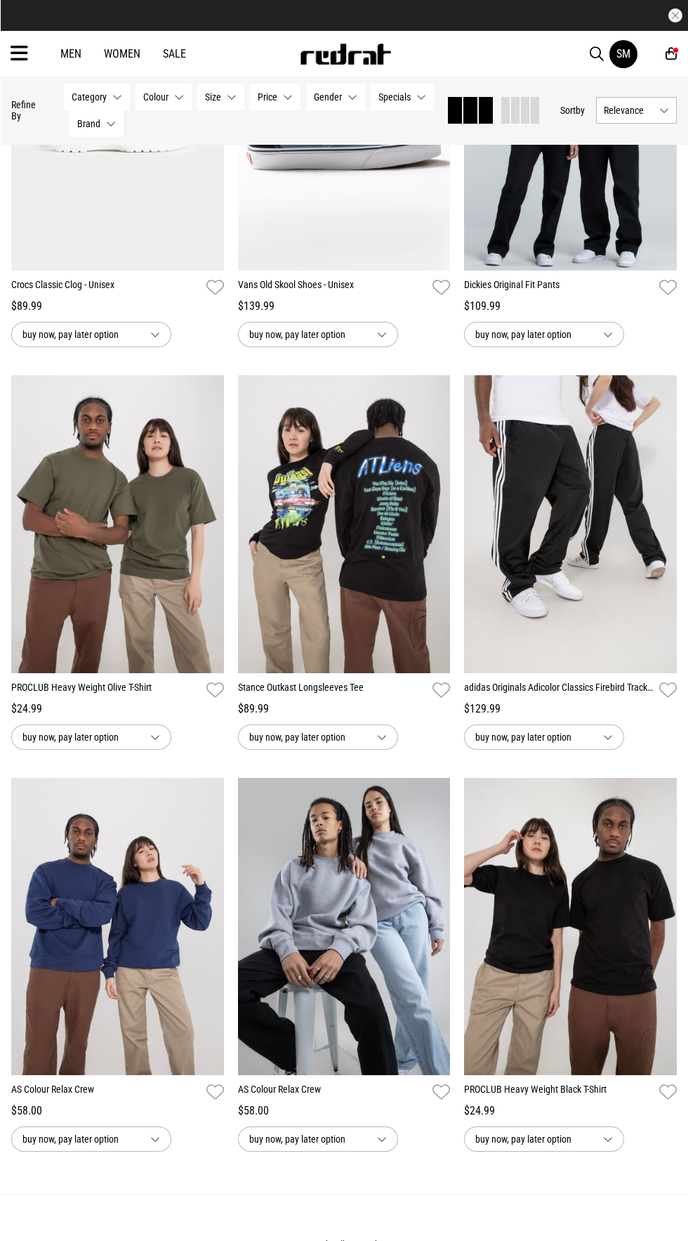
scroll to position [53811, 0]
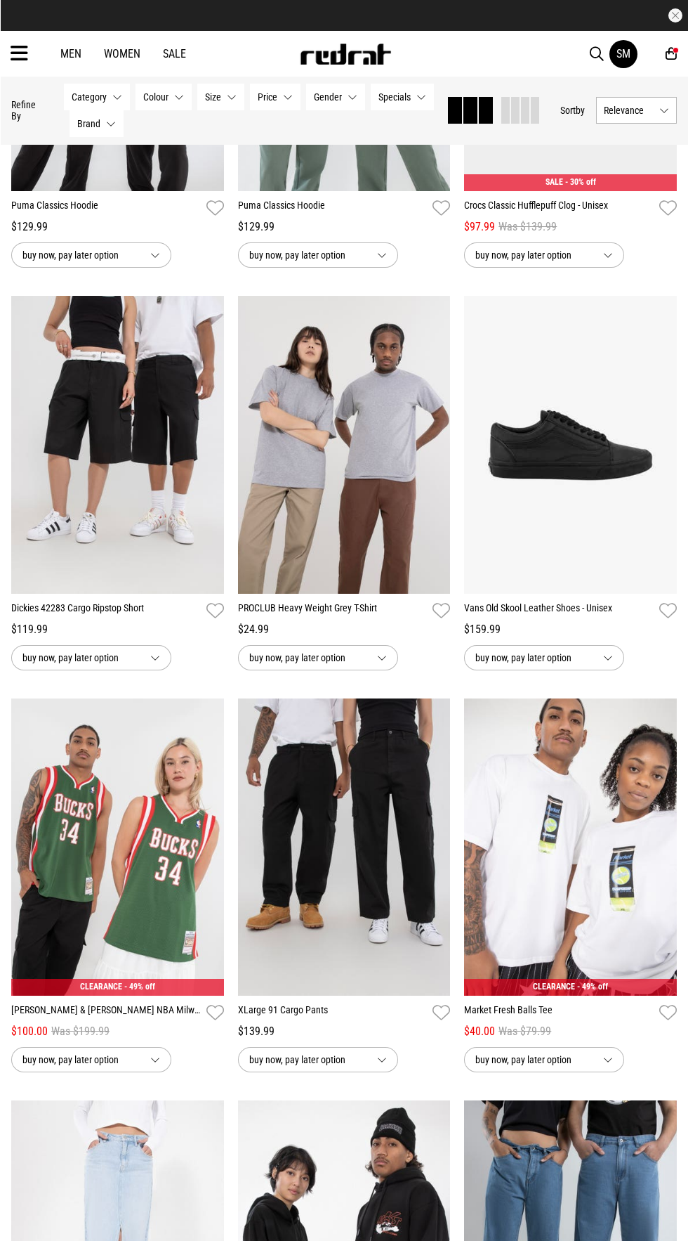
scroll to position [56720, 0]
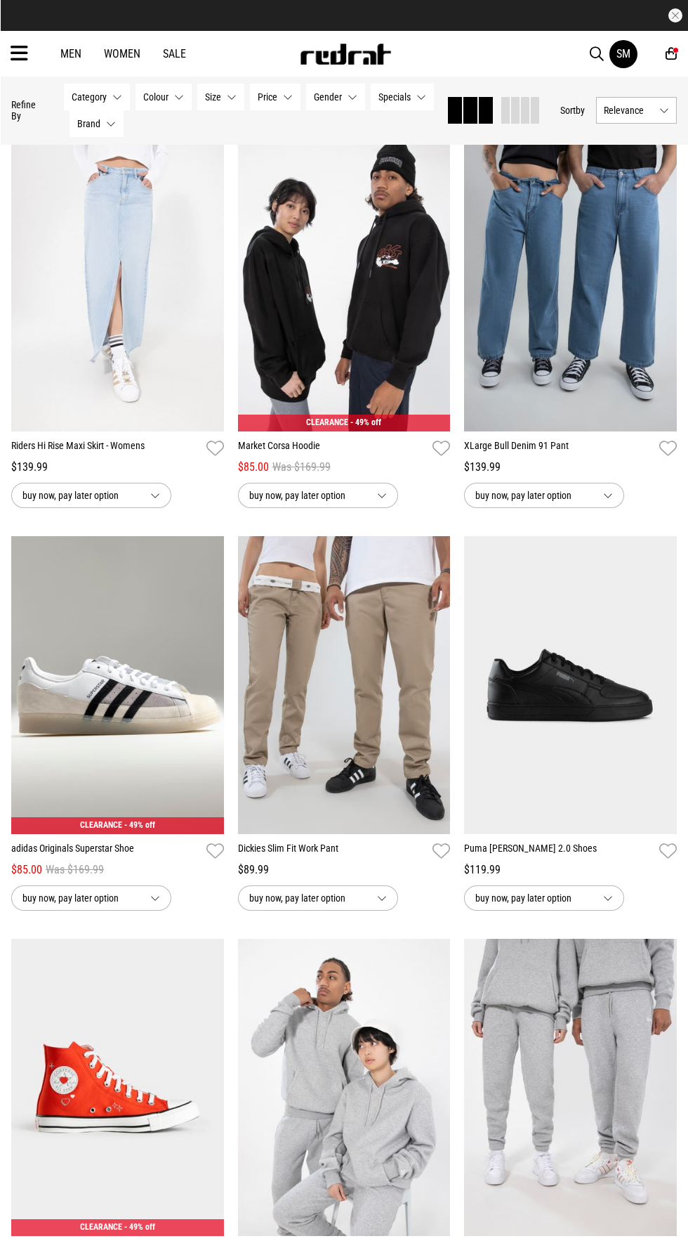
scroll to position [57665, 0]
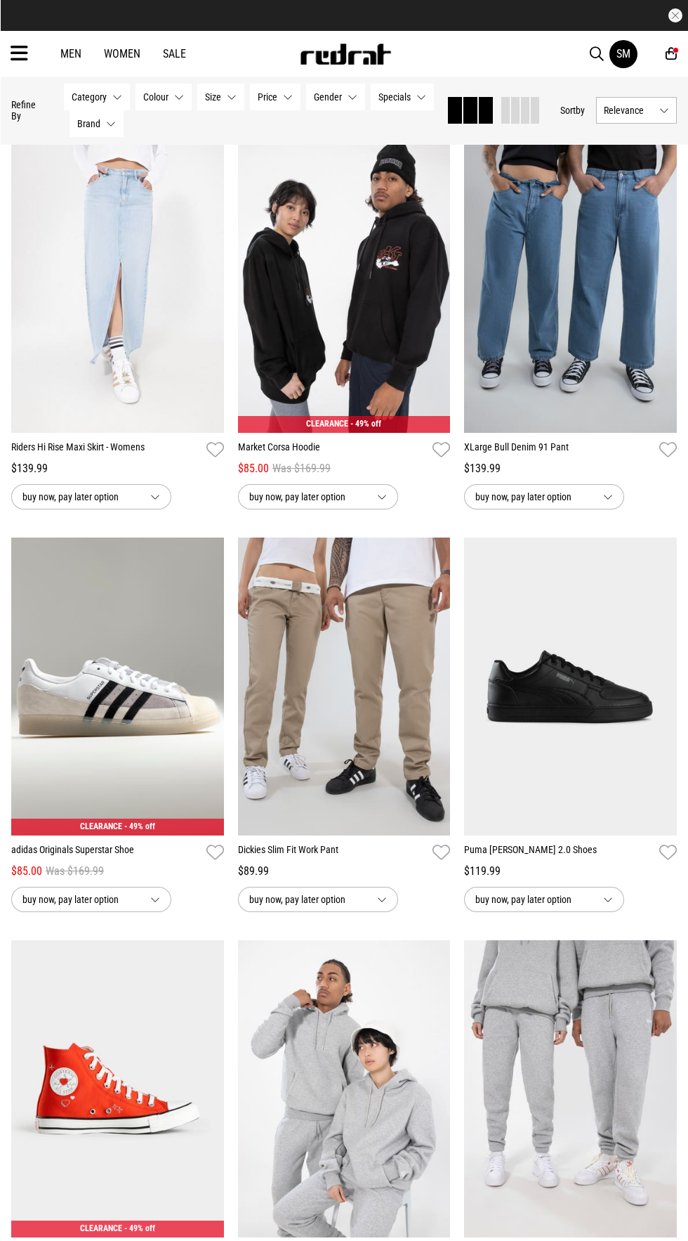
click at [106, 460] on link "Riders Hi Rise Maxi Skirt - Womens" at bounding box center [106, 450] width 190 height 20
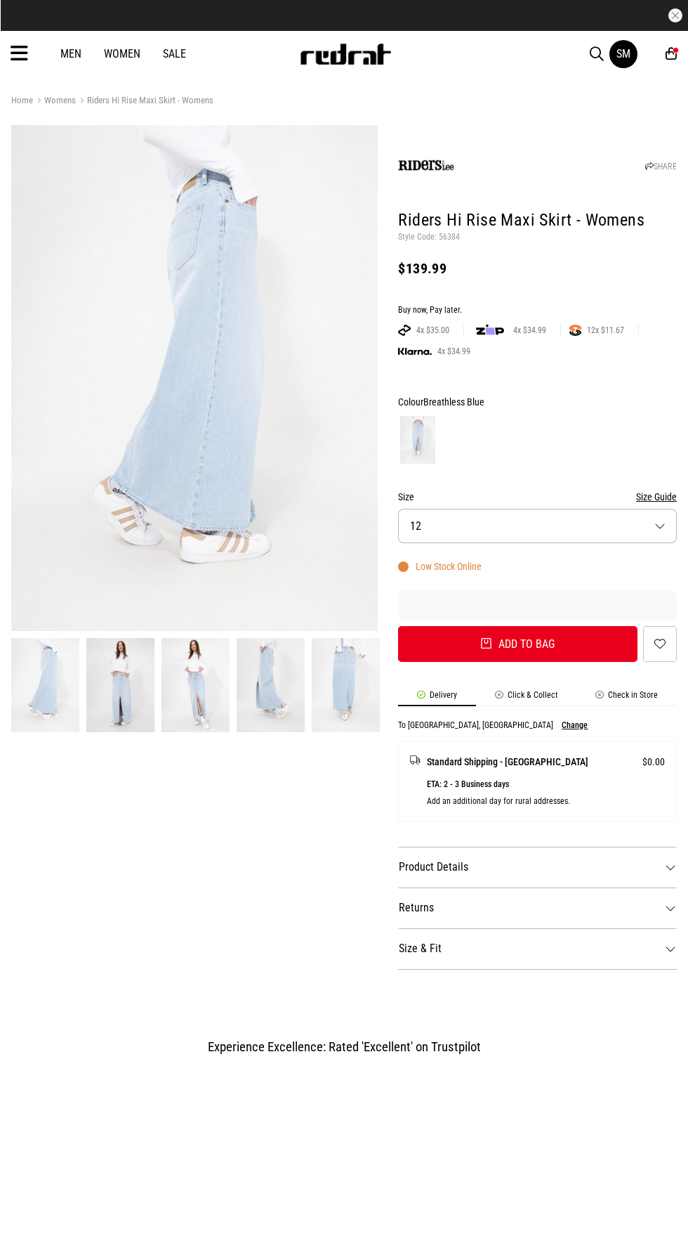
click at [445, 514] on button "Size 12" at bounding box center [537, 526] width 279 height 34
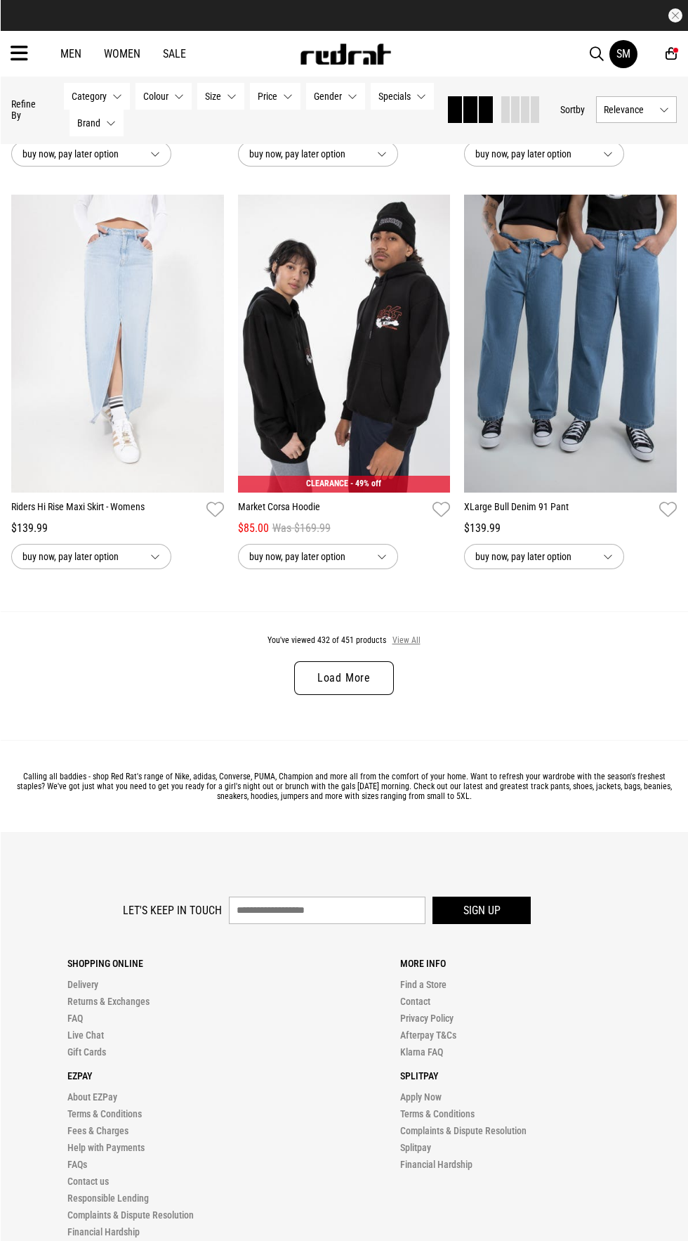
click at [414, 639] on button "View All" at bounding box center [407, 640] width 30 height 13
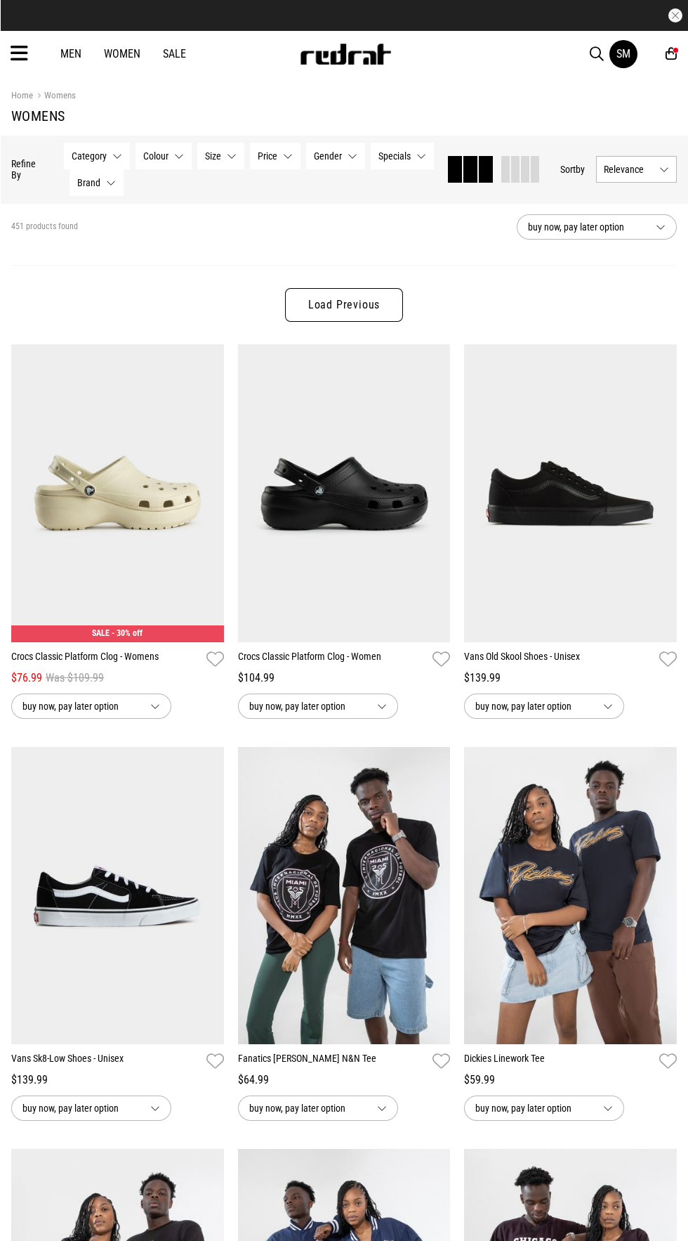
click at [180, 53] on link "Sale" at bounding box center [174, 53] width 23 height 13
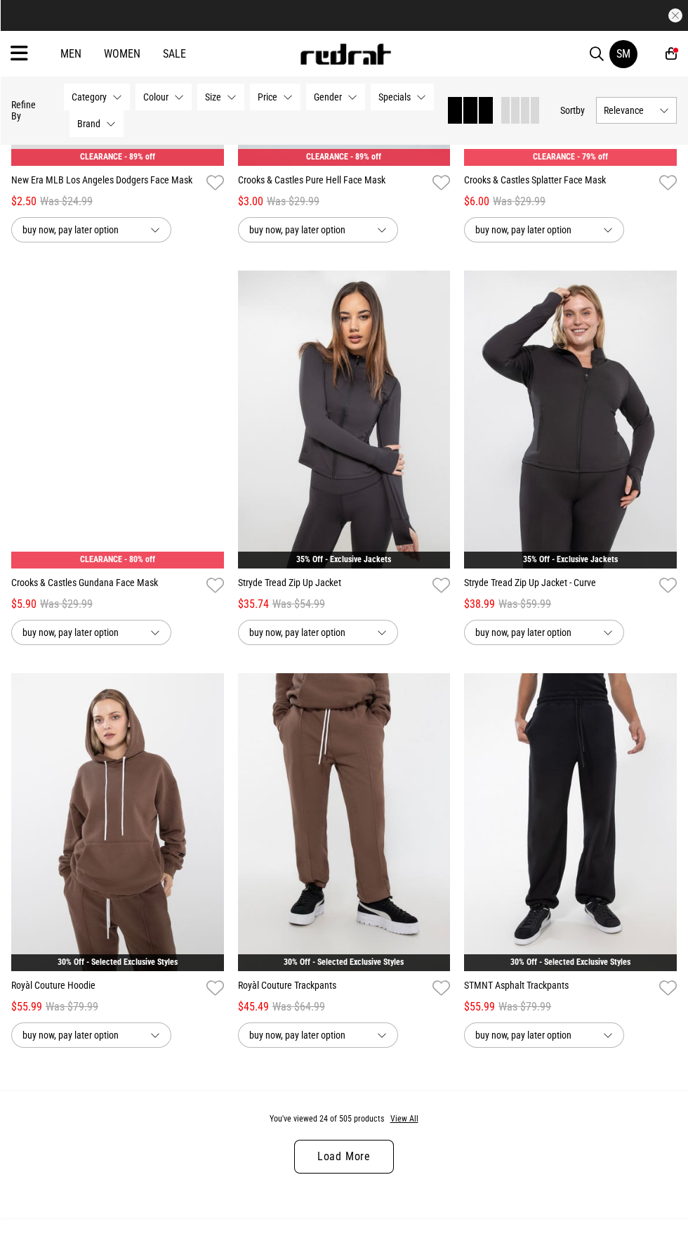
scroll to position [2410, 0]
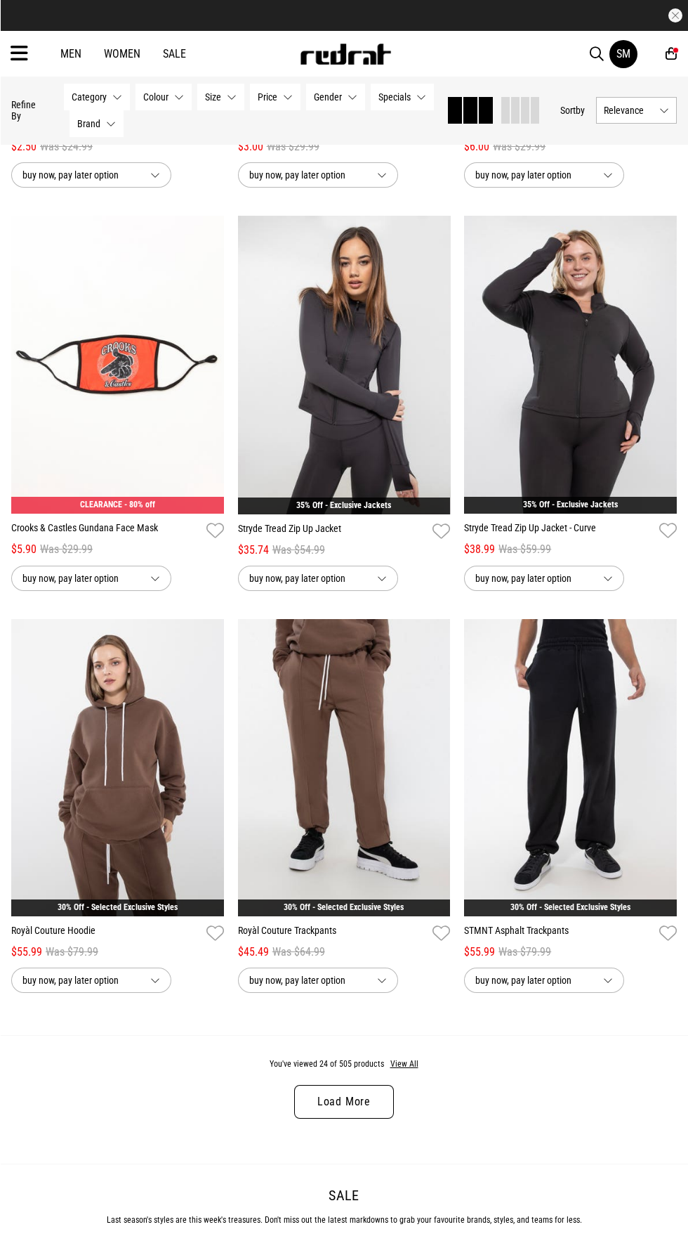
scroll to position [2517, 0]
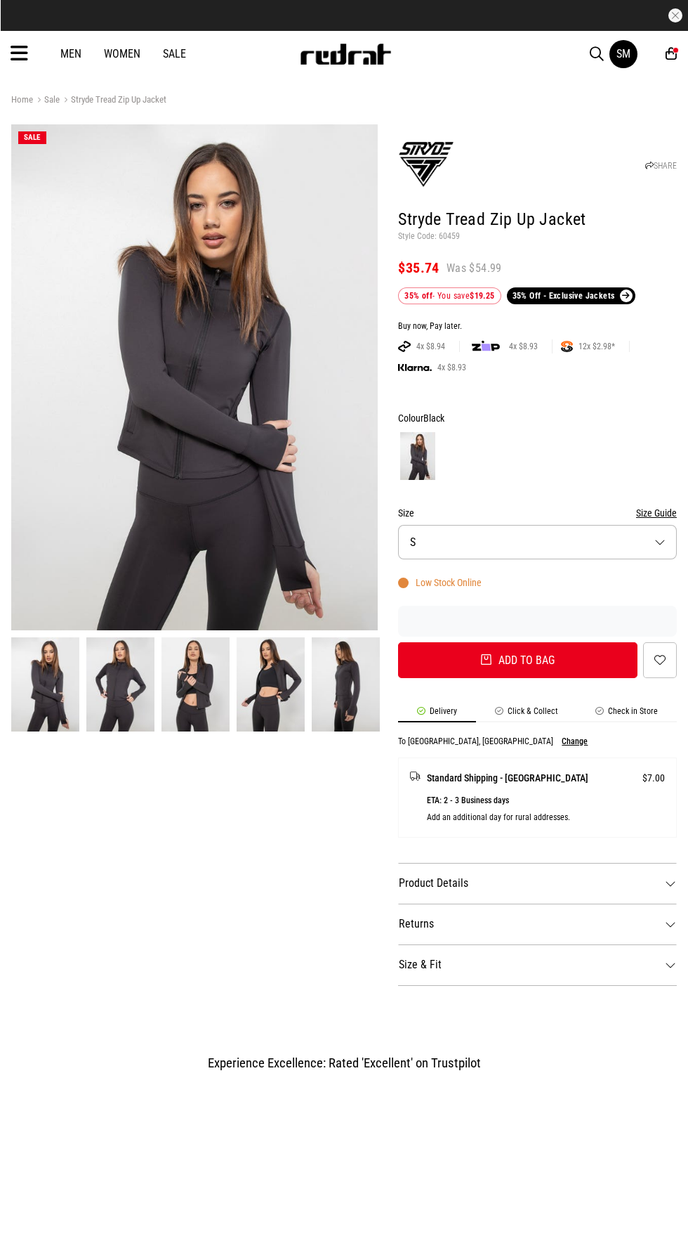
click at [282, 711] on img at bounding box center [271, 684] width 68 height 94
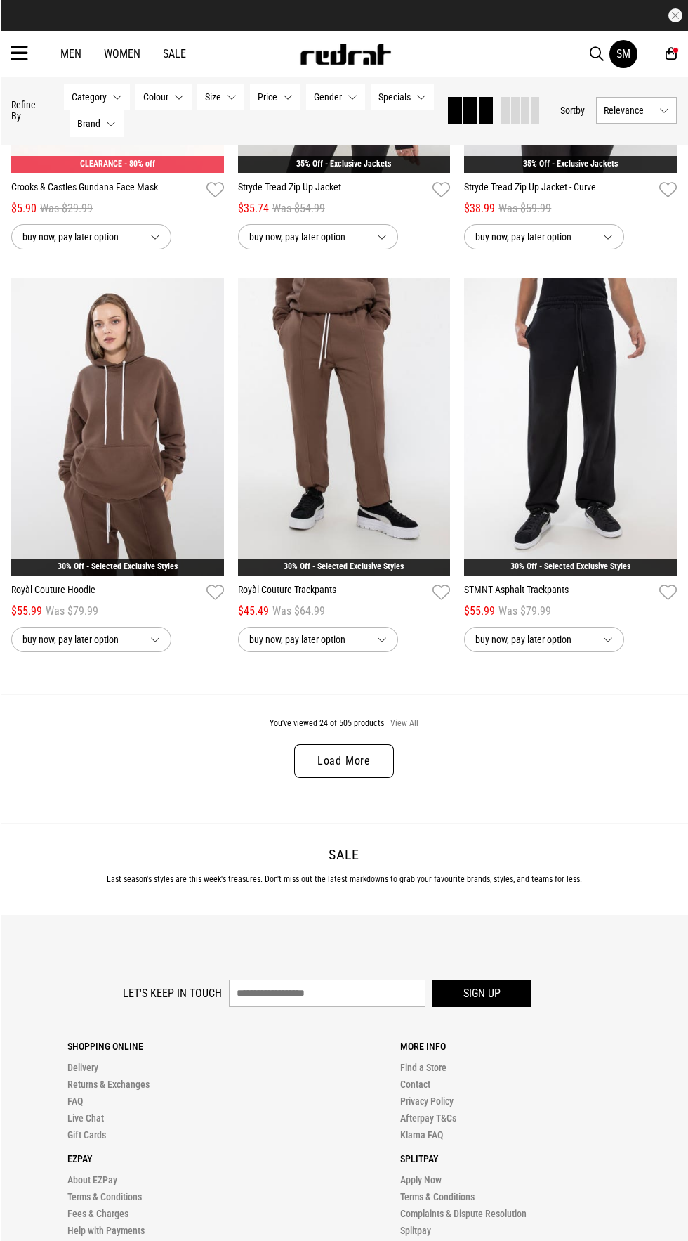
click at [396, 725] on button "View All" at bounding box center [405, 723] width 30 height 13
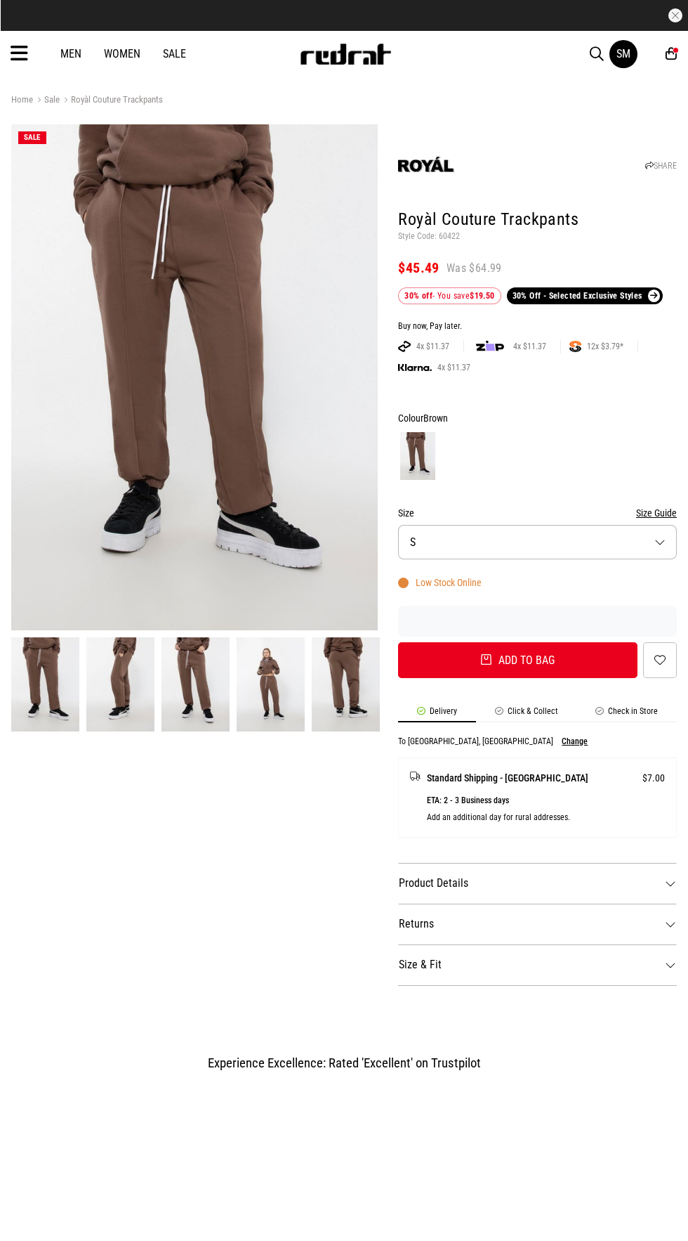
click at [268, 681] on img at bounding box center [271, 684] width 68 height 94
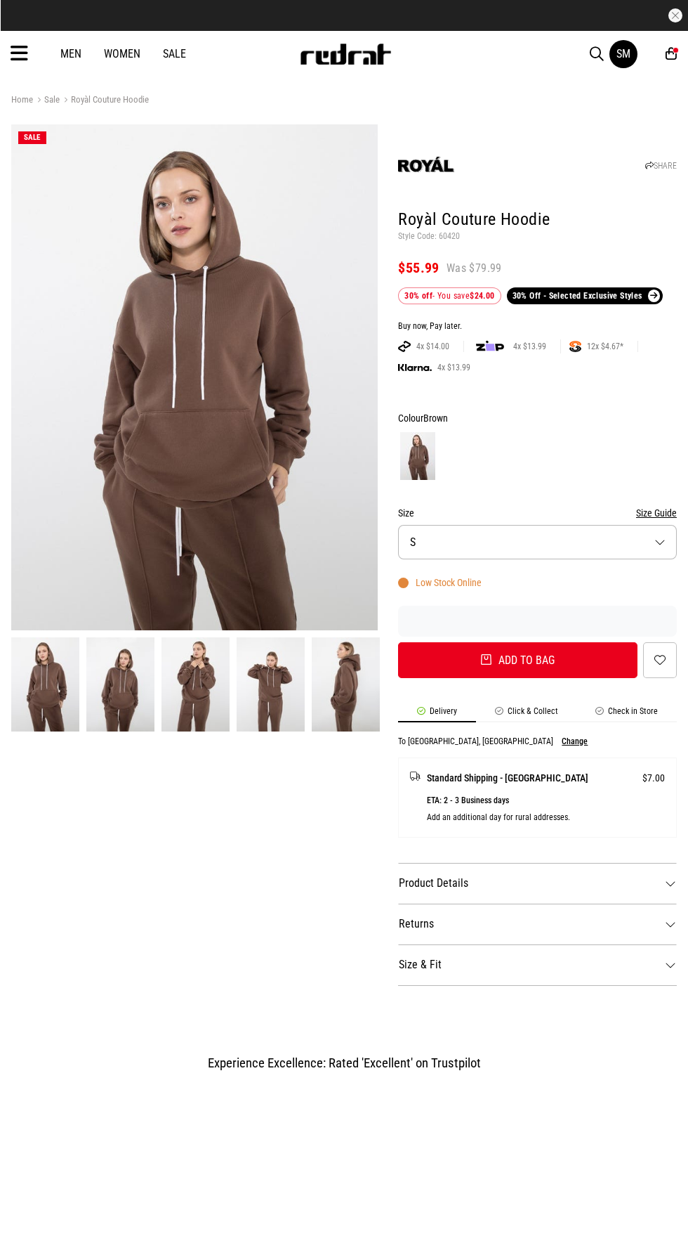
click at [255, 681] on img at bounding box center [271, 684] width 68 height 94
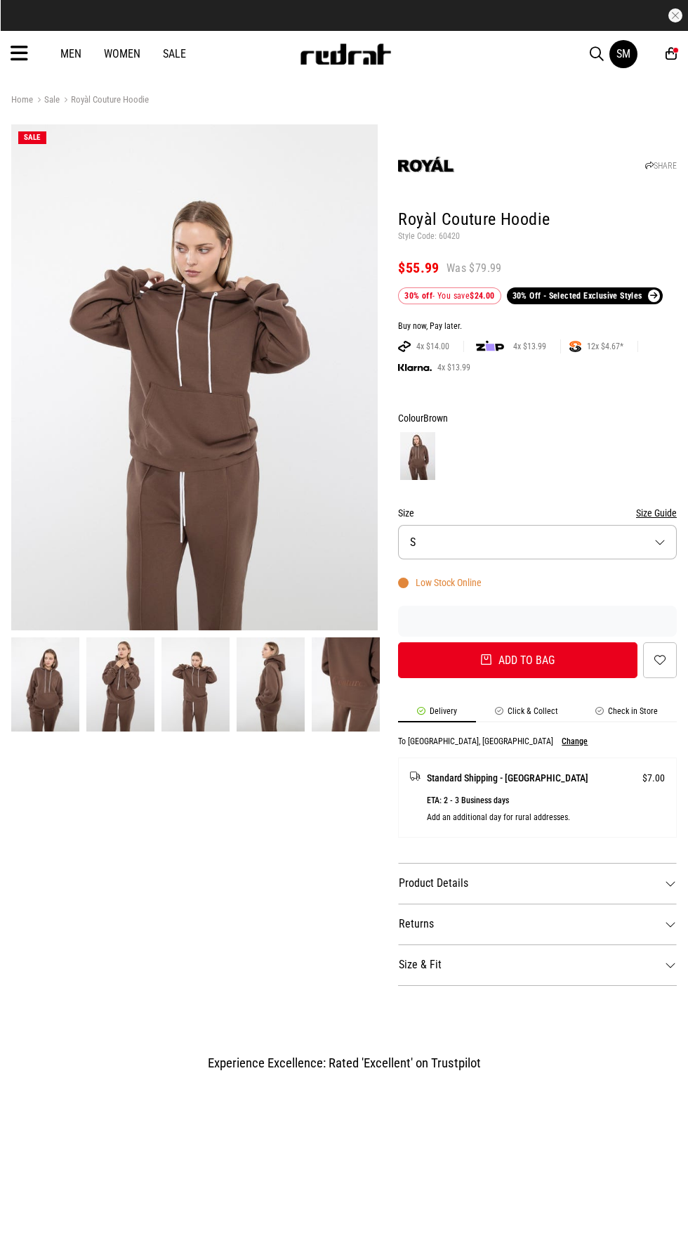
click at [280, 703] on img at bounding box center [271, 684] width 68 height 94
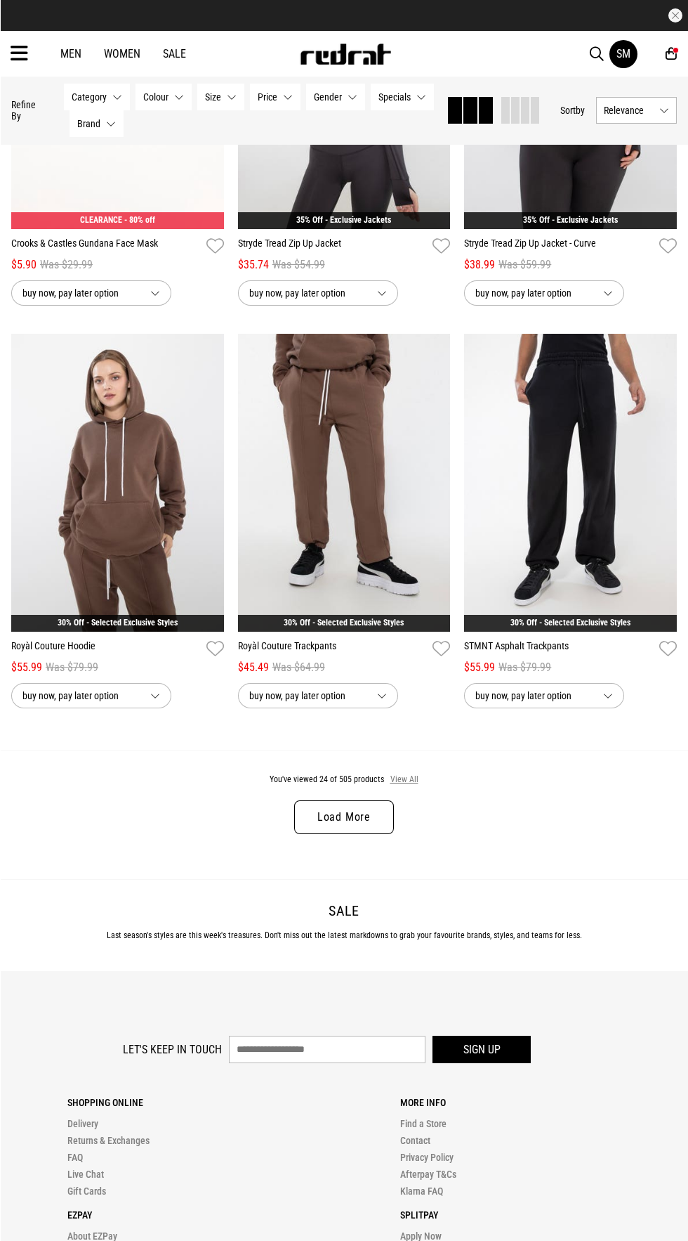
click at [403, 781] on button "View All" at bounding box center [405, 779] width 30 height 13
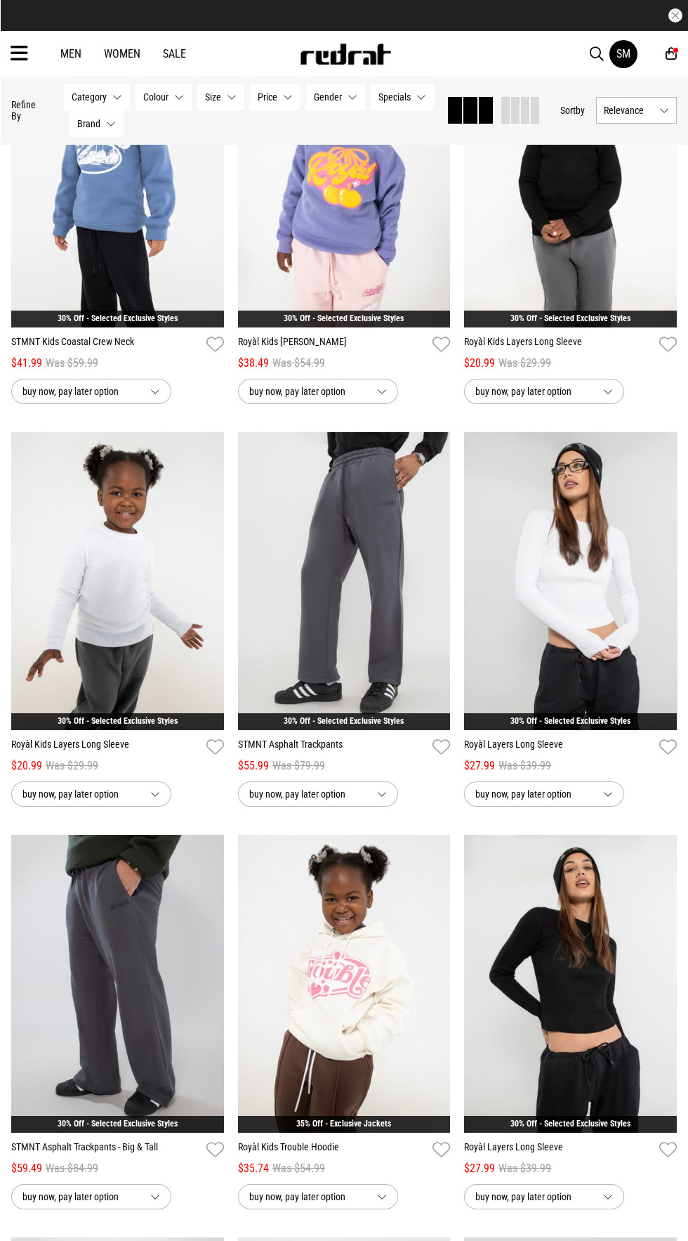
scroll to position [4357, 0]
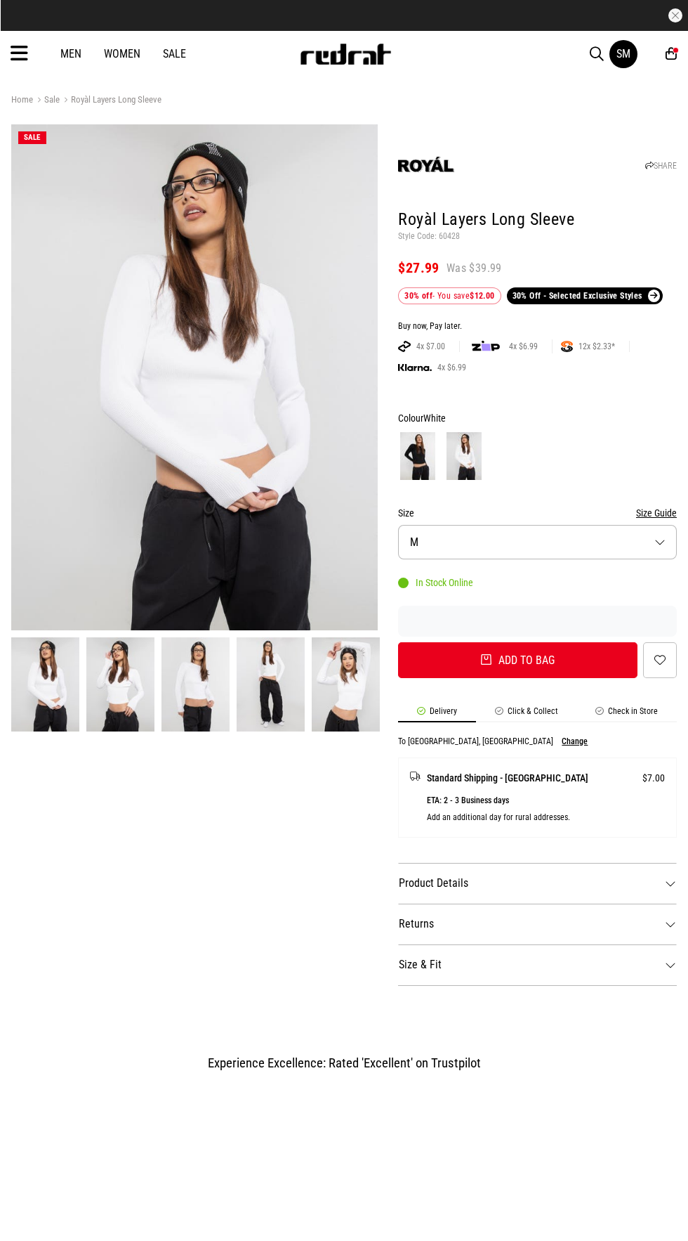
click at [181, 673] on img at bounding box center [196, 684] width 68 height 94
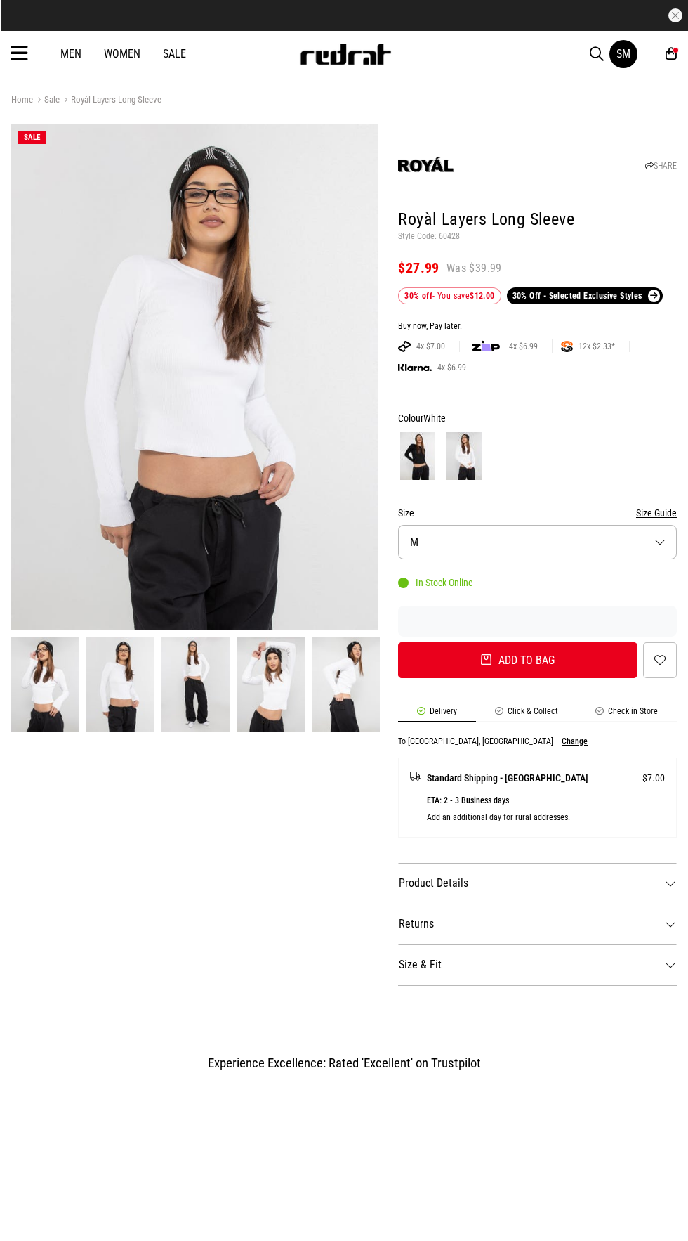
click at [256, 690] on img at bounding box center [271, 684] width 68 height 94
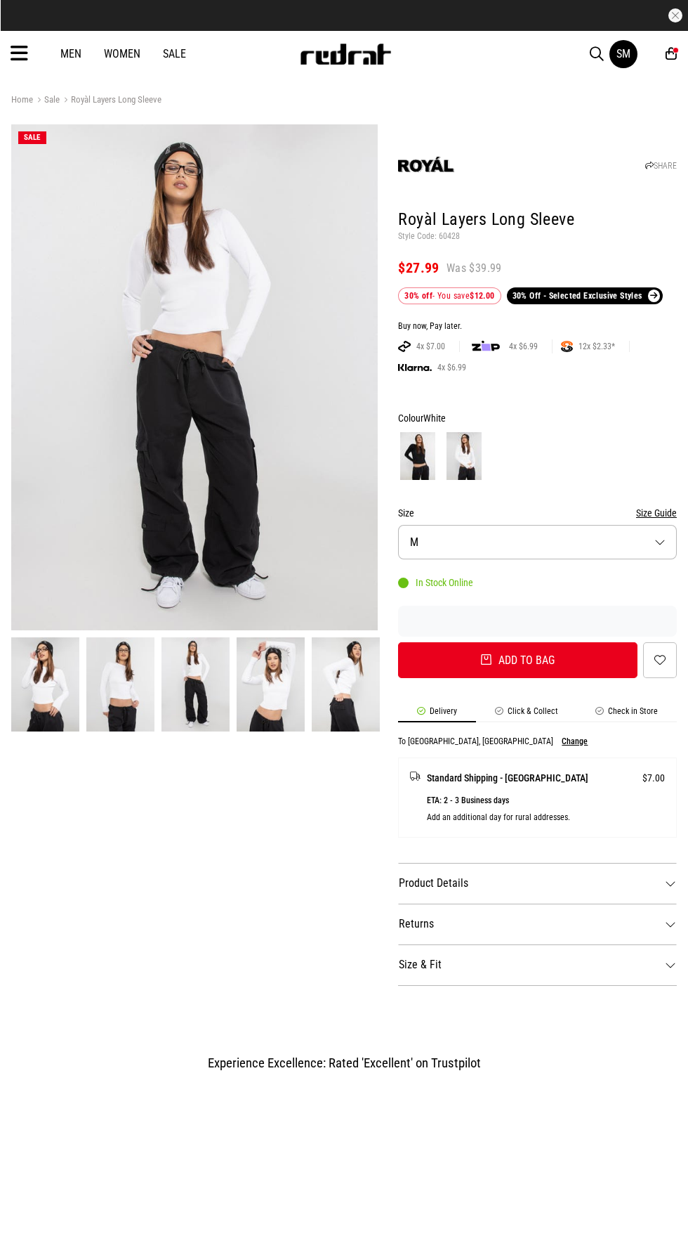
click at [414, 542] on span "M" at bounding box center [414, 541] width 8 height 13
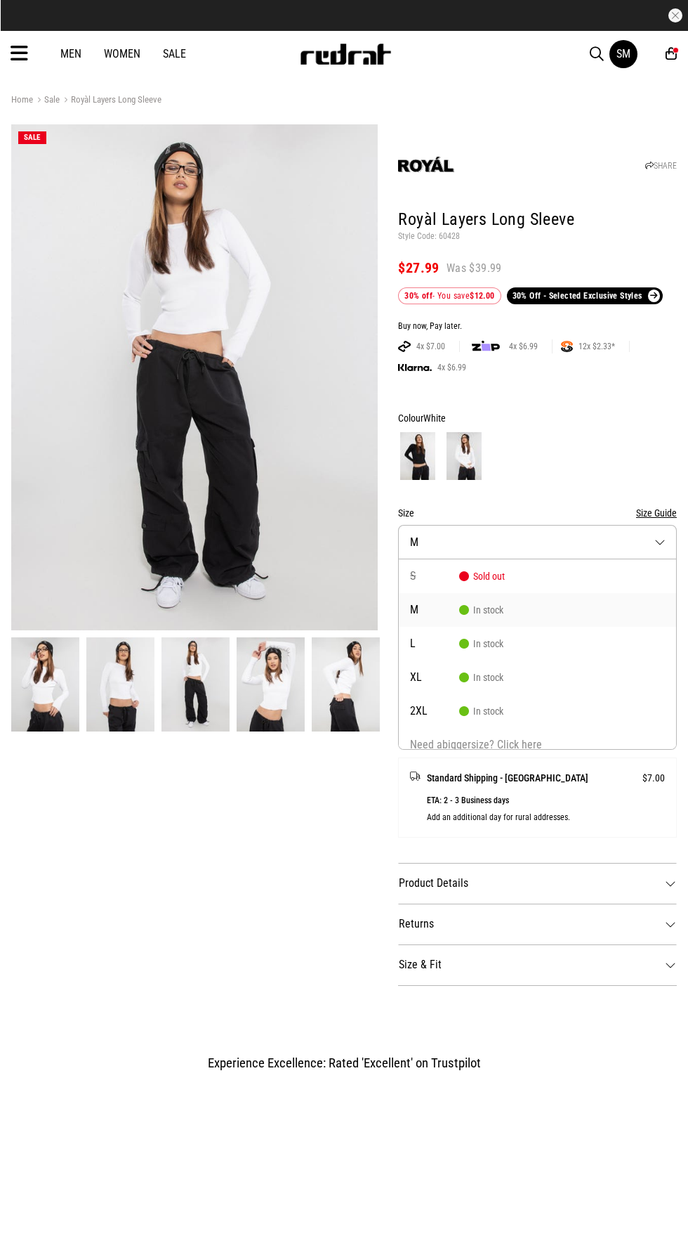
click at [414, 610] on span "M" at bounding box center [434, 609] width 49 height 11
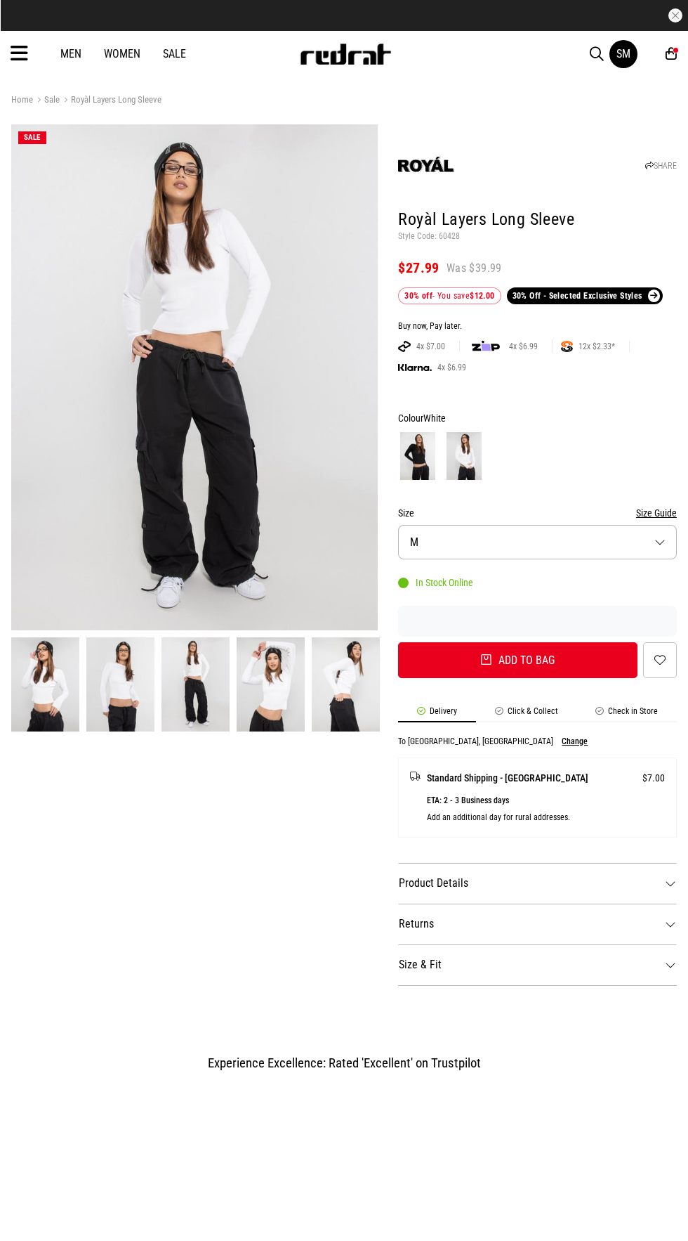
click at [651, 513] on button "Size Guide" at bounding box center [656, 512] width 41 height 17
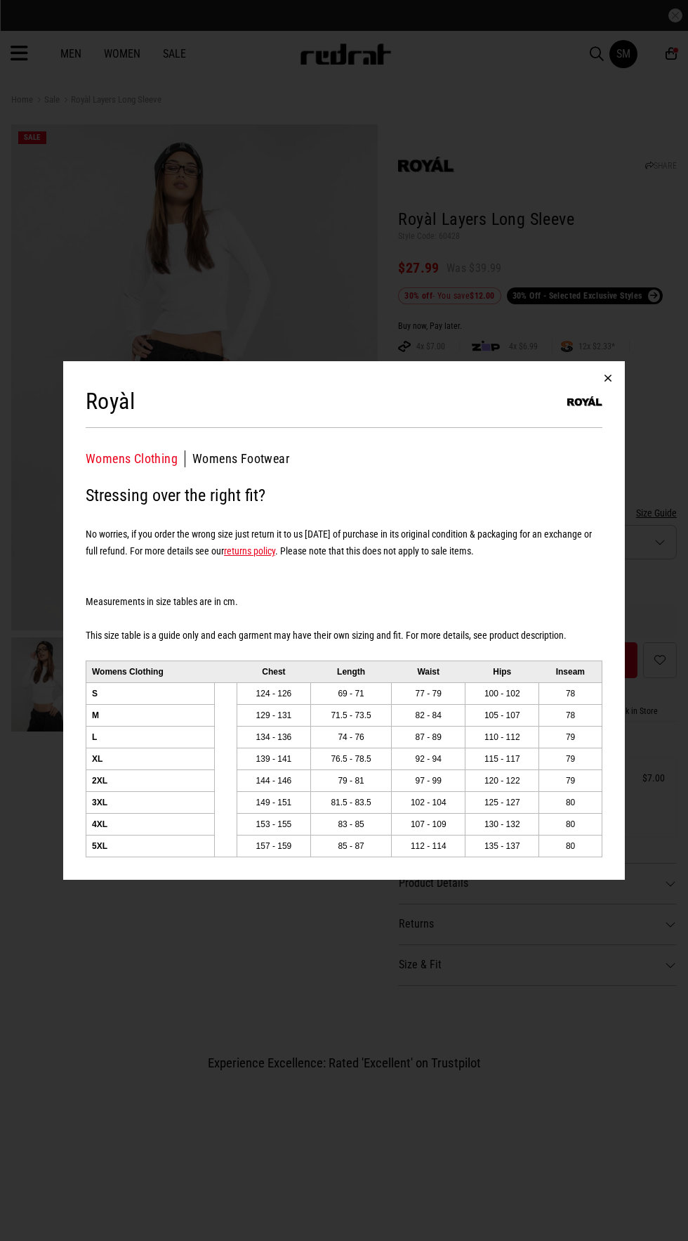
click at [608, 378] on button "button" at bounding box center [609, 378] width 34 height 34
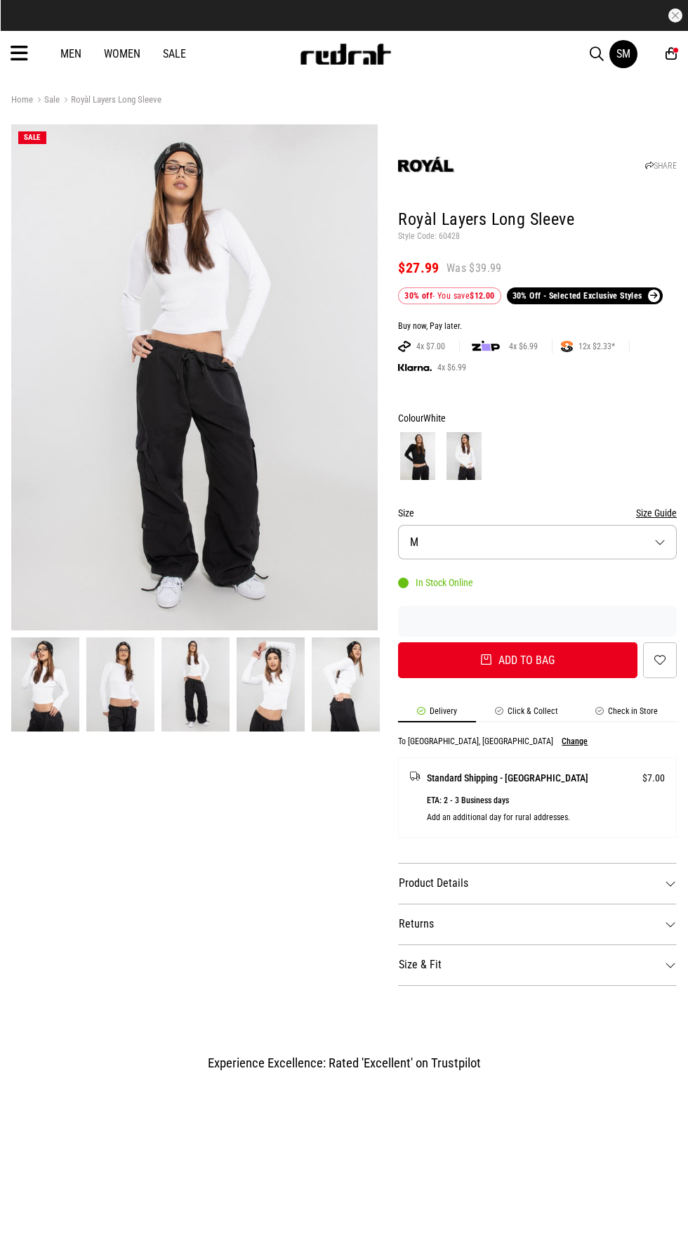
click at [249, 712] on img at bounding box center [271, 684] width 68 height 94
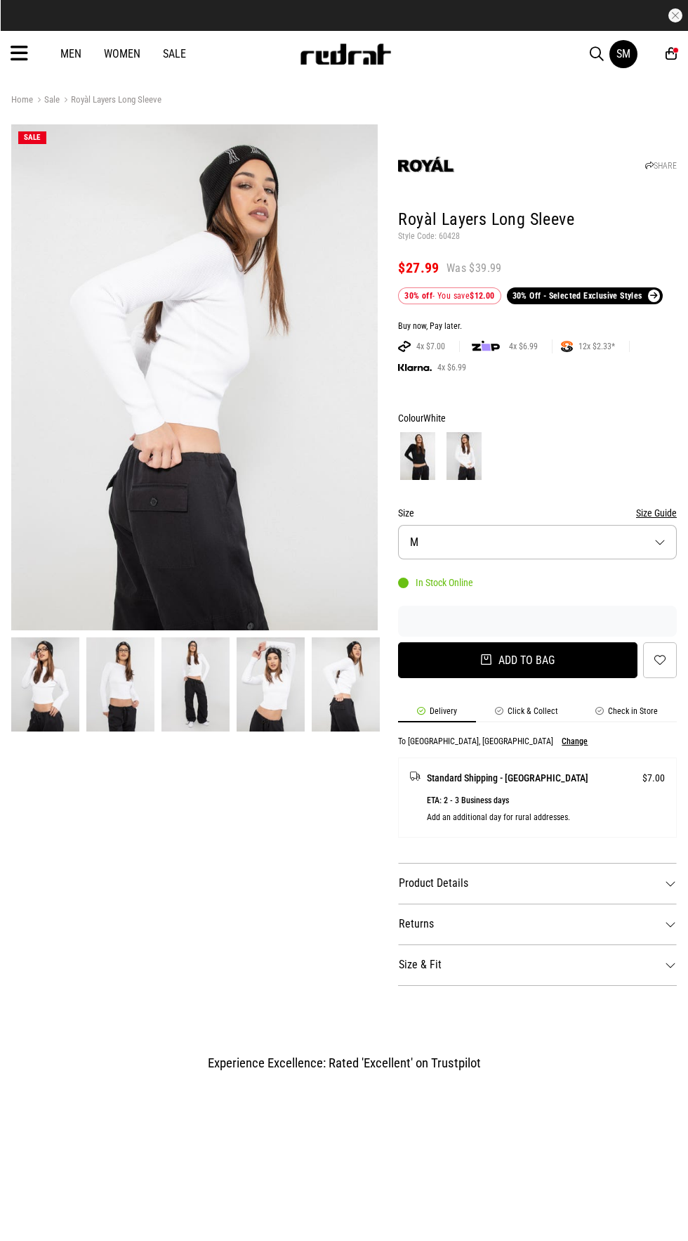
click at [513, 672] on button "Add to bag" at bounding box center [518, 660] width 240 height 36
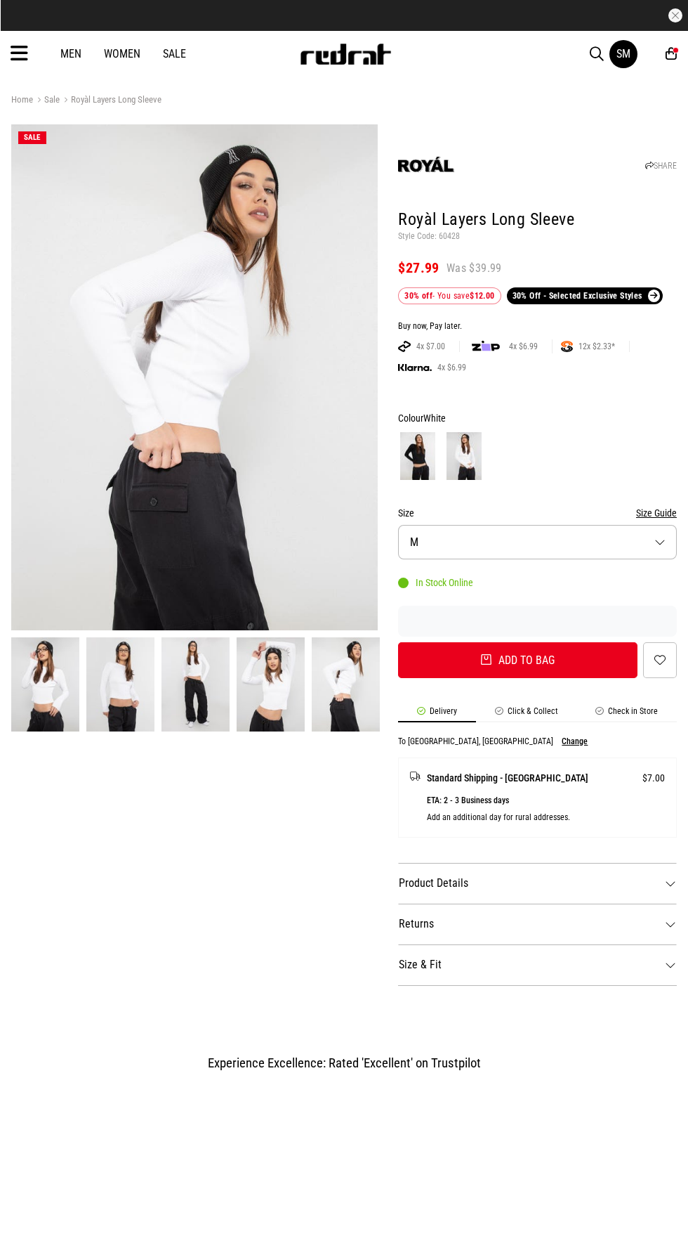
click at [516, 713] on li "Click & Collect" at bounding box center [526, 714] width 101 height 16
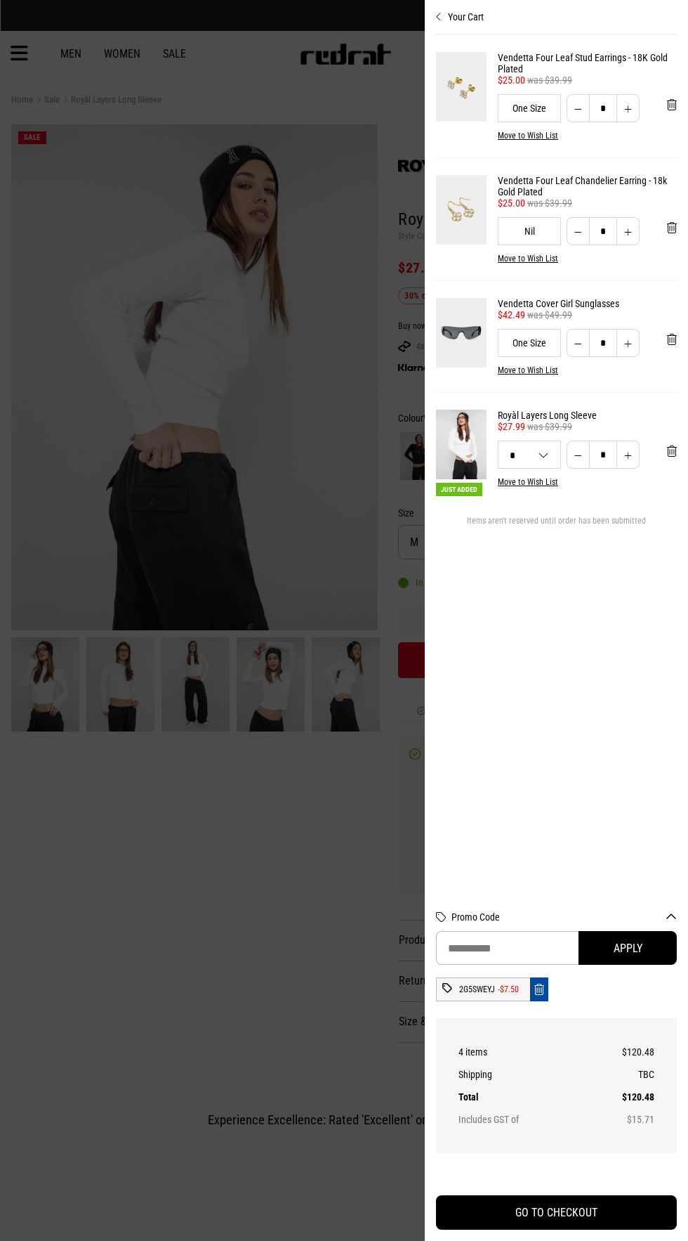
click at [282, 818] on div at bounding box center [344, 620] width 688 height 1241
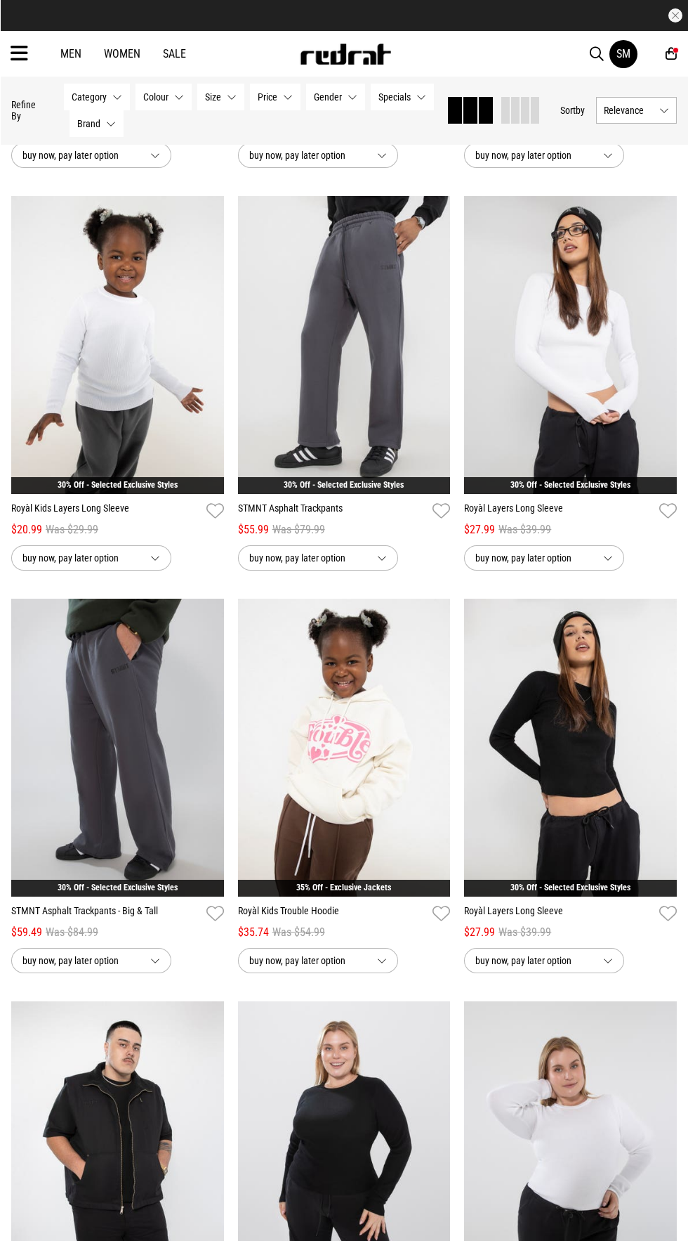
scroll to position [1354, 0]
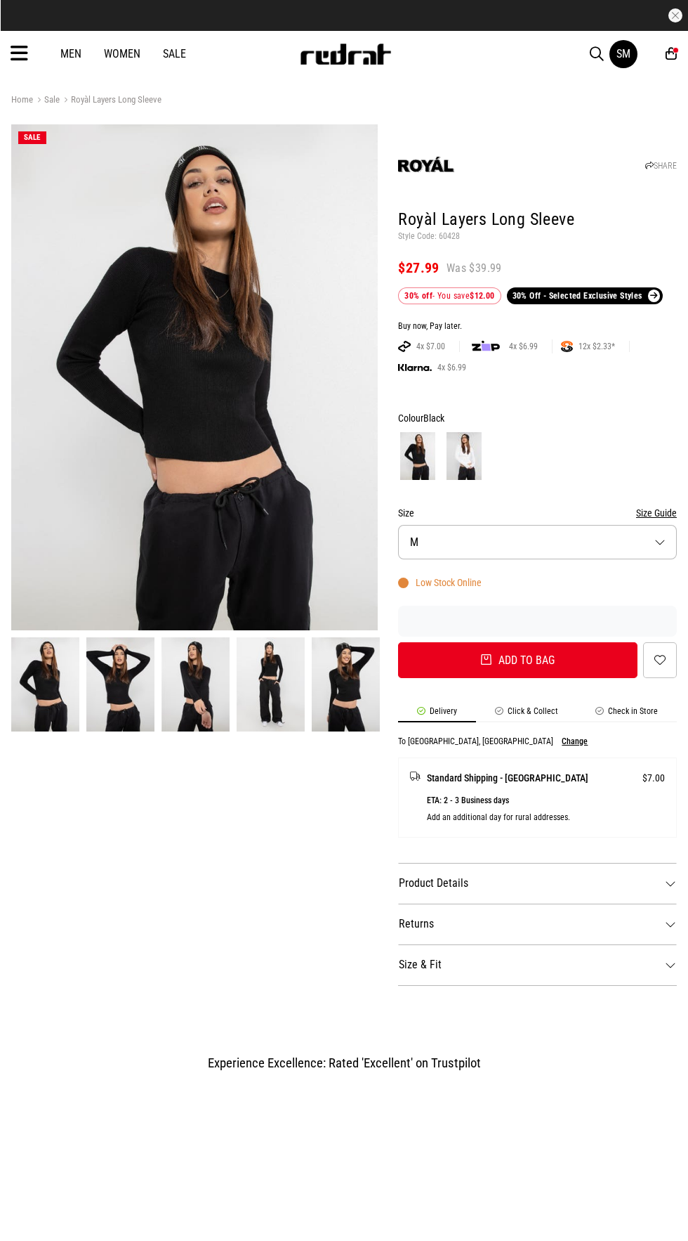
click at [444, 548] on button "Size M" at bounding box center [537, 542] width 279 height 34
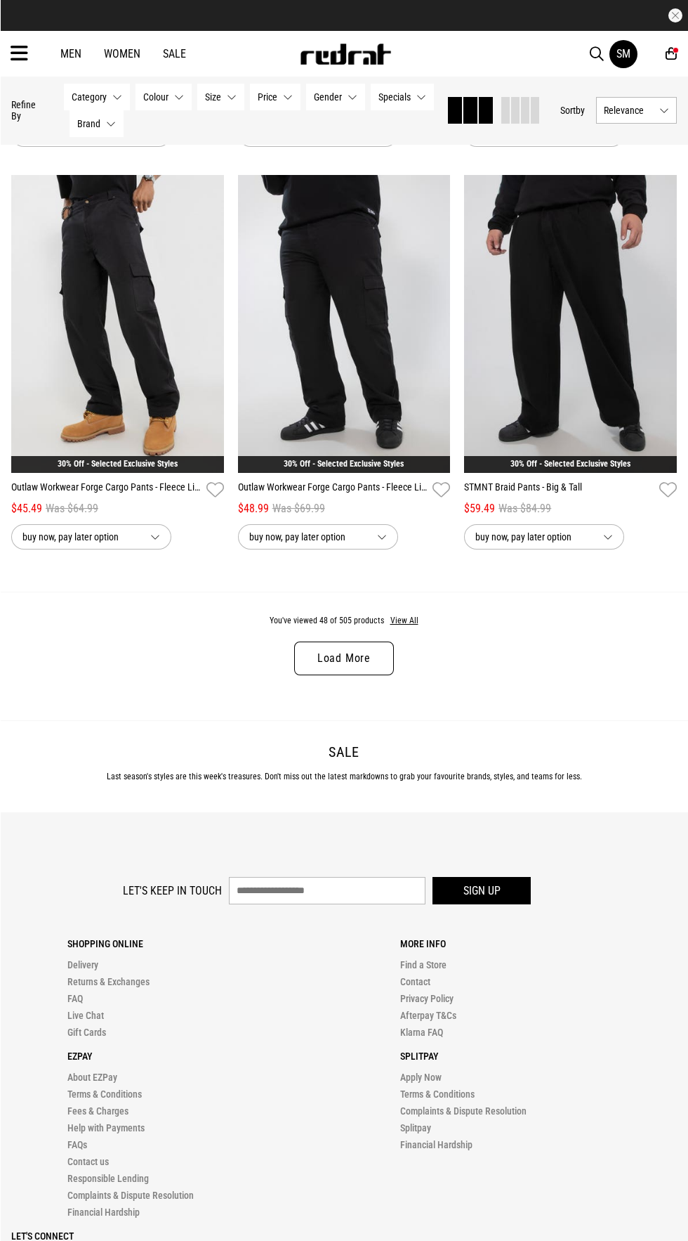
scroll to position [2983, 0]
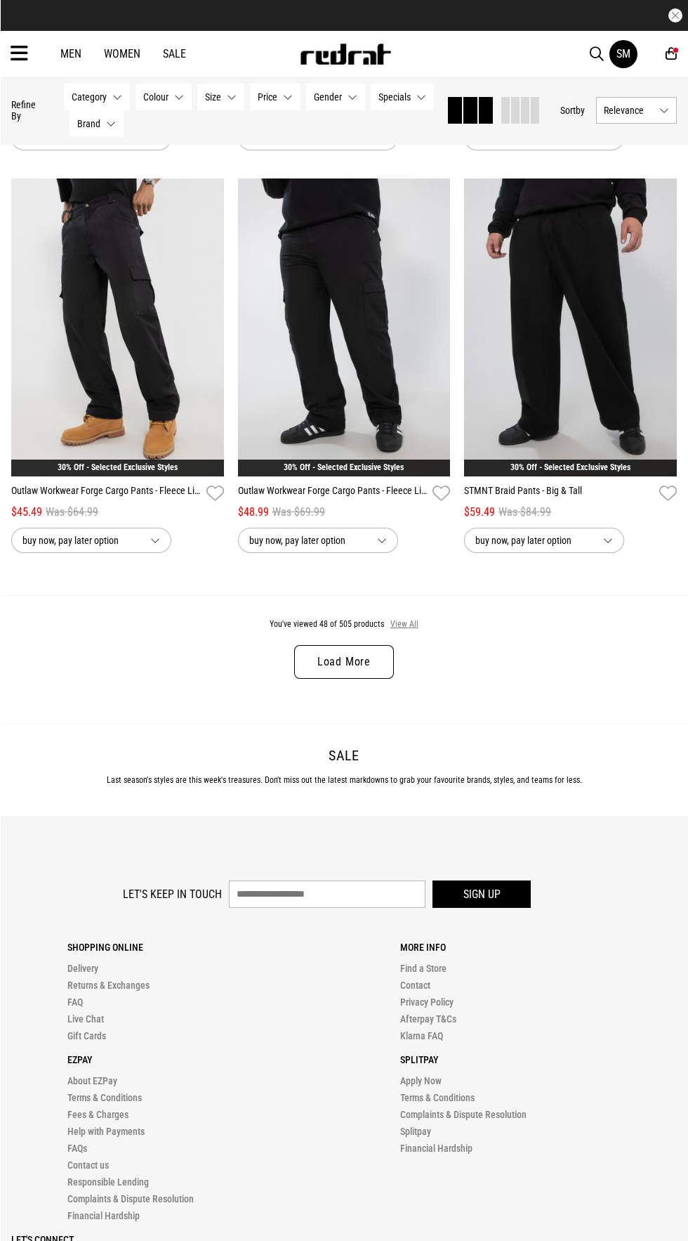
click at [401, 625] on button "View All" at bounding box center [405, 624] width 30 height 13
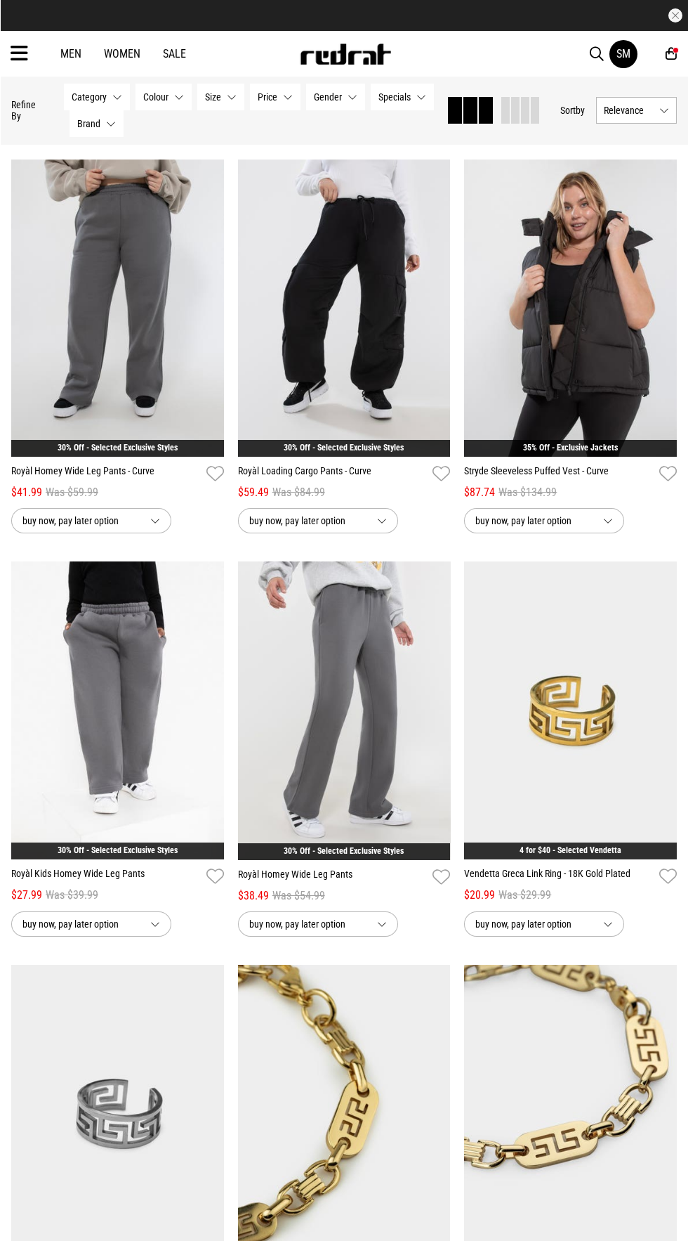
scroll to position [3512, 0]
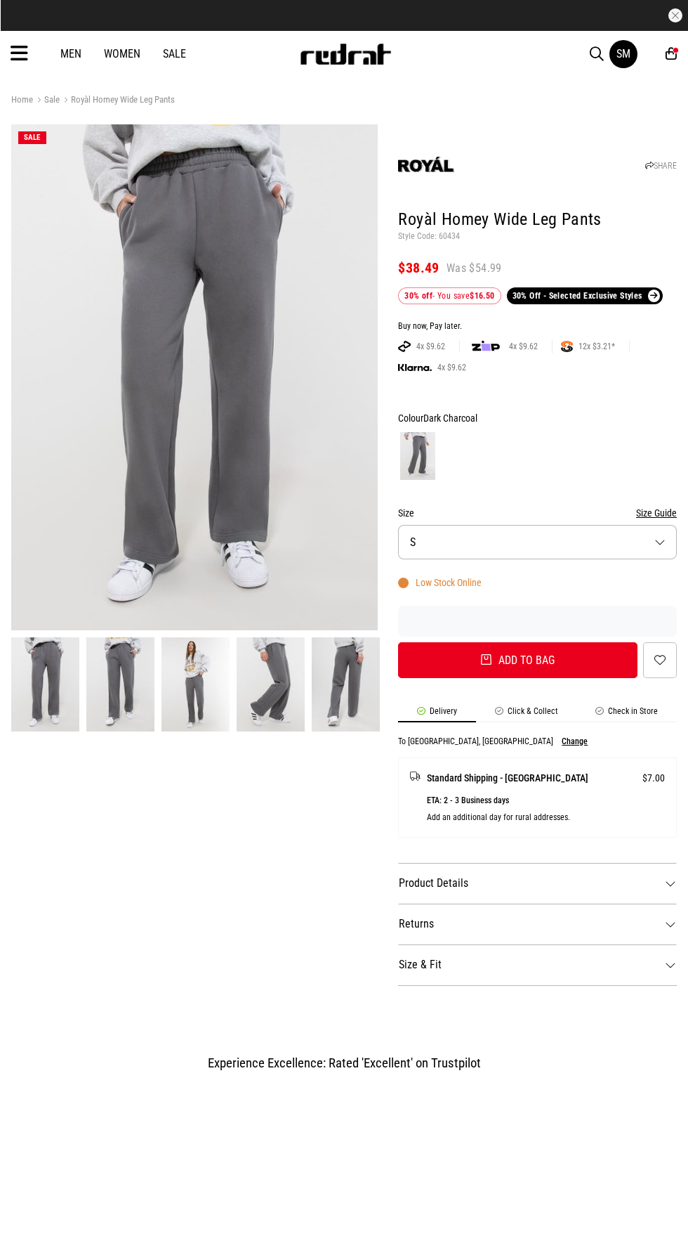
click at [502, 711] on li "Click & Collect" at bounding box center [526, 714] width 101 height 16
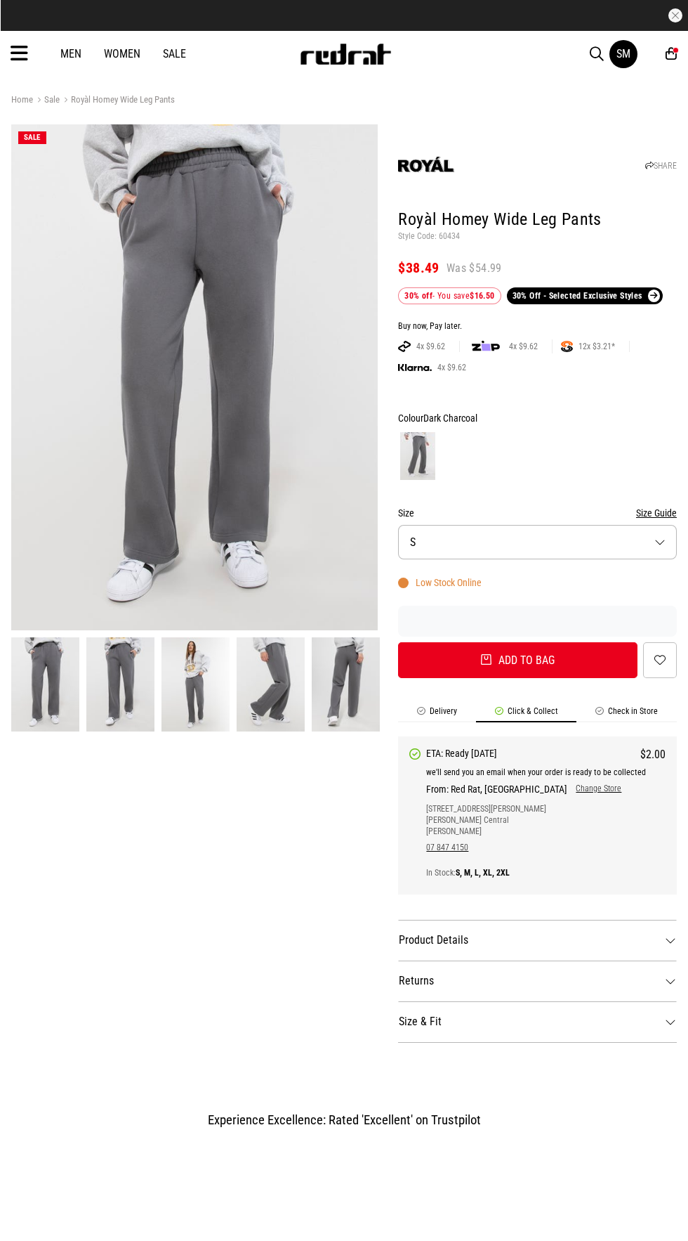
click at [287, 685] on img at bounding box center [271, 684] width 68 height 94
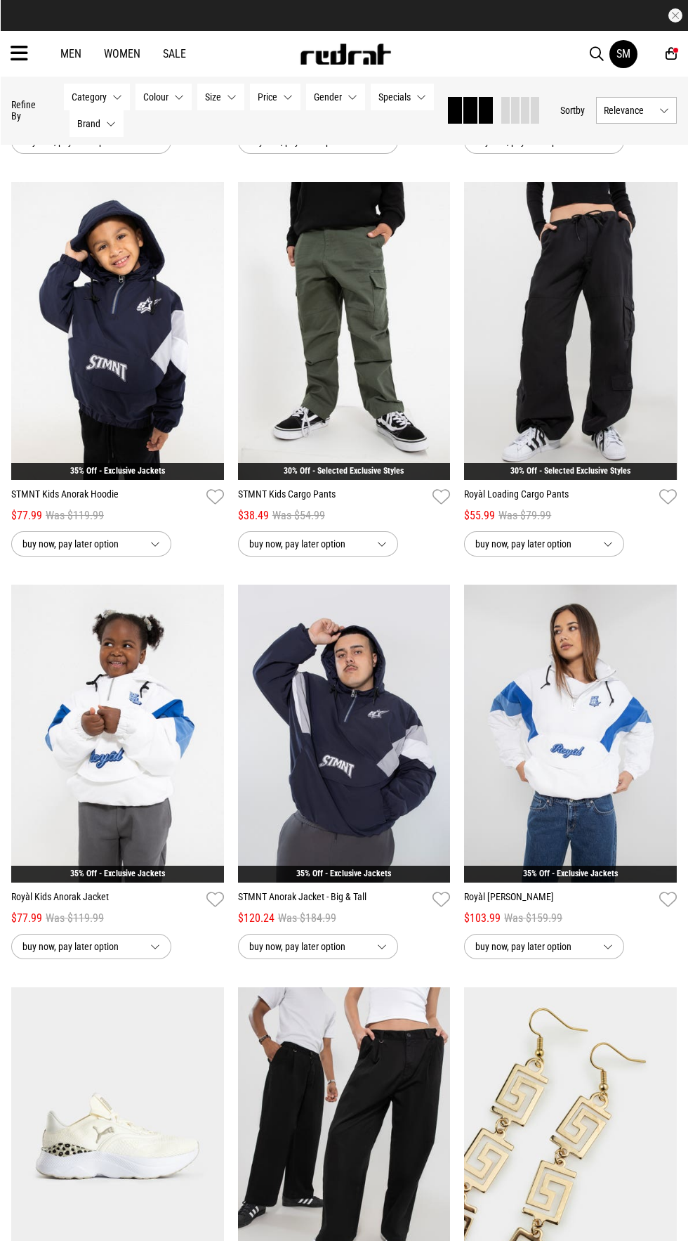
scroll to position [1781, 0]
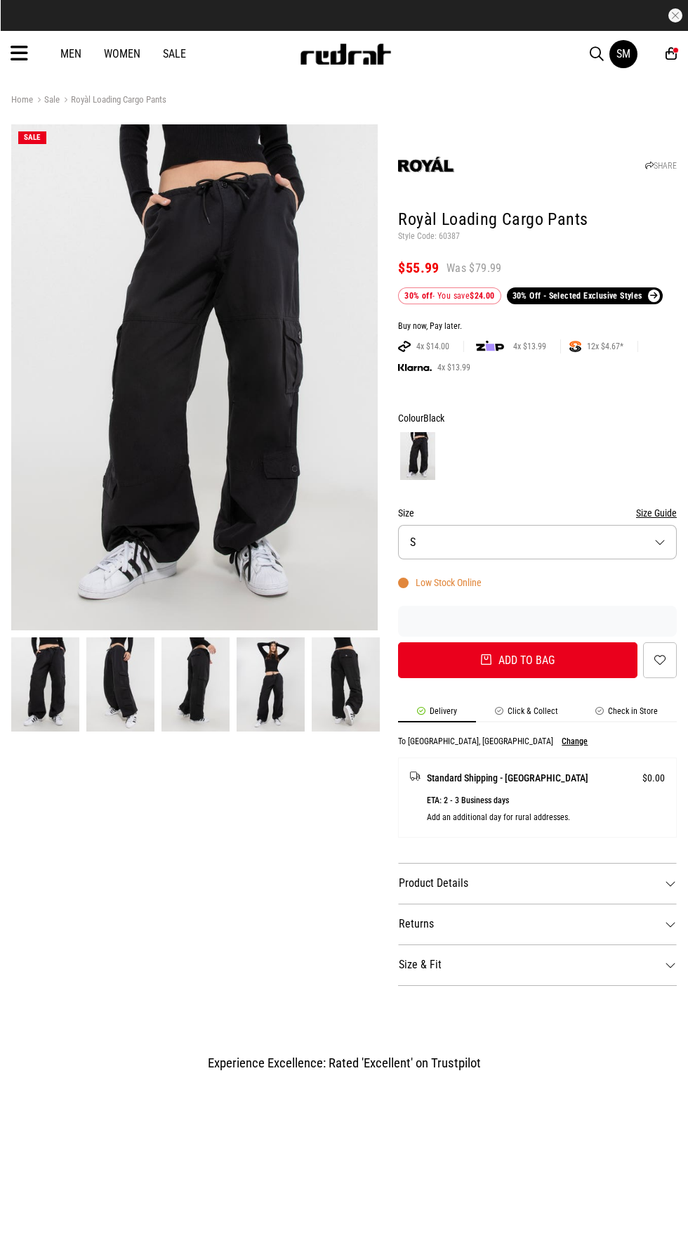
click at [344, 672] on img at bounding box center [346, 684] width 68 height 94
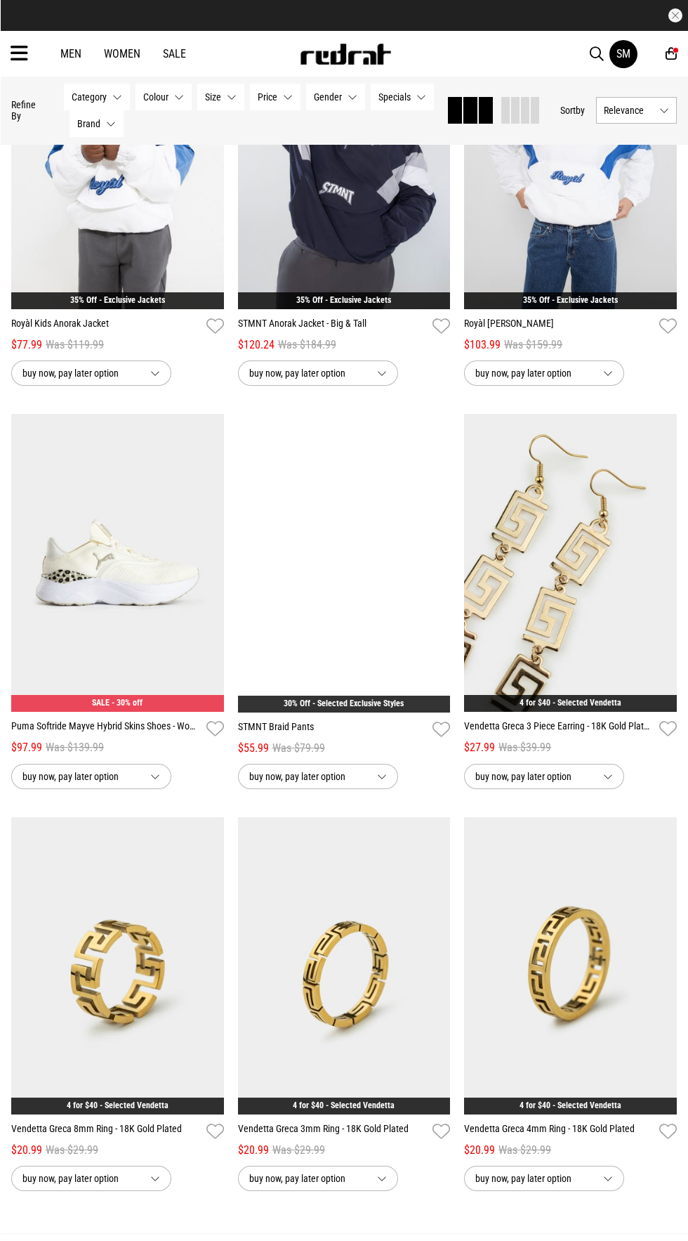
scroll to position [2443, 0]
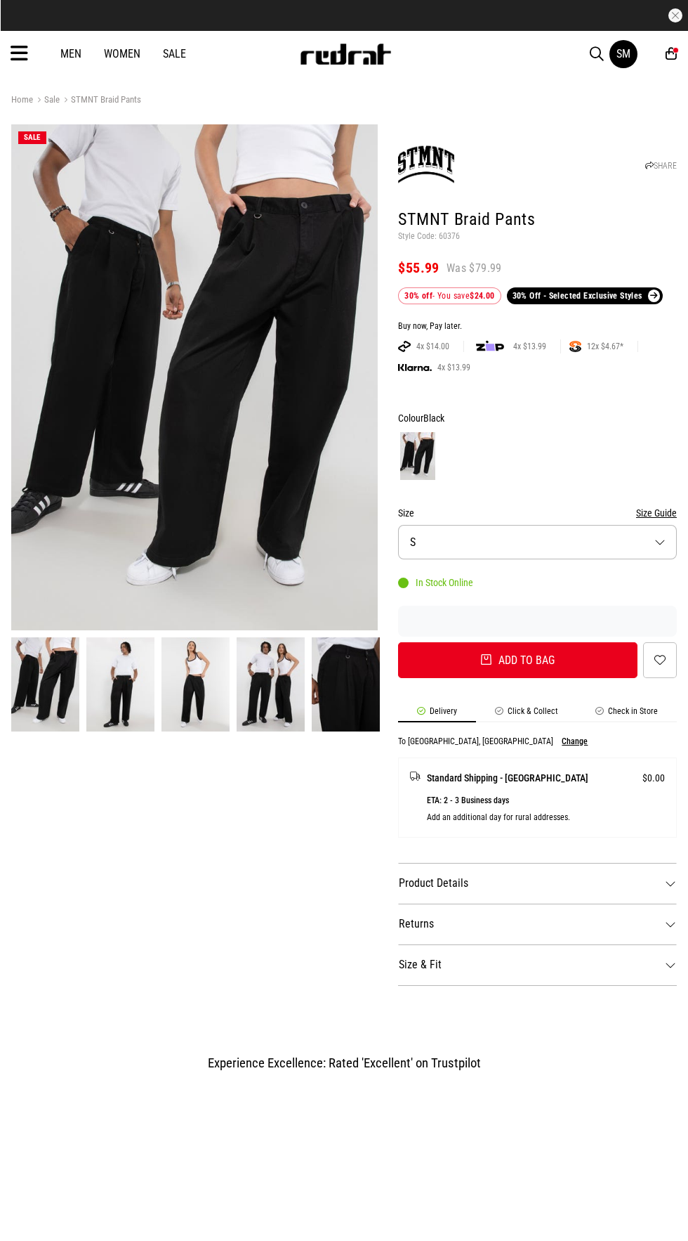
click at [261, 648] on img at bounding box center [271, 684] width 68 height 94
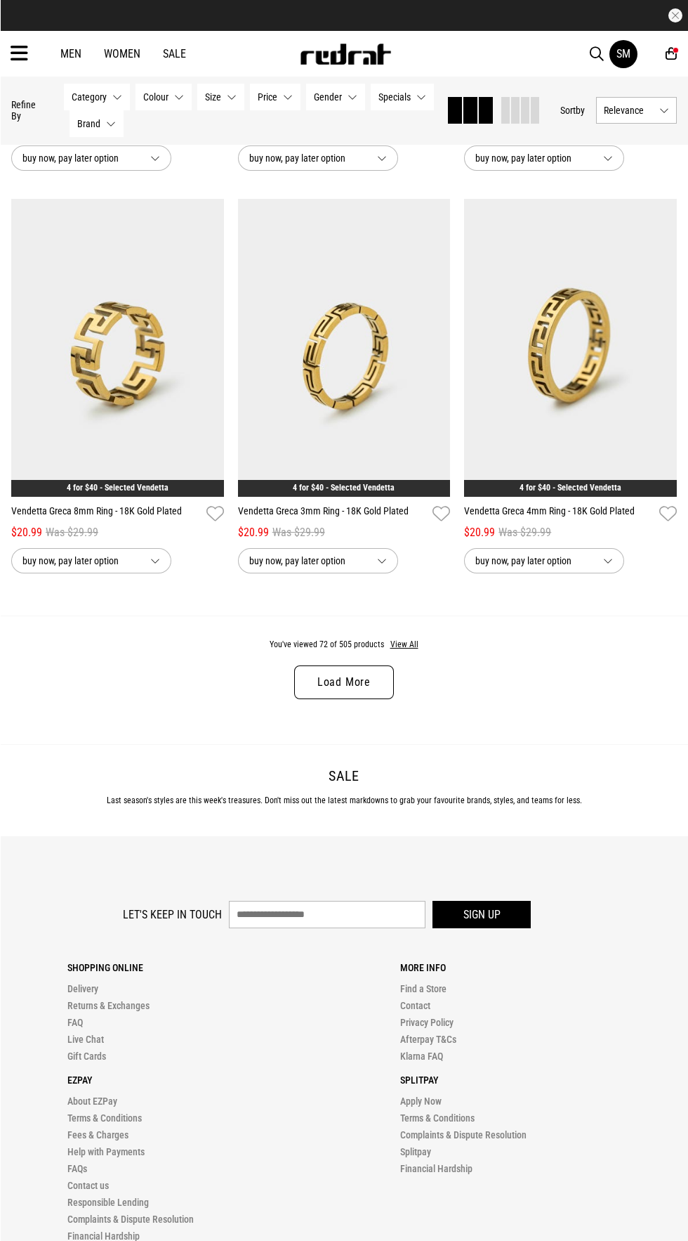
scroll to position [2963, 0]
click at [403, 646] on button "View All" at bounding box center [405, 644] width 30 height 13
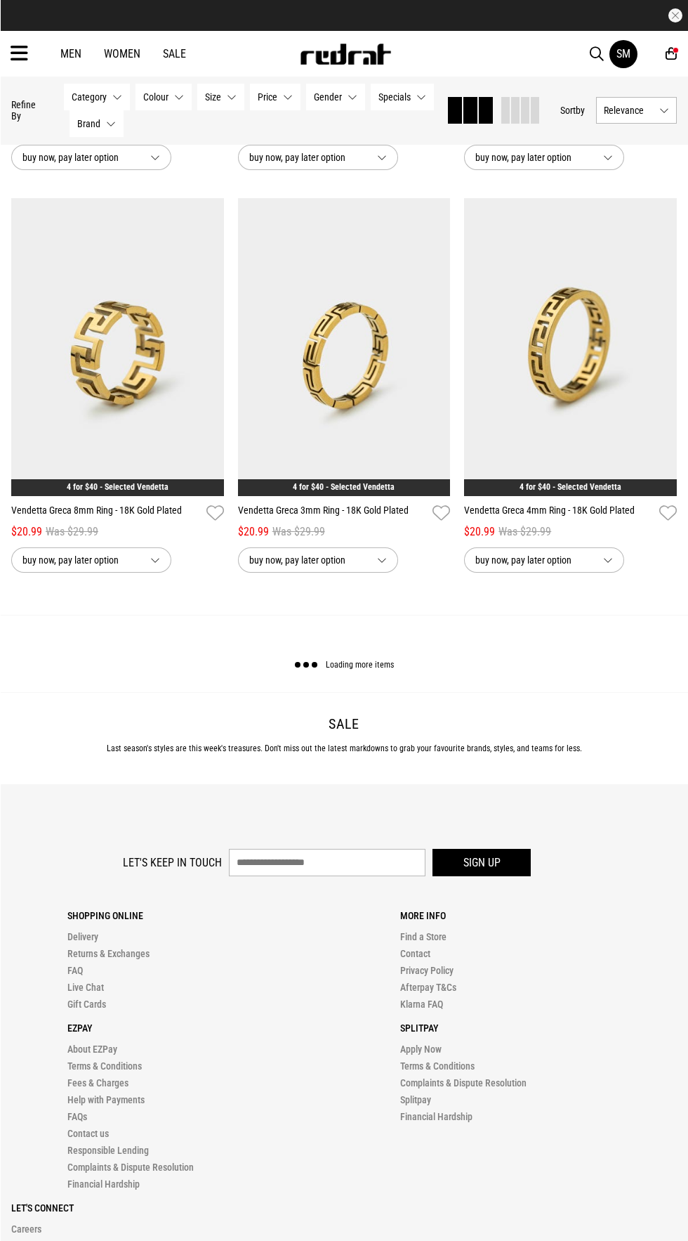
scroll to position [0, 0]
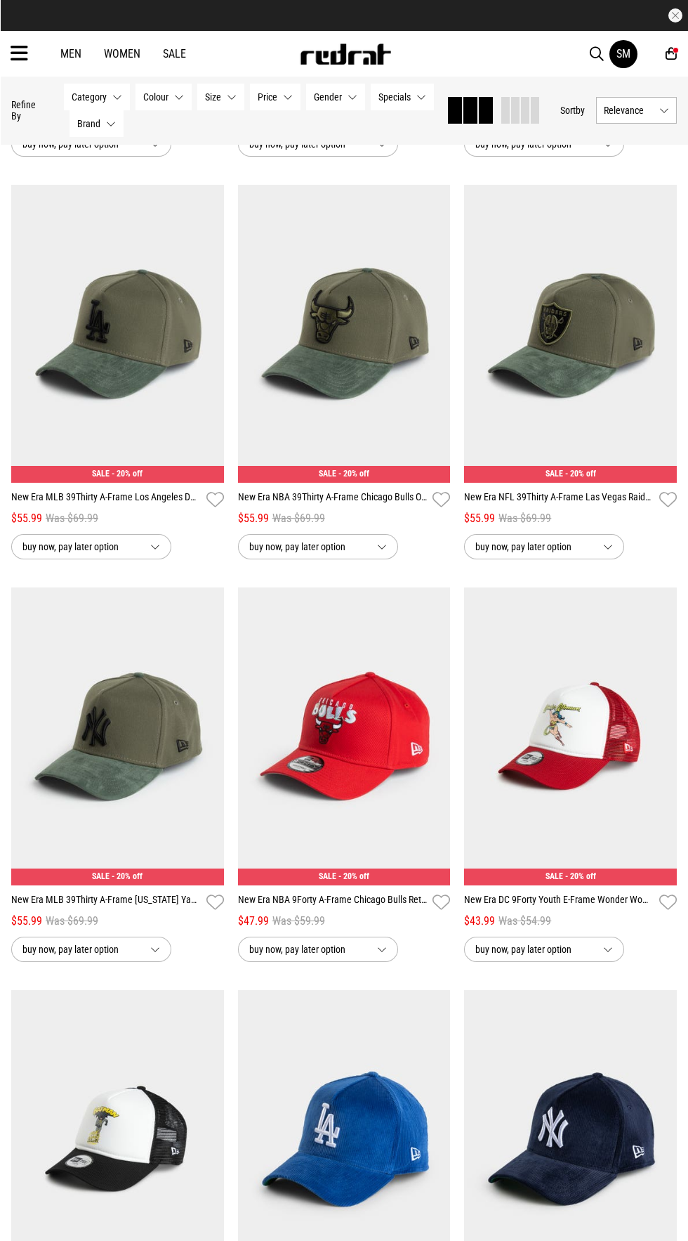
scroll to position [7844, 0]
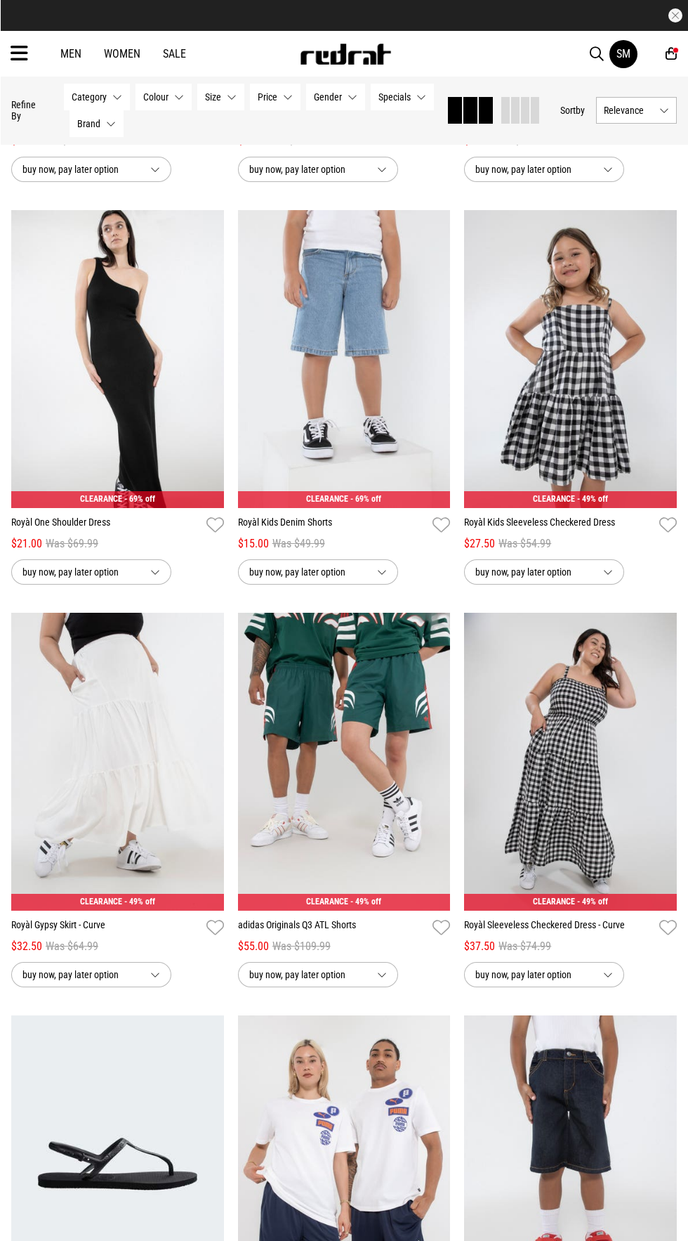
scroll to position [16256, 0]
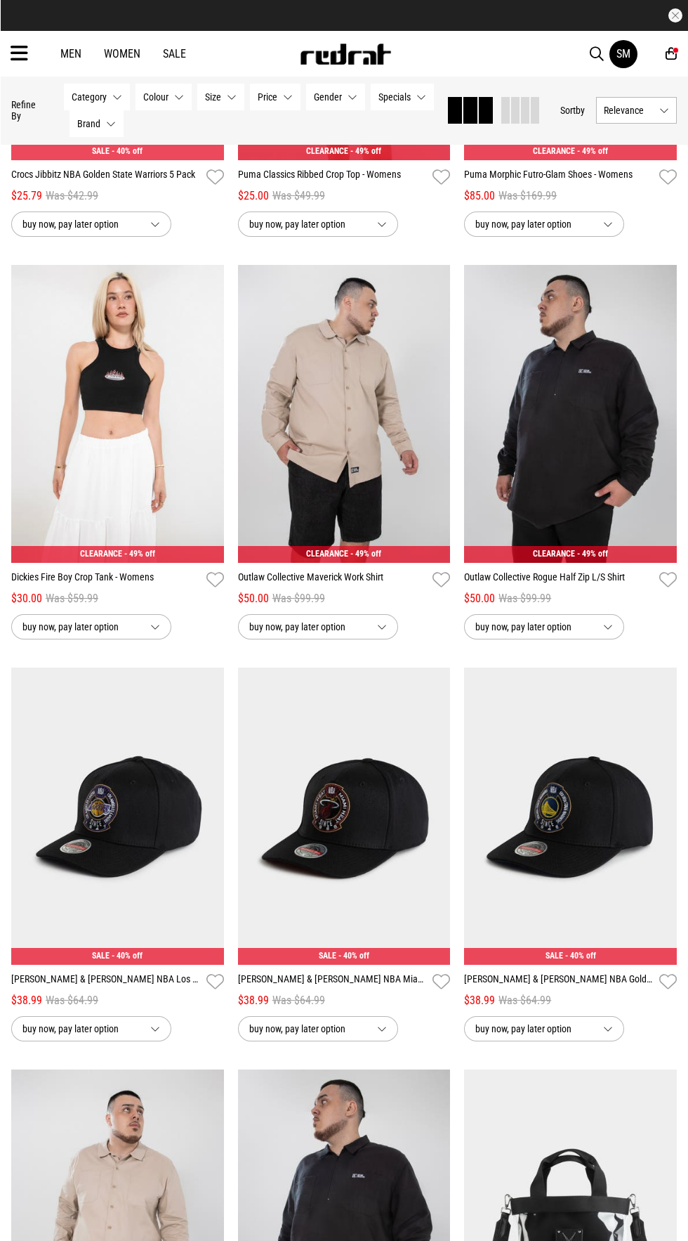
scroll to position [20820, 0]
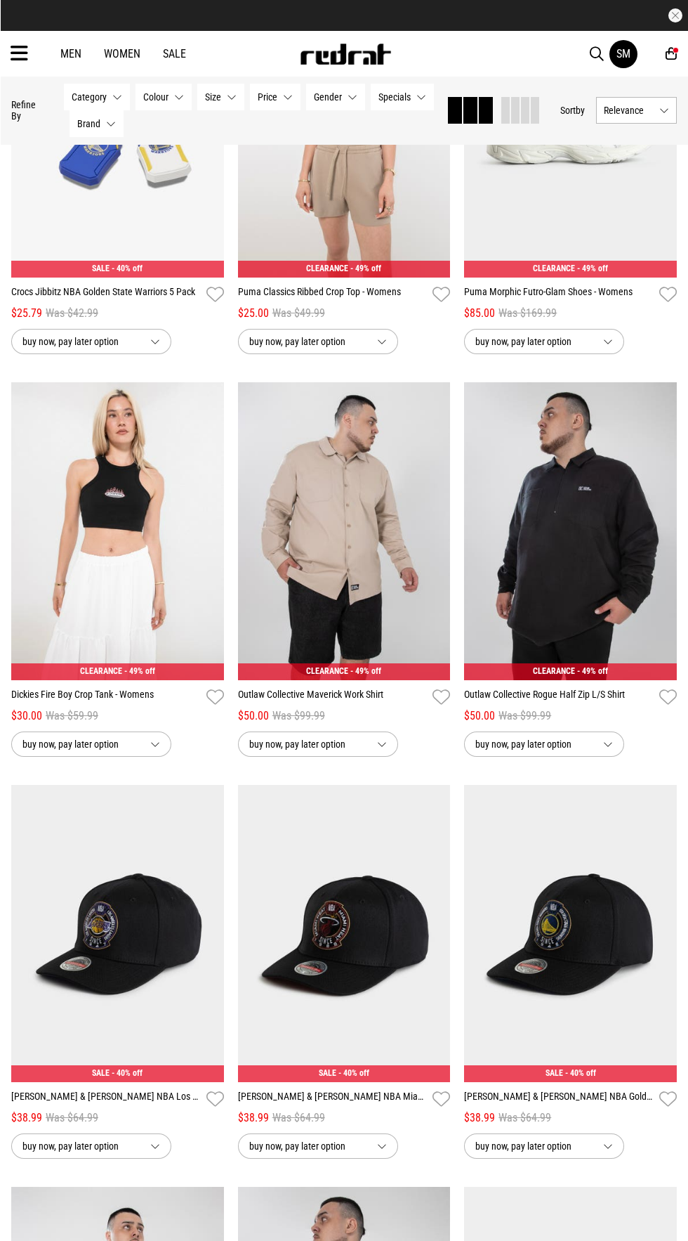
scroll to position [20883, 0]
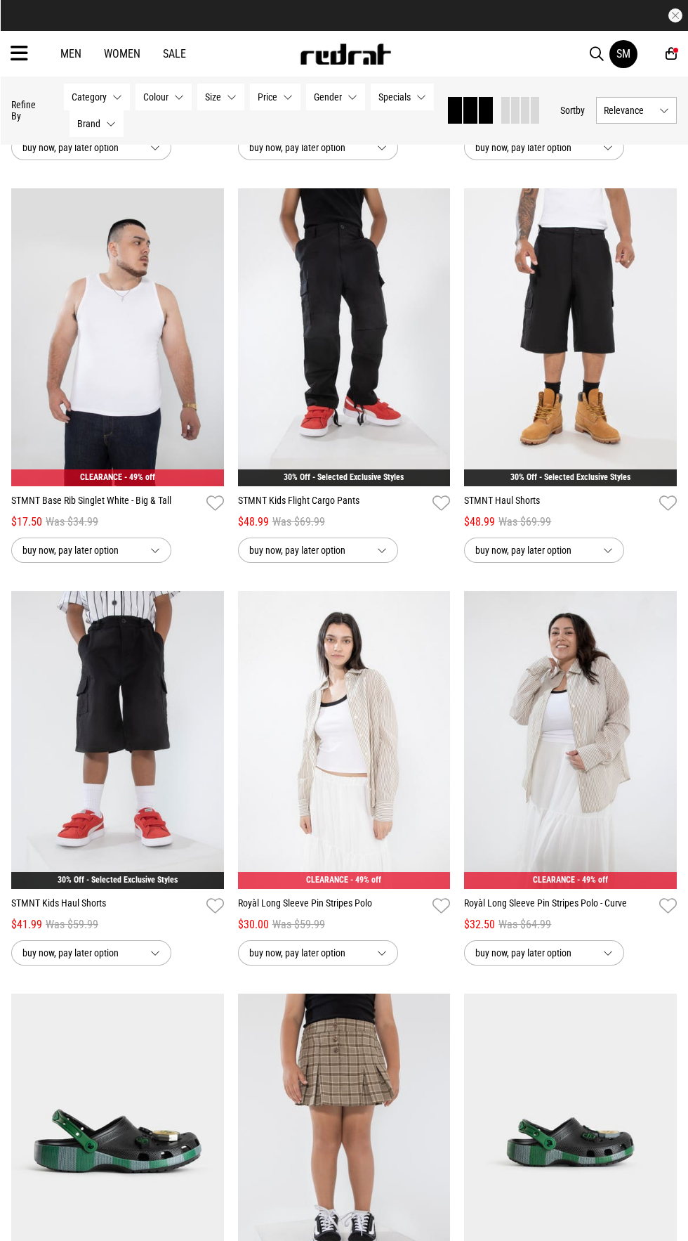
scroll to position [24679, 0]
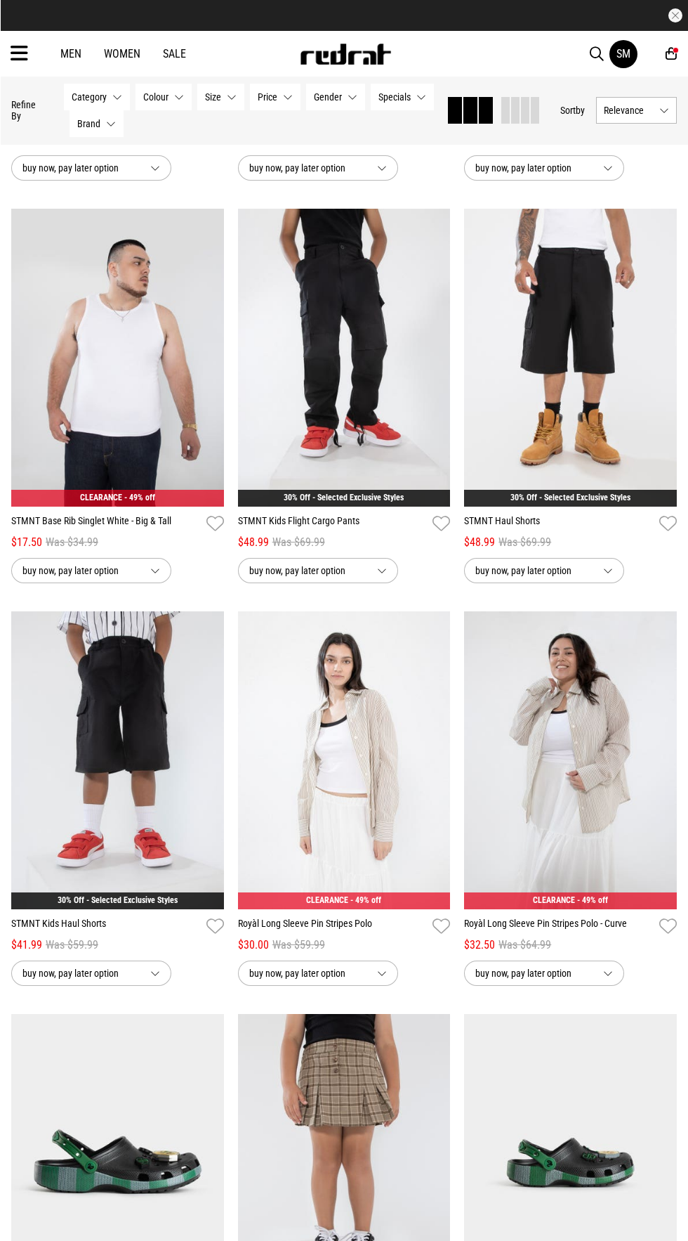
click at [400, 936] on link "Royàl Long Sleeve Pin Stripes Polo" at bounding box center [333, 926] width 190 height 20
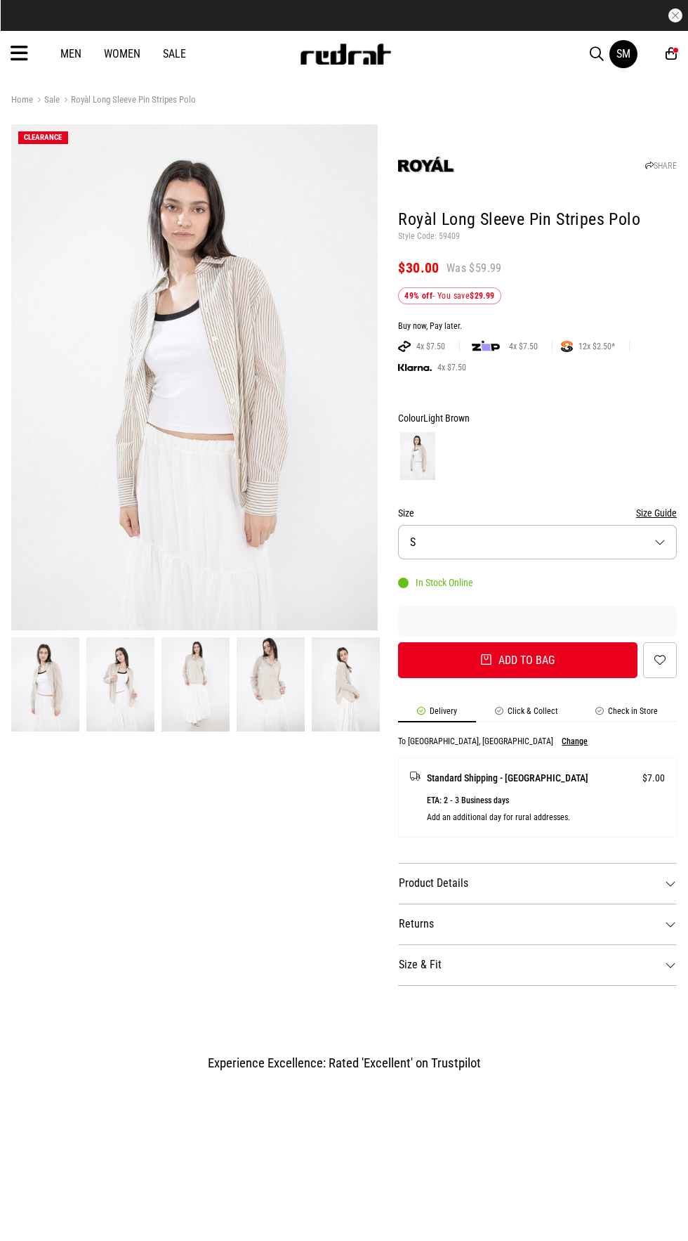
click at [543, 720] on li "Click & Collect" at bounding box center [526, 714] width 101 height 16
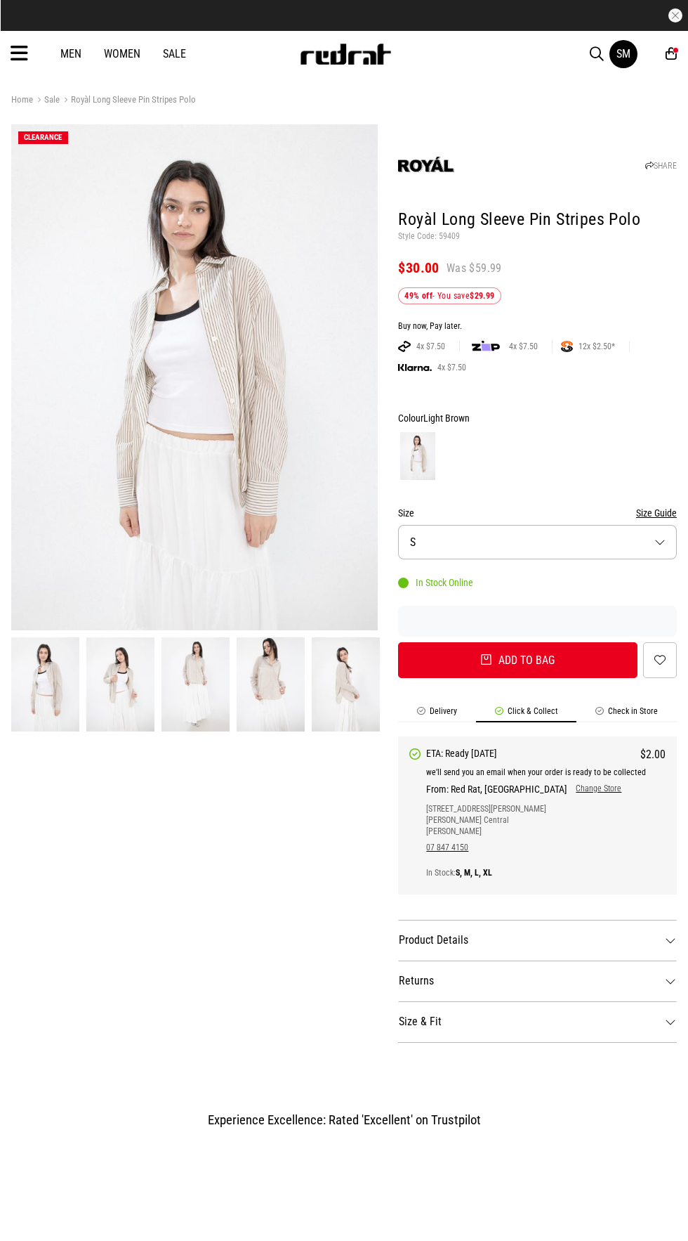
click at [135, 687] on img at bounding box center [120, 684] width 68 height 94
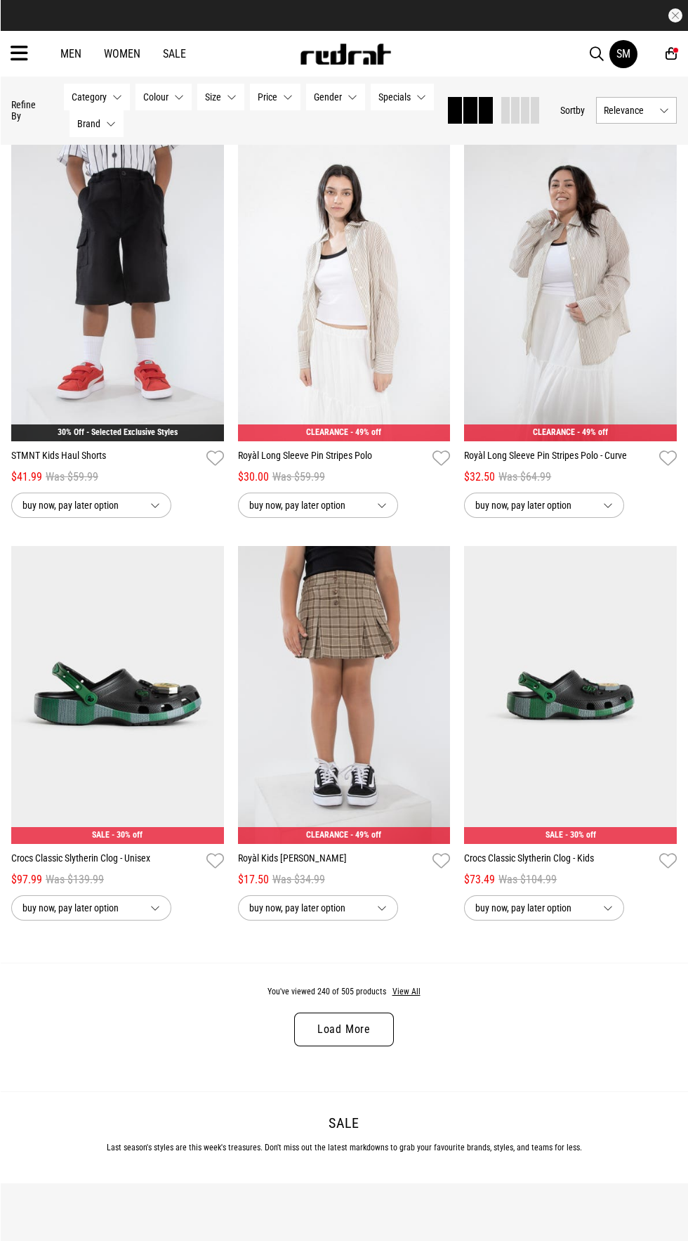
scroll to position [2594, 0]
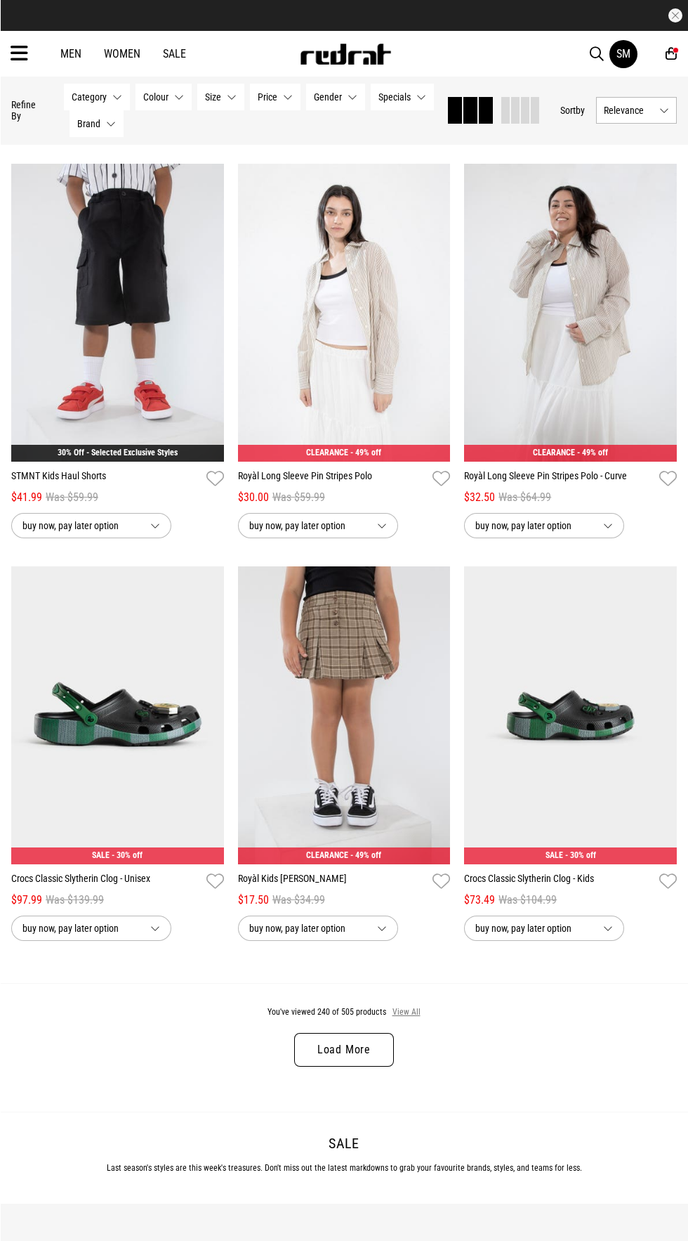
click at [410, 1019] on button "View All" at bounding box center [407, 1012] width 30 height 13
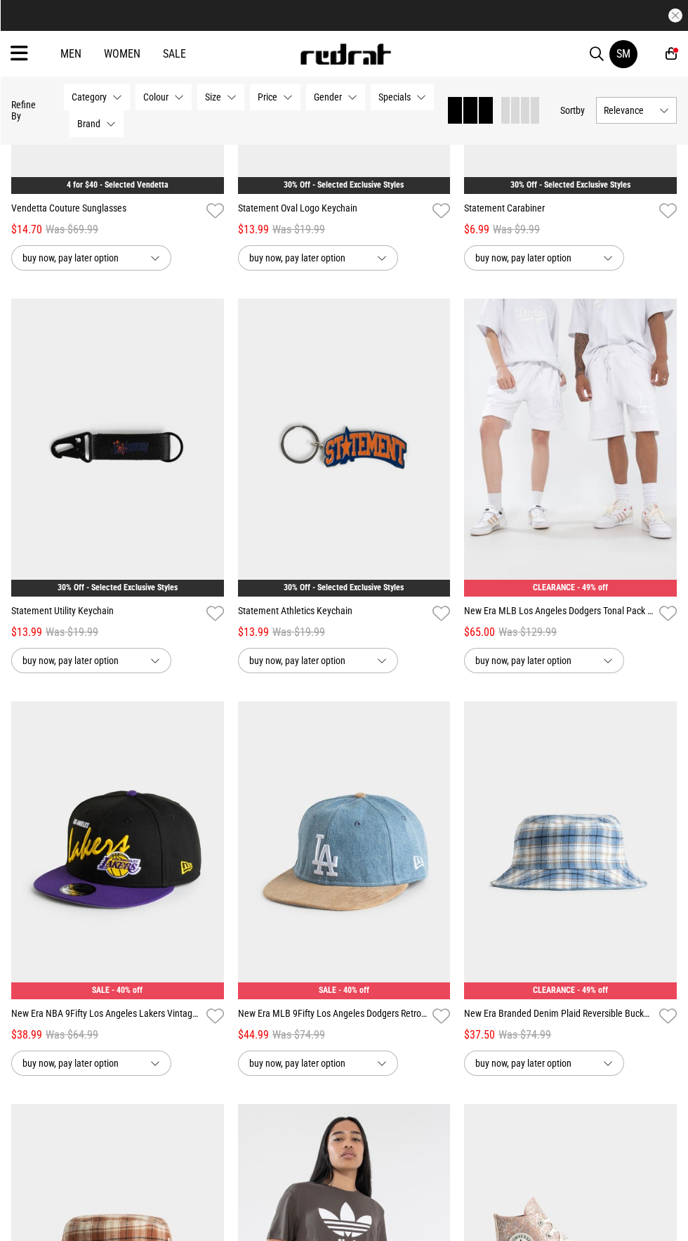
scroll to position [5225, 0]
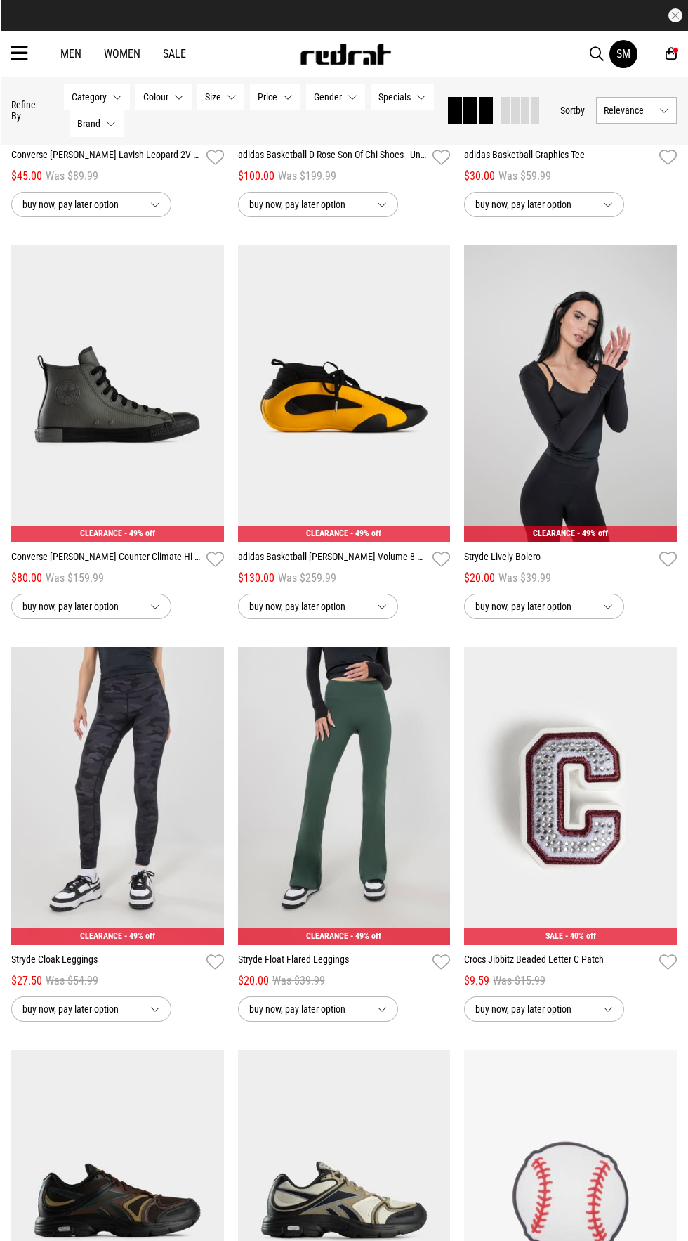
scroll to position [13384, 0]
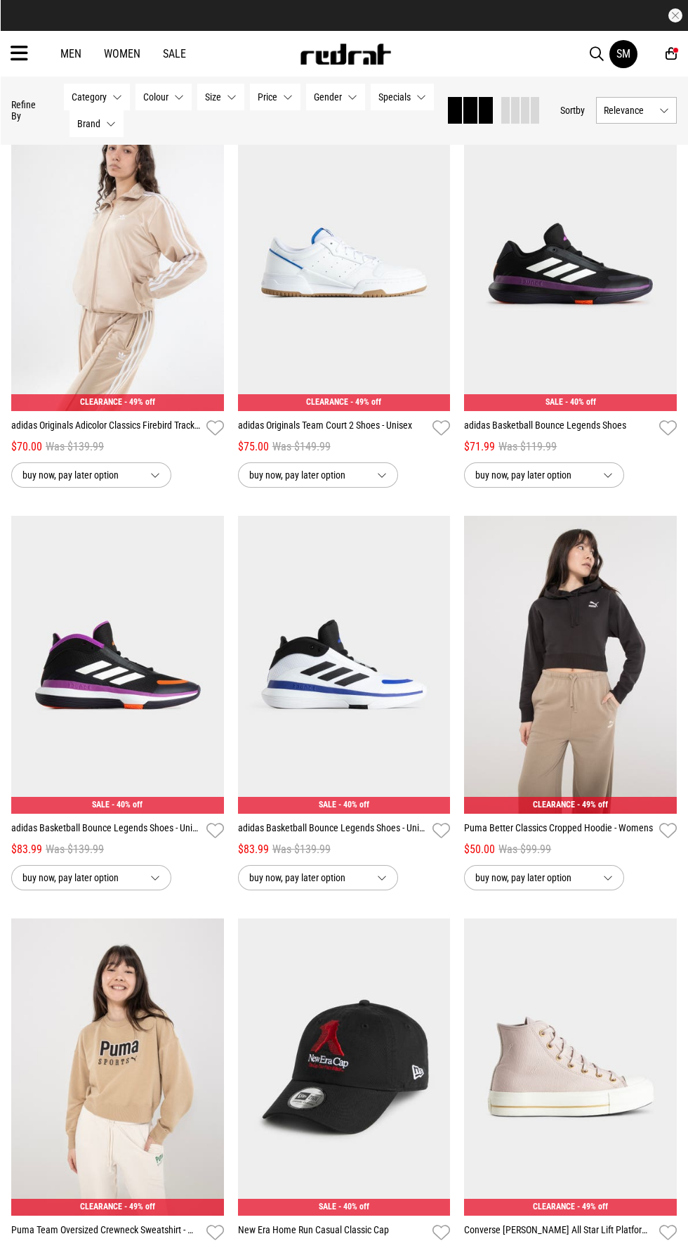
scroll to position [15546, 0]
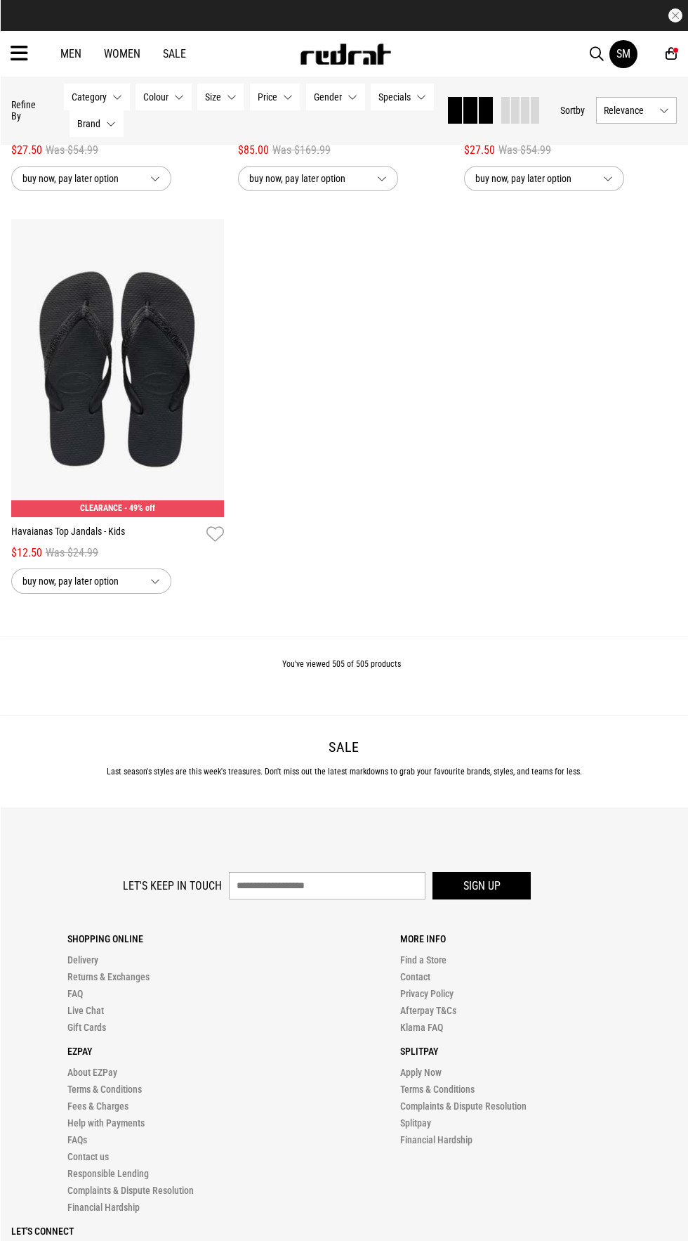
scroll to position [38777, 0]
